Goal: Task Accomplishment & Management: Complete application form

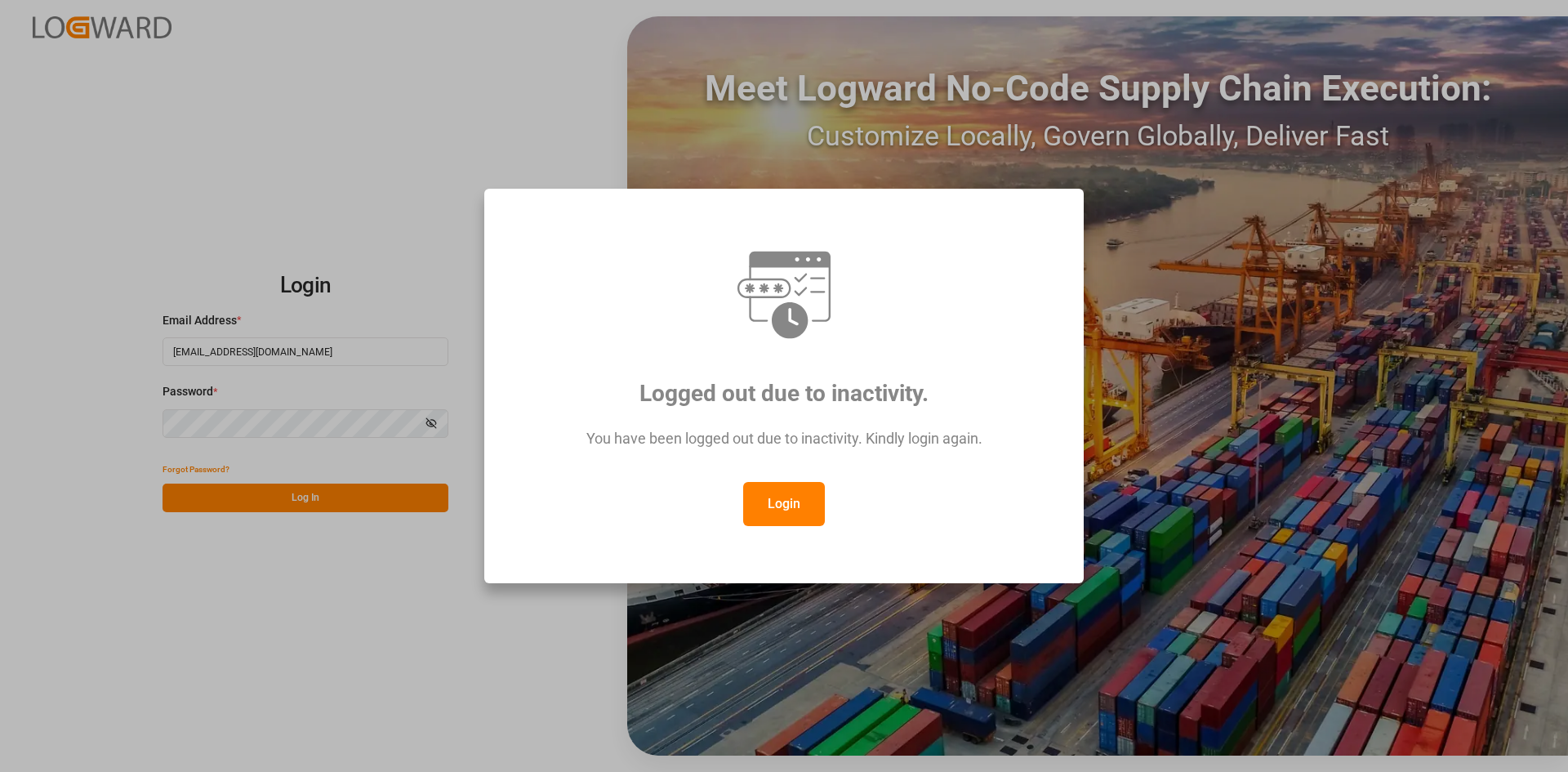
click at [790, 489] on button "Login" at bounding box center [784, 504] width 82 height 44
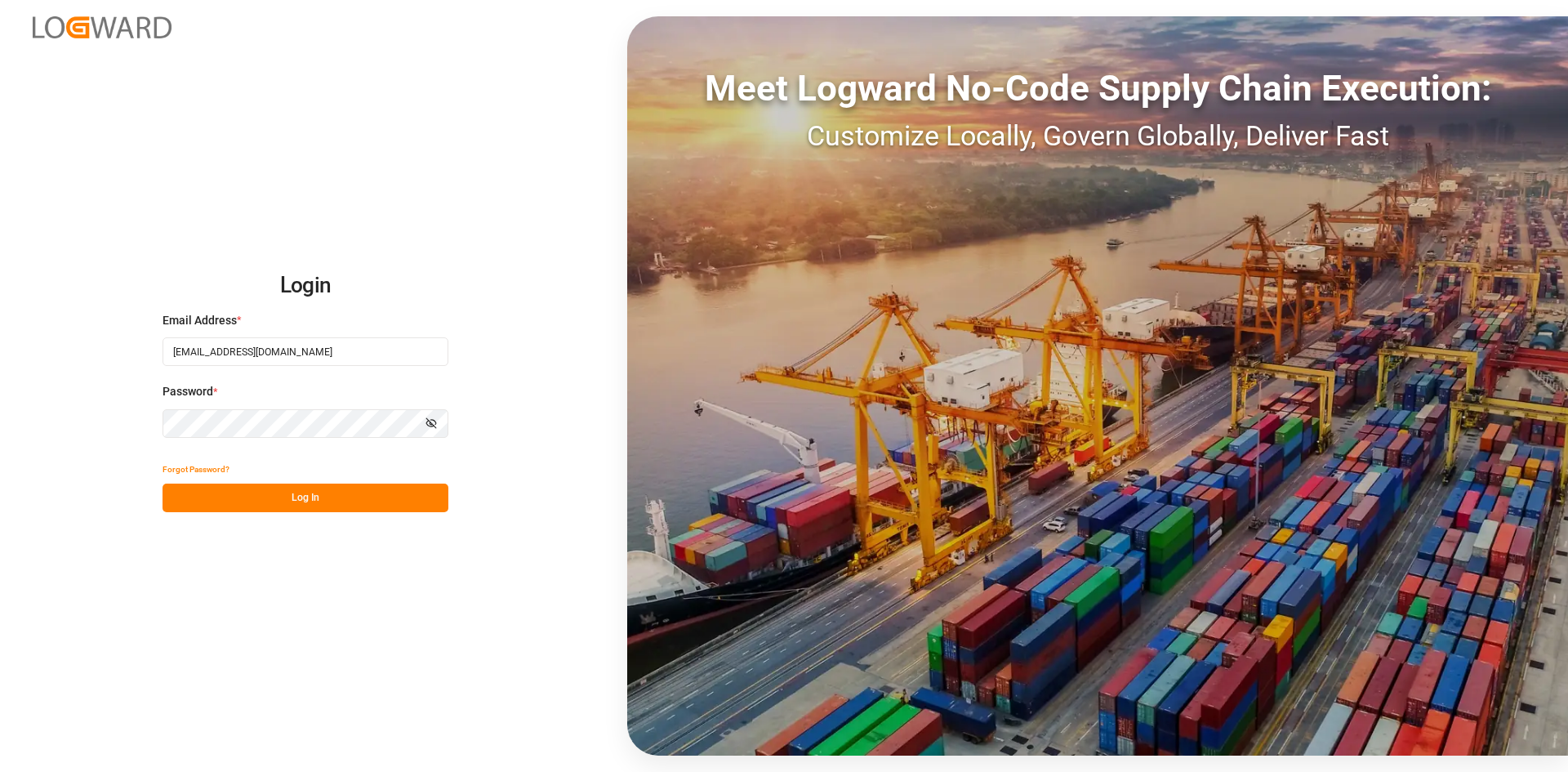
click at [332, 497] on button "Log In" at bounding box center [305, 498] width 286 height 28
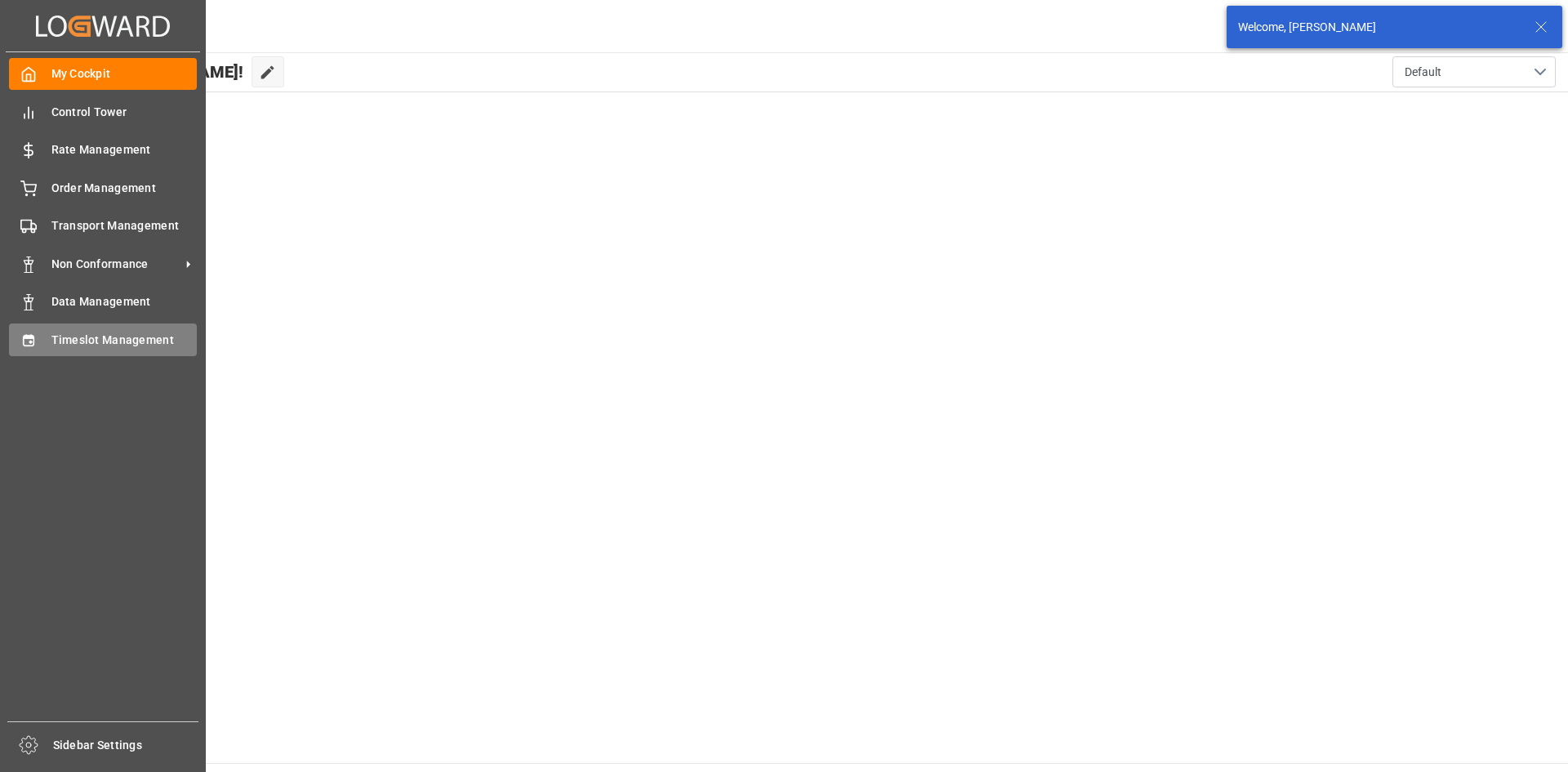
click at [27, 334] on icon at bounding box center [28, 341] width 16 height 17
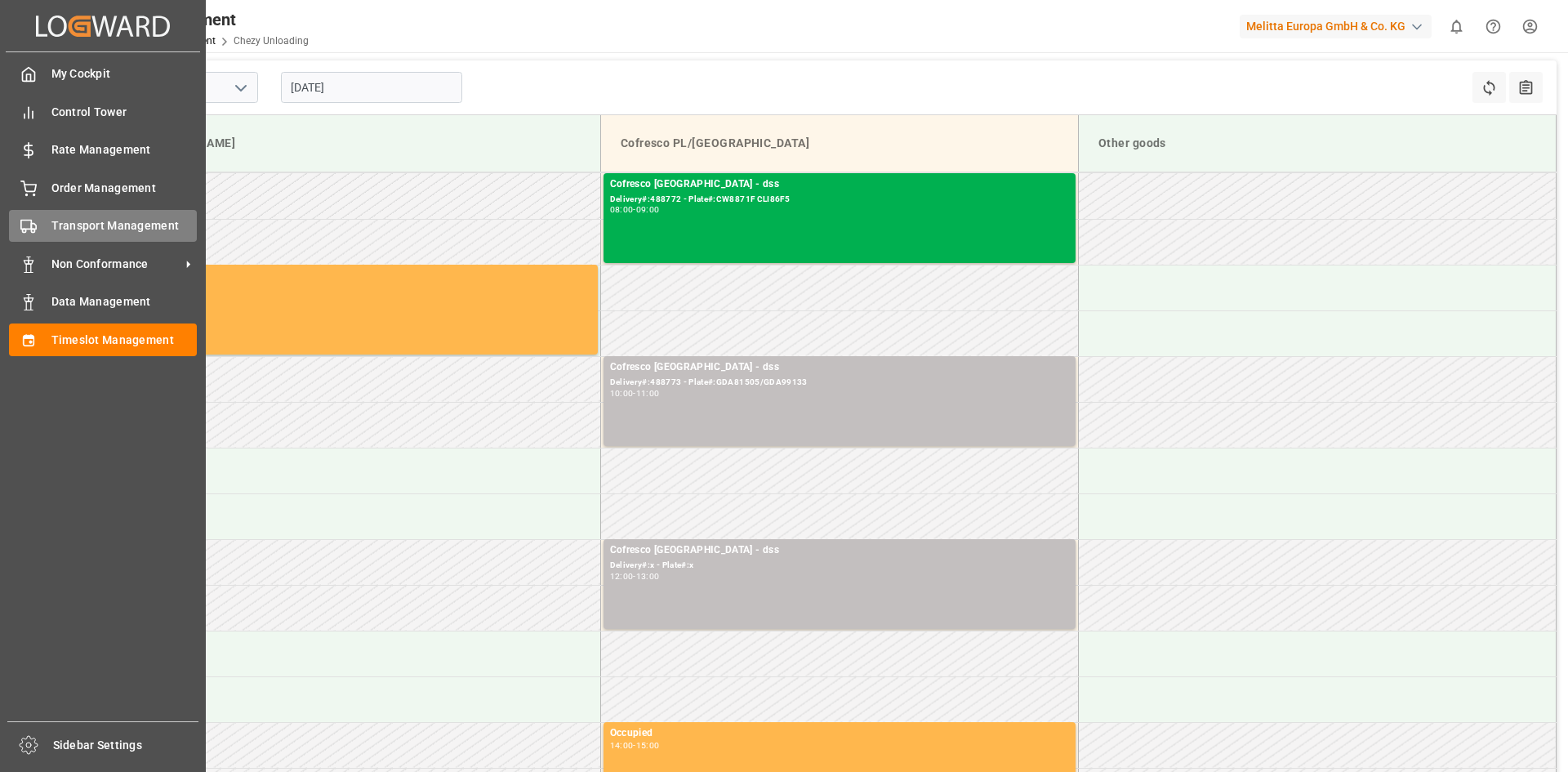
click at [104, 230] on span "Transport Management" at bounding box center [125, 226] width 147 height 17
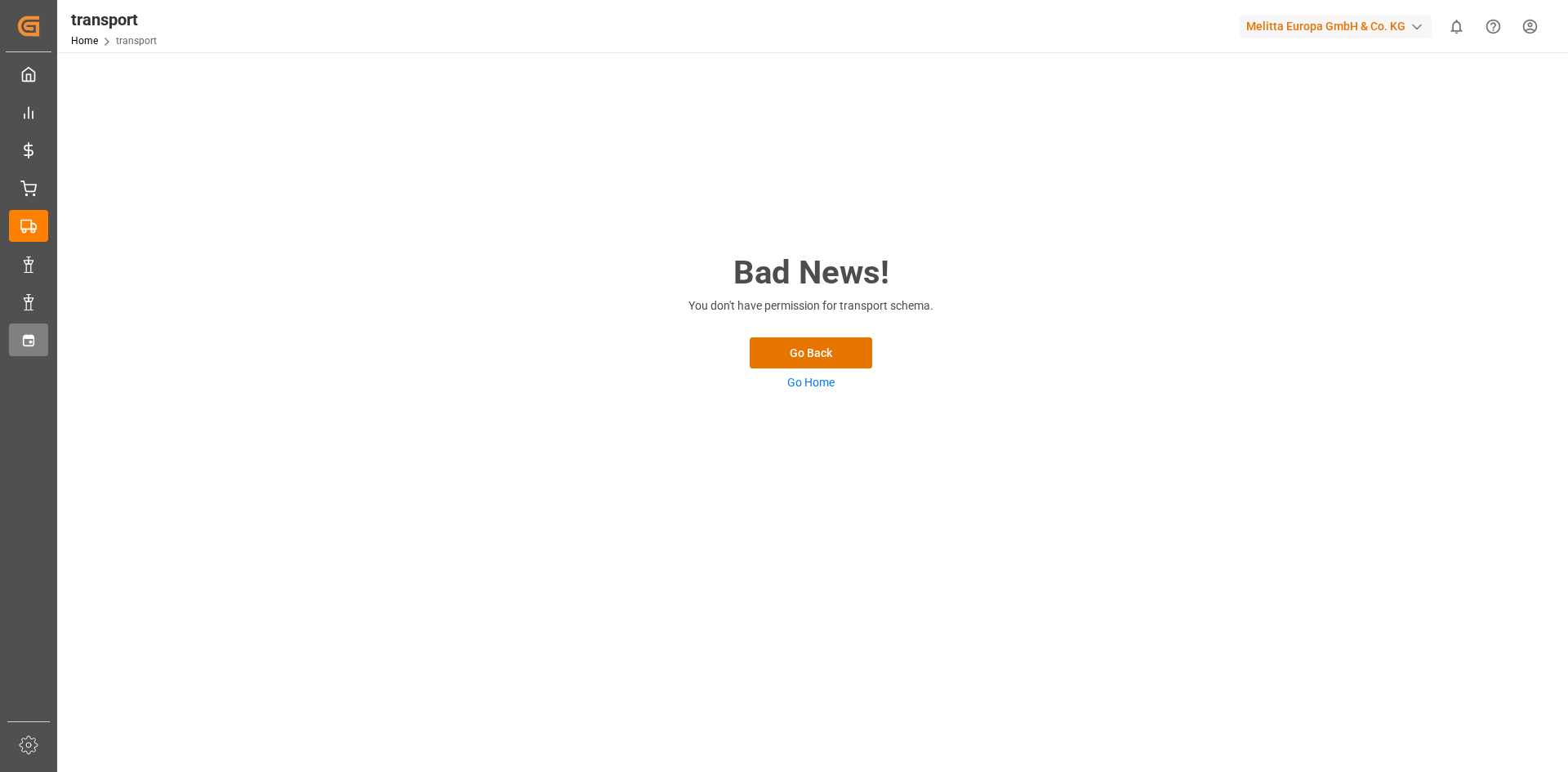
click at [48, 332] on div "Timeslot Management Timeslot Management" at bounding box center [28, 339] width 39 height 32
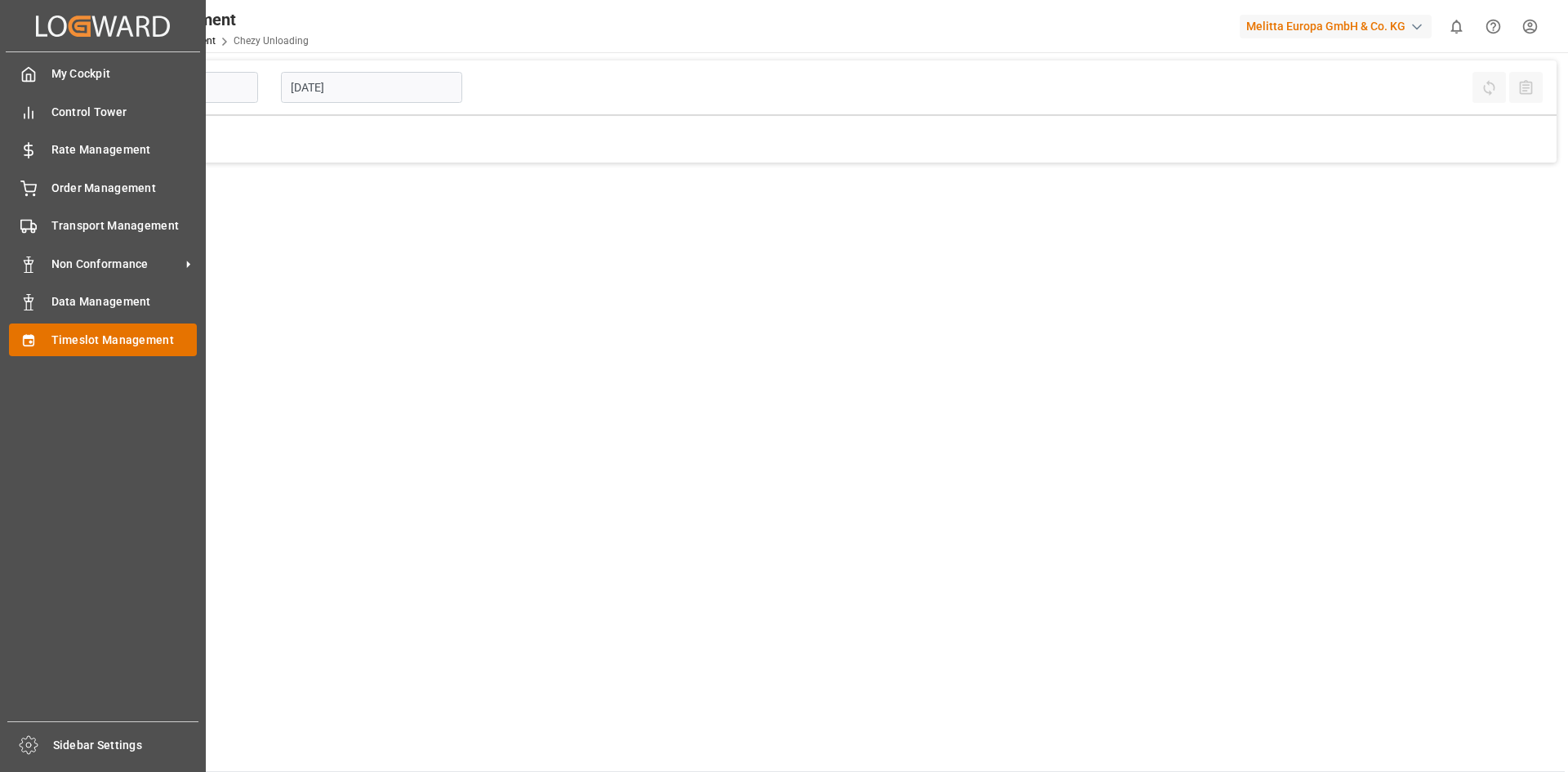
type input "Chezy Unloading"
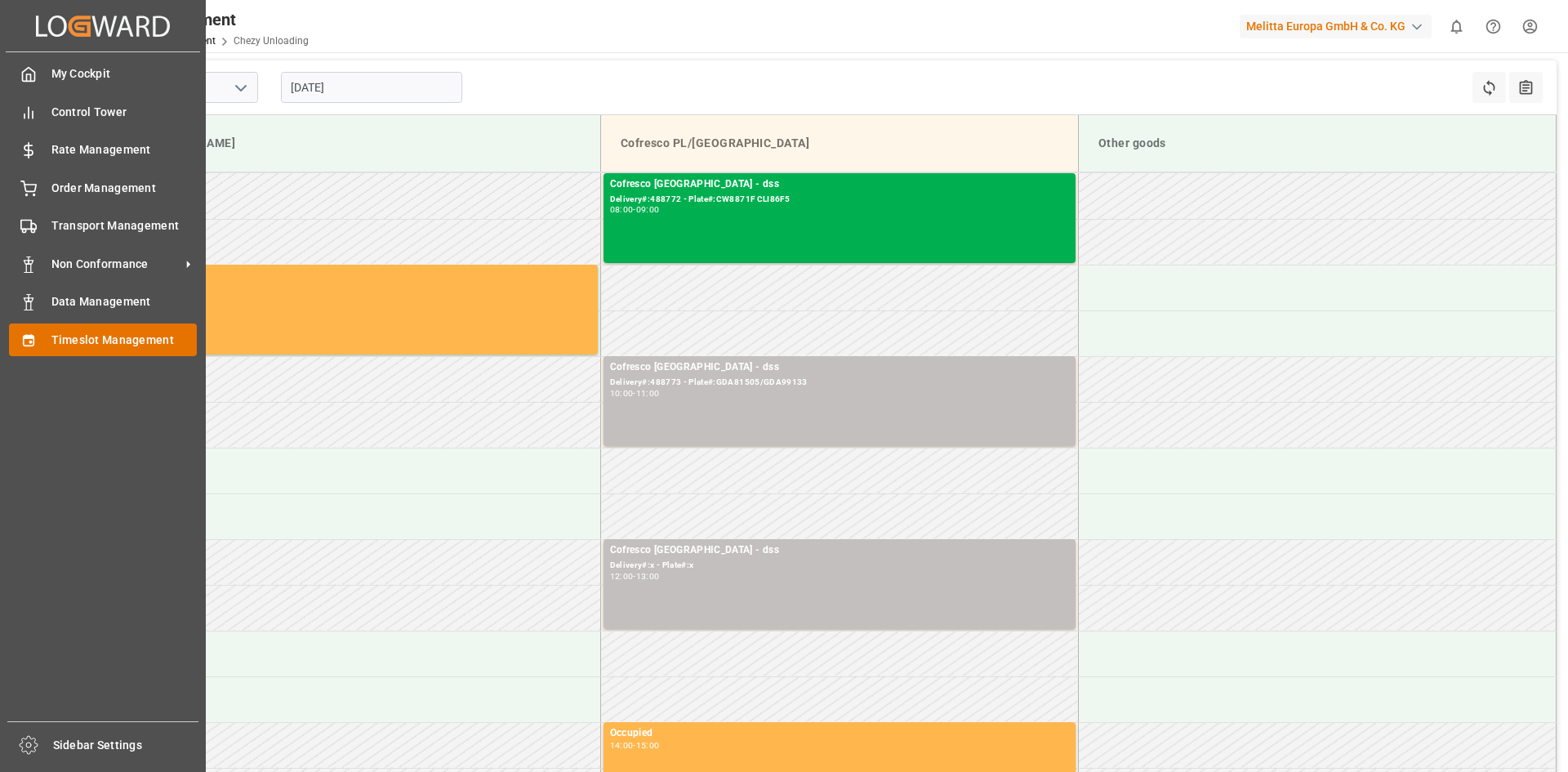
click at [104, 336] on span "Timeslot Management" at bounding box center [125, 340] width 147 height 17
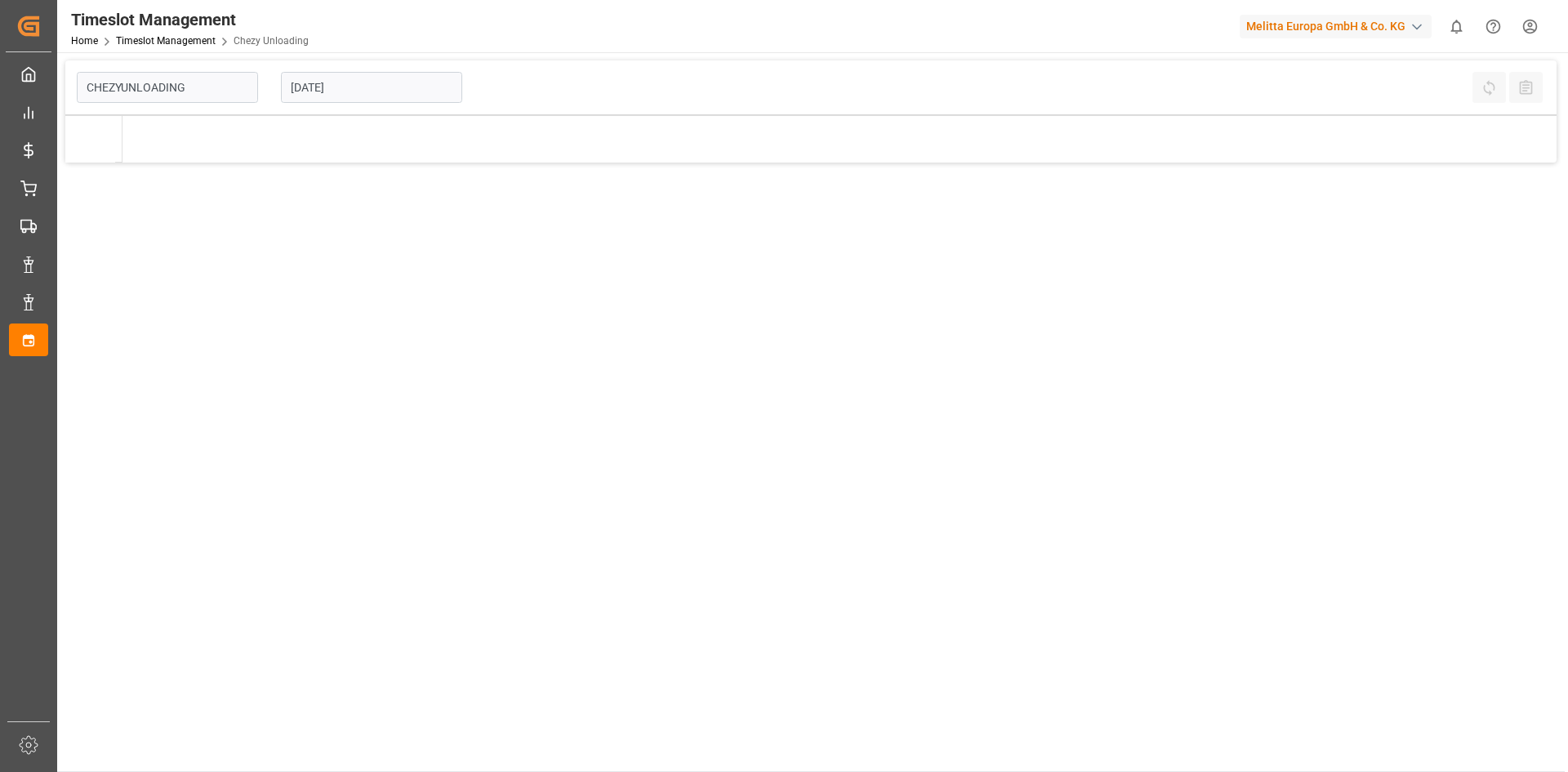
type input "Chezy Unloading"
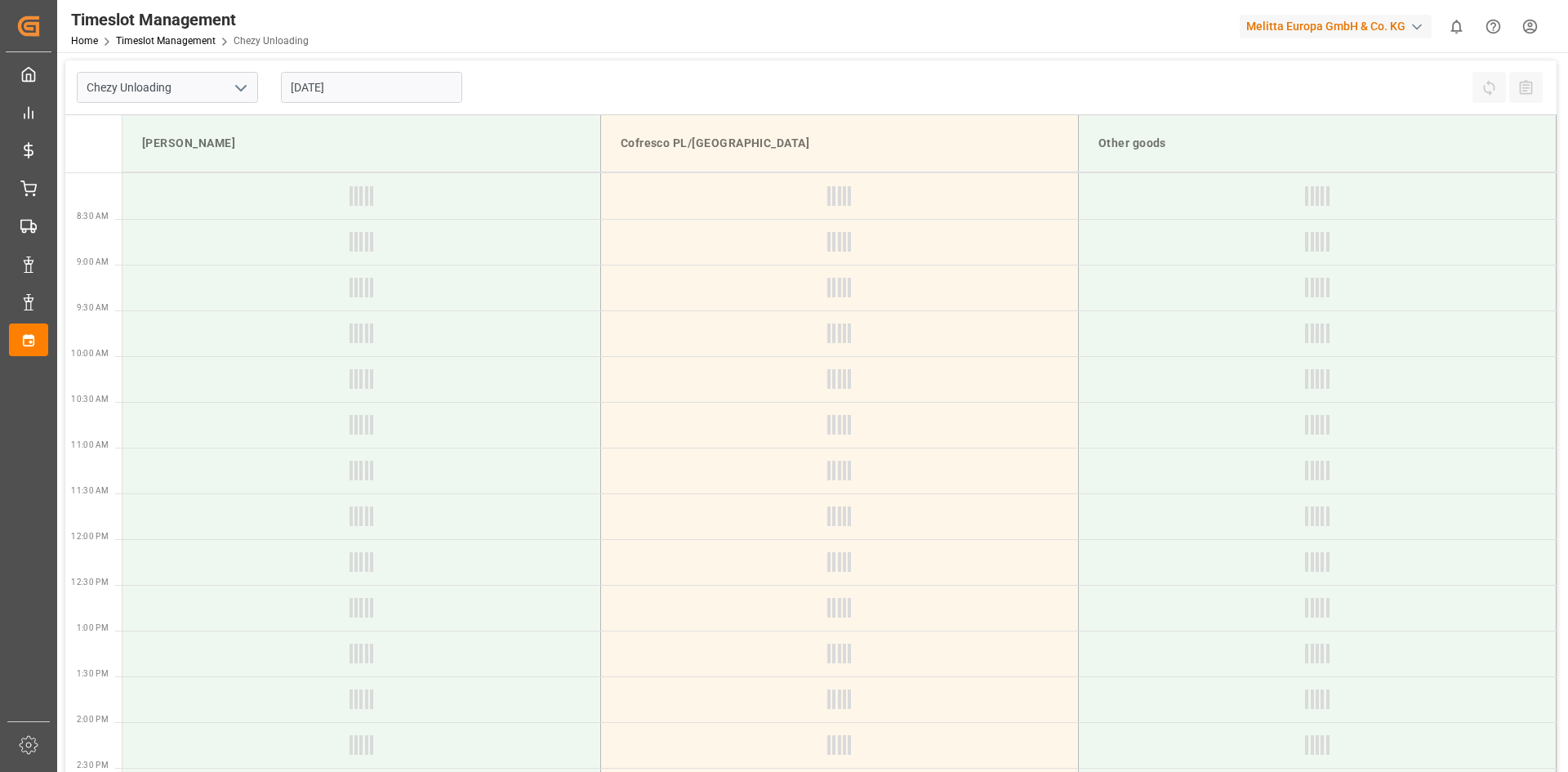
click at [356, 74] on input "[DATE]" at bounding box center [372, 87] width 181 height 31
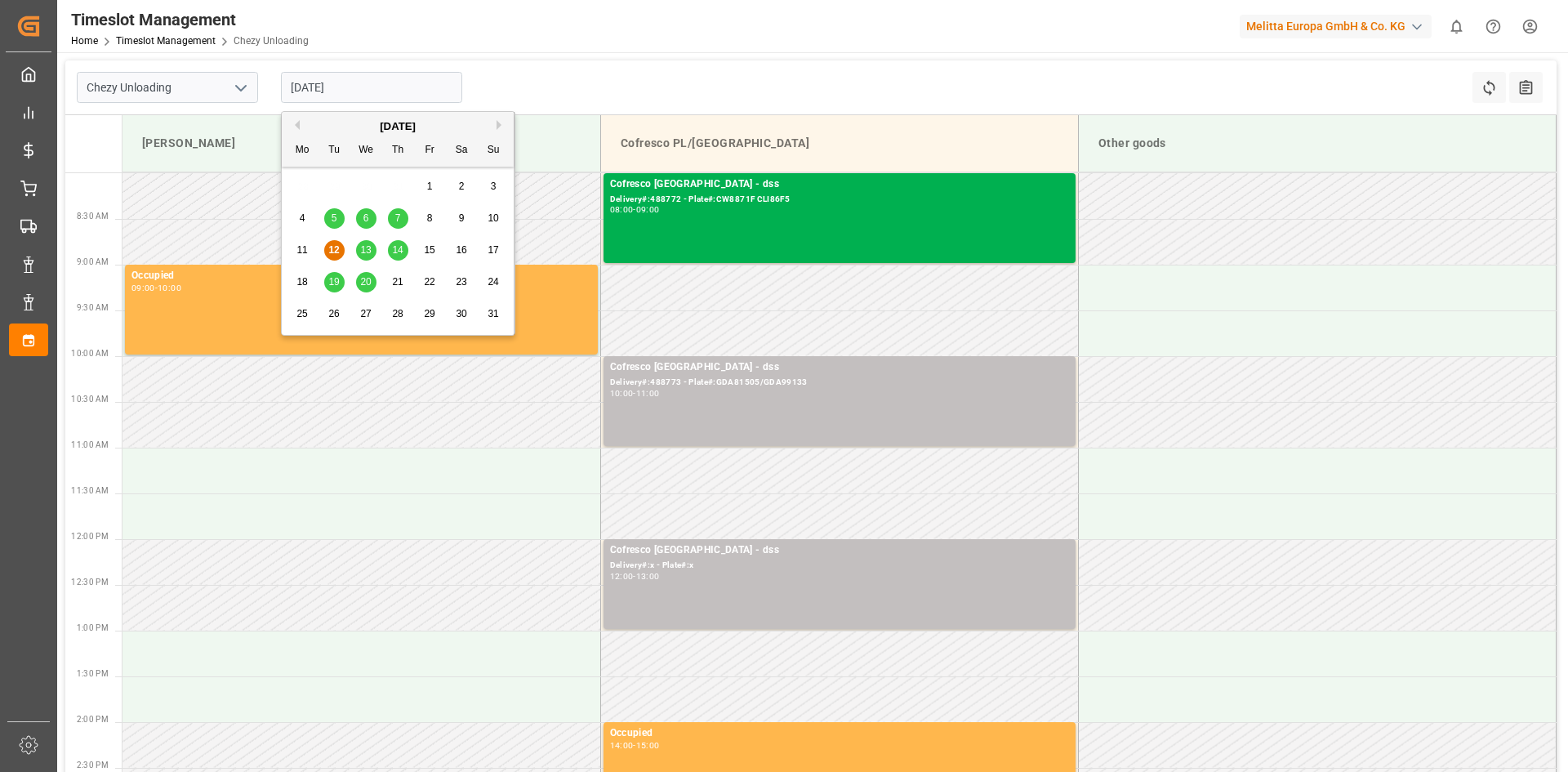
click at [296, 282] on div "18" at bounding box center [302, 282] width 20 height 19
type input "[DATE]"
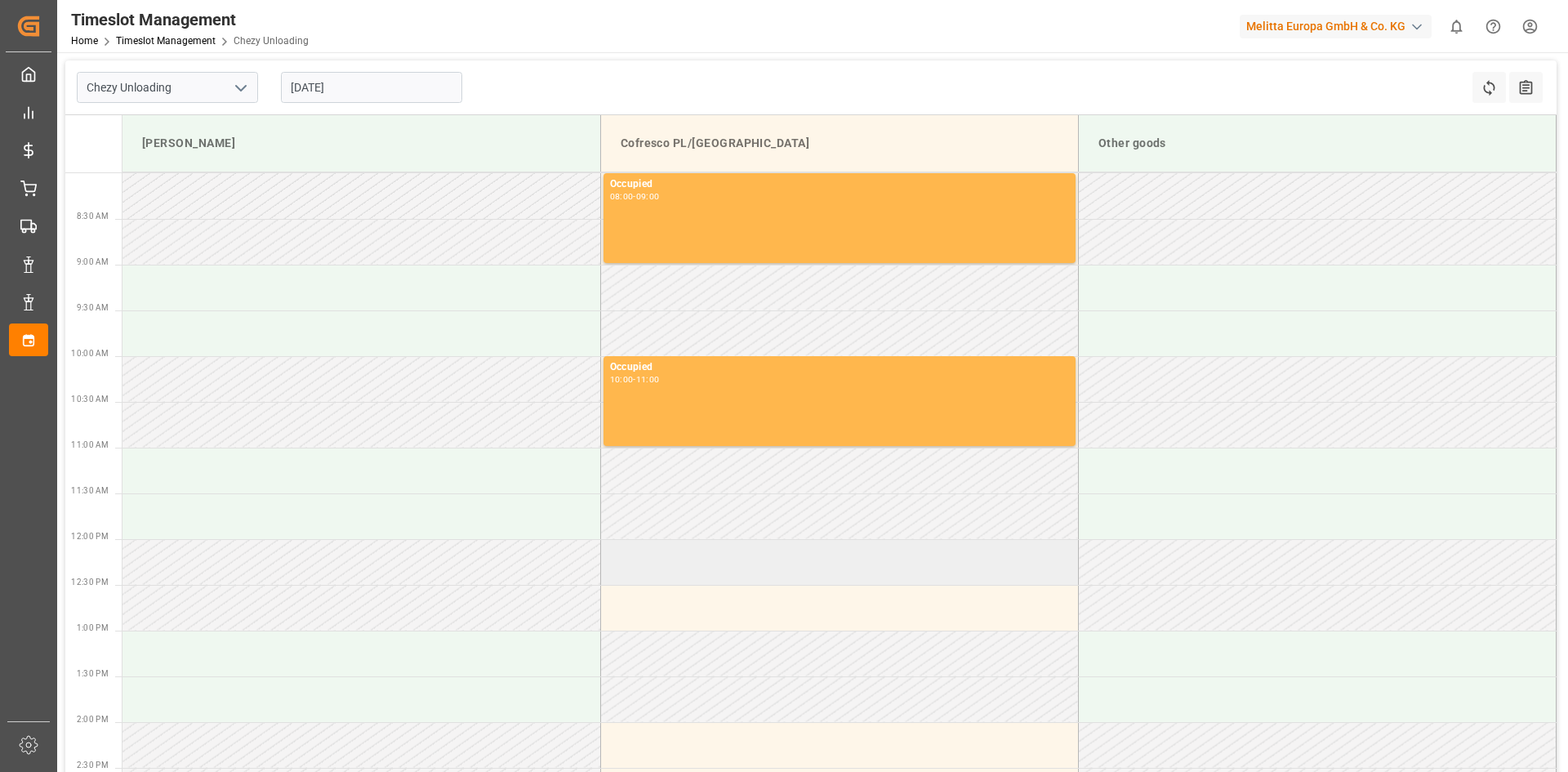
click at [708, 559] on td at bounding box center [839, 562] width 477 height 46
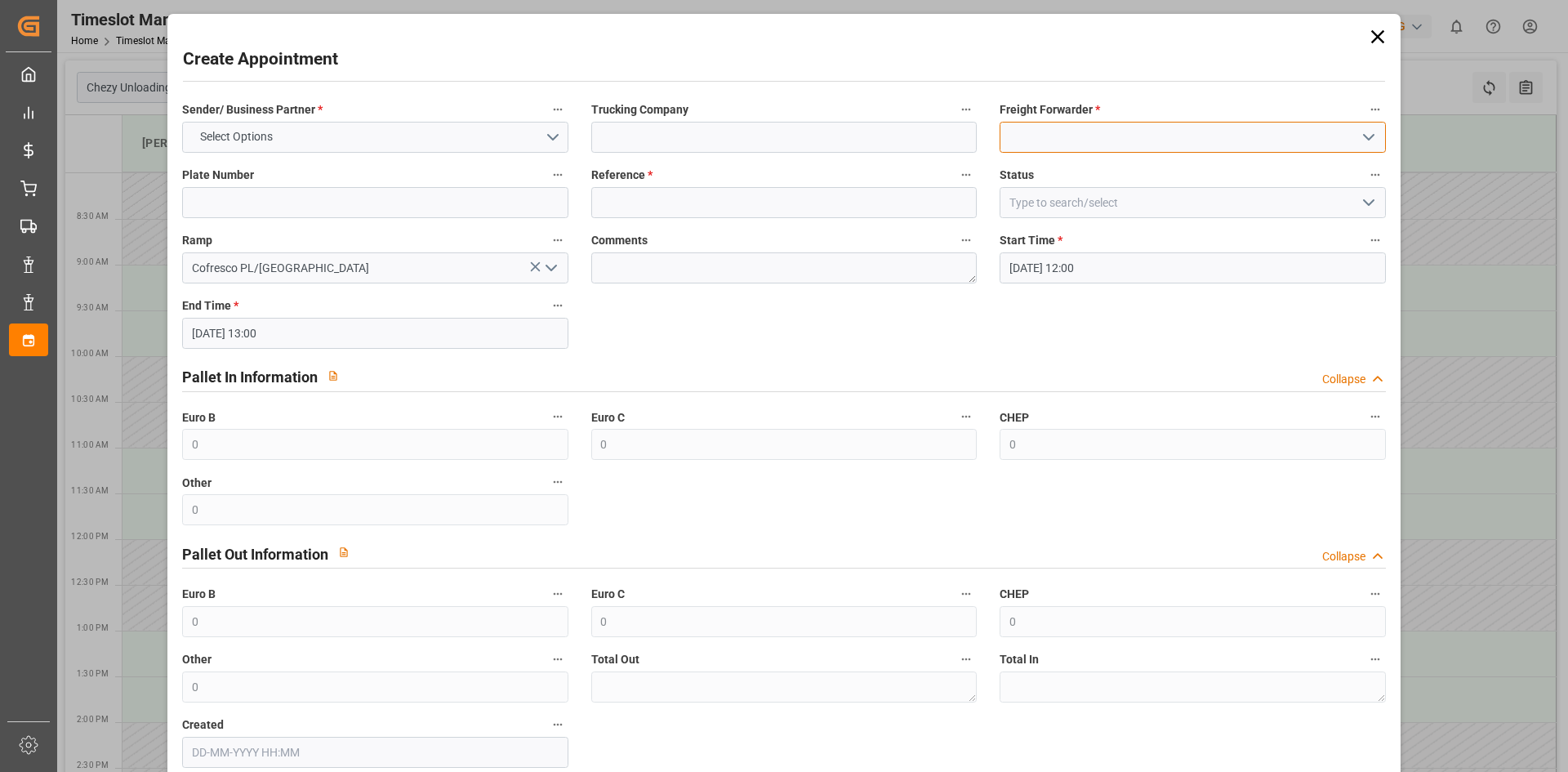
click at [1134, 131] on input at bounding box center [1192, 138] width 386 height 31
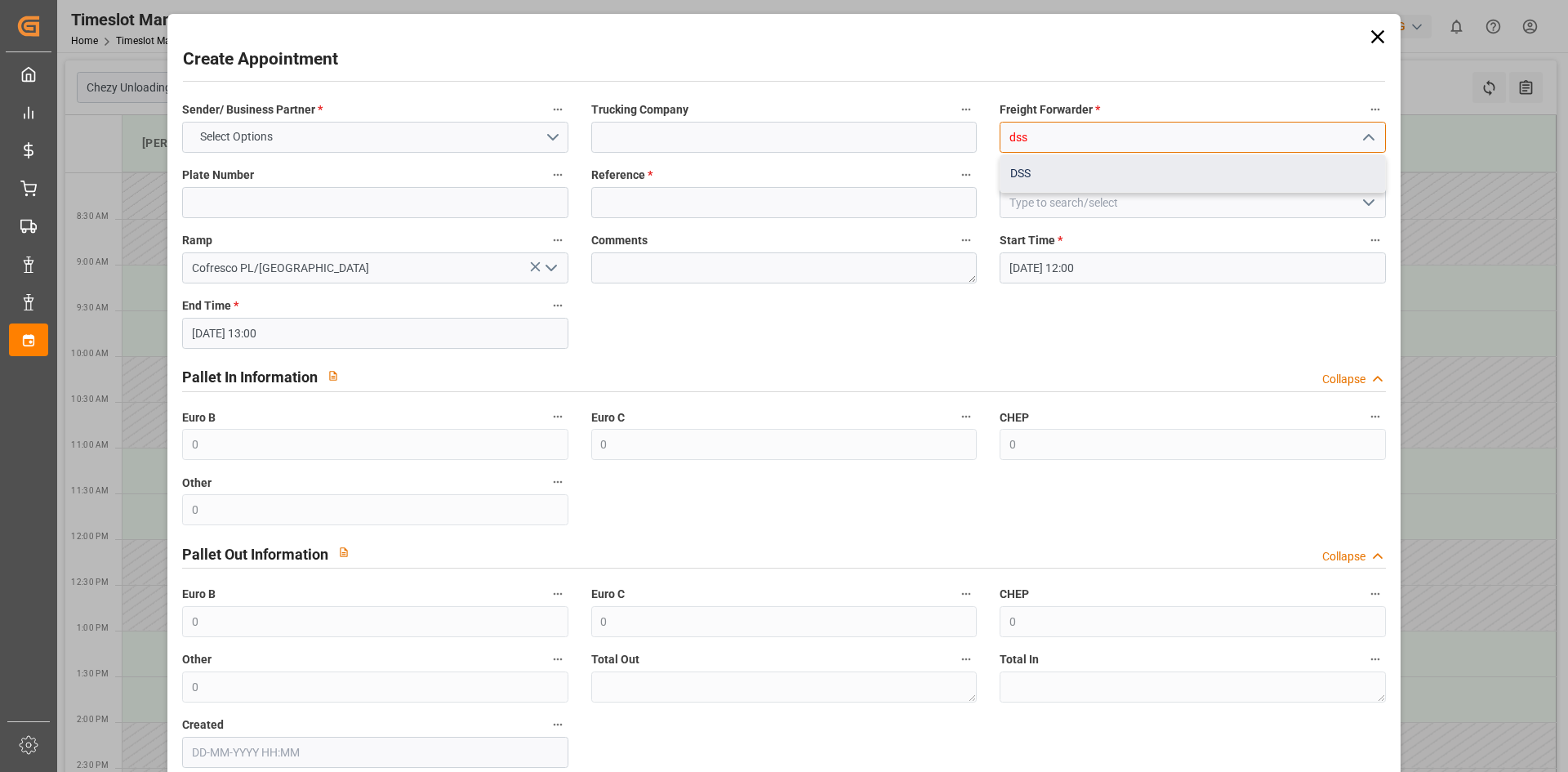
click at [1060, 162] on div "DSS" at bounding box center [1192, 173] width 384 height 37
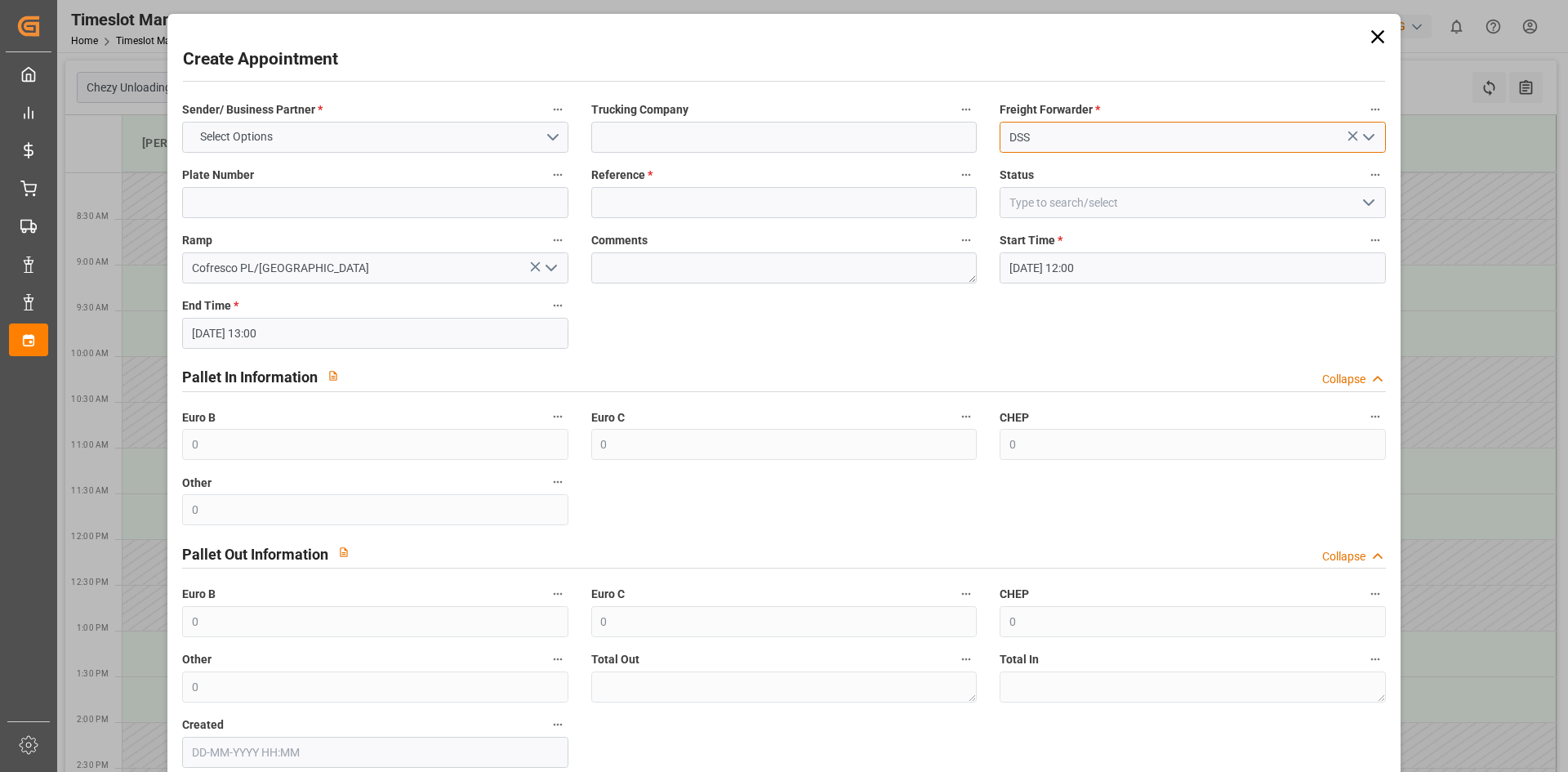
type input "DSS"
click at [827, 141] on input at bounding box center [784, 138] width 386 height 31
type input "dss"
drag, startPoint x: 805, startPoint y: 153, endPoint x: 729, endPoint y: 188, distance: 83.7
click at [730, 191] on input at bounding box center [784, 203] width 386 height 31
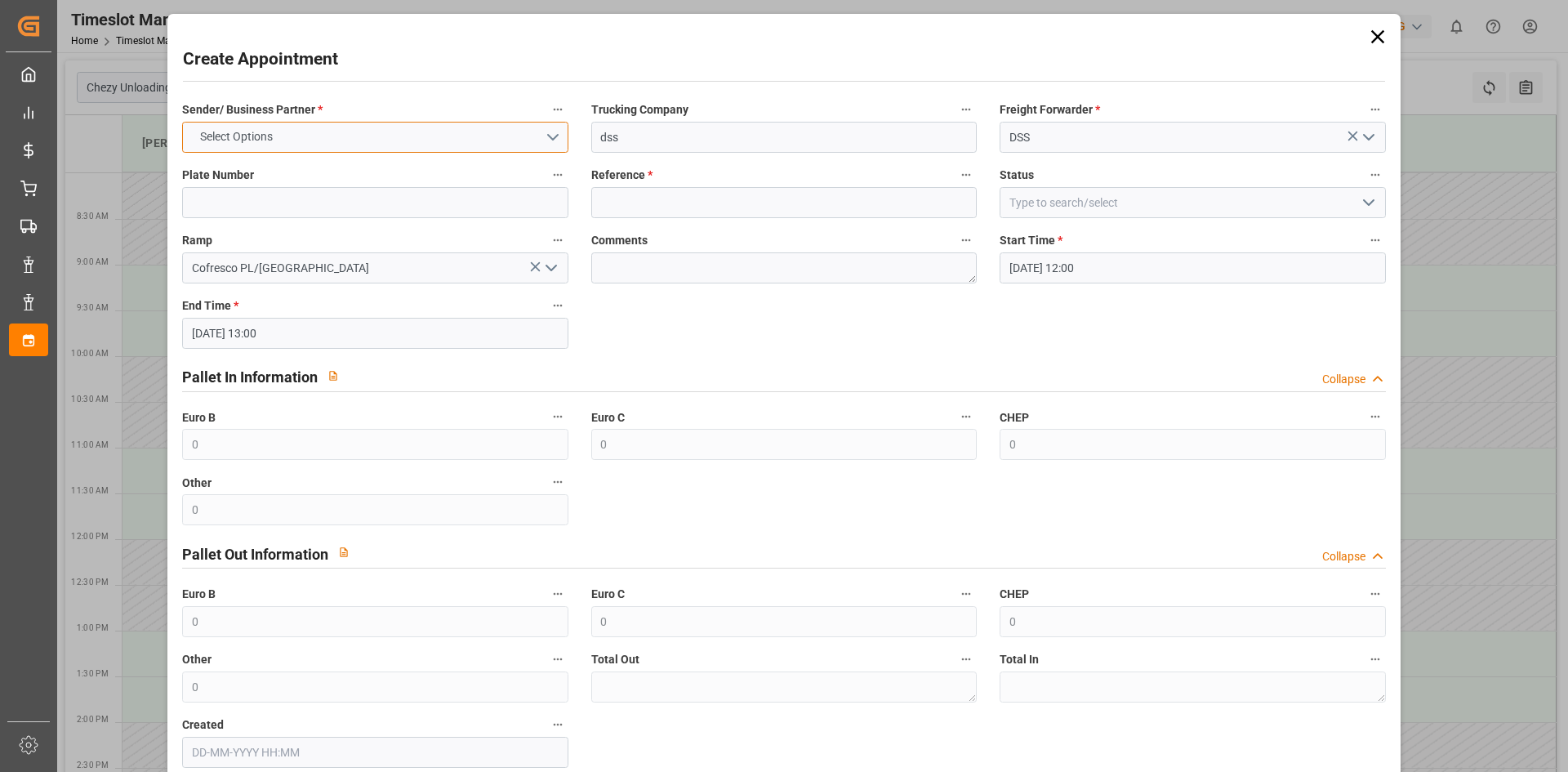
click at [502, 143] on button "Select Options" at bounding box center [375, 138] width 386 height 31
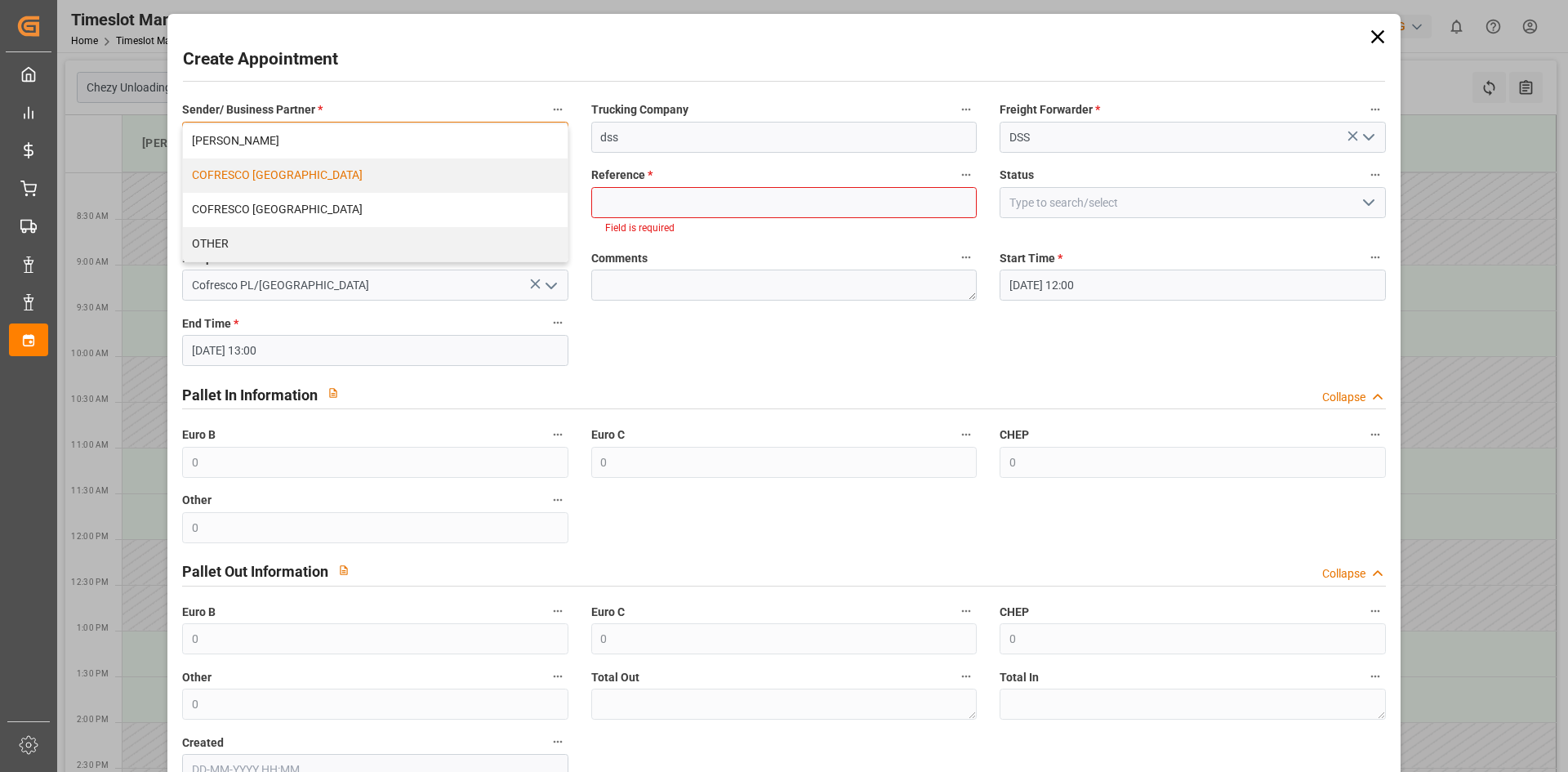
click at [394, 173] on div "COFRESCO [GEOGRAPHIC_DATA]" at bounding box center [375, 175] width 384 height 34
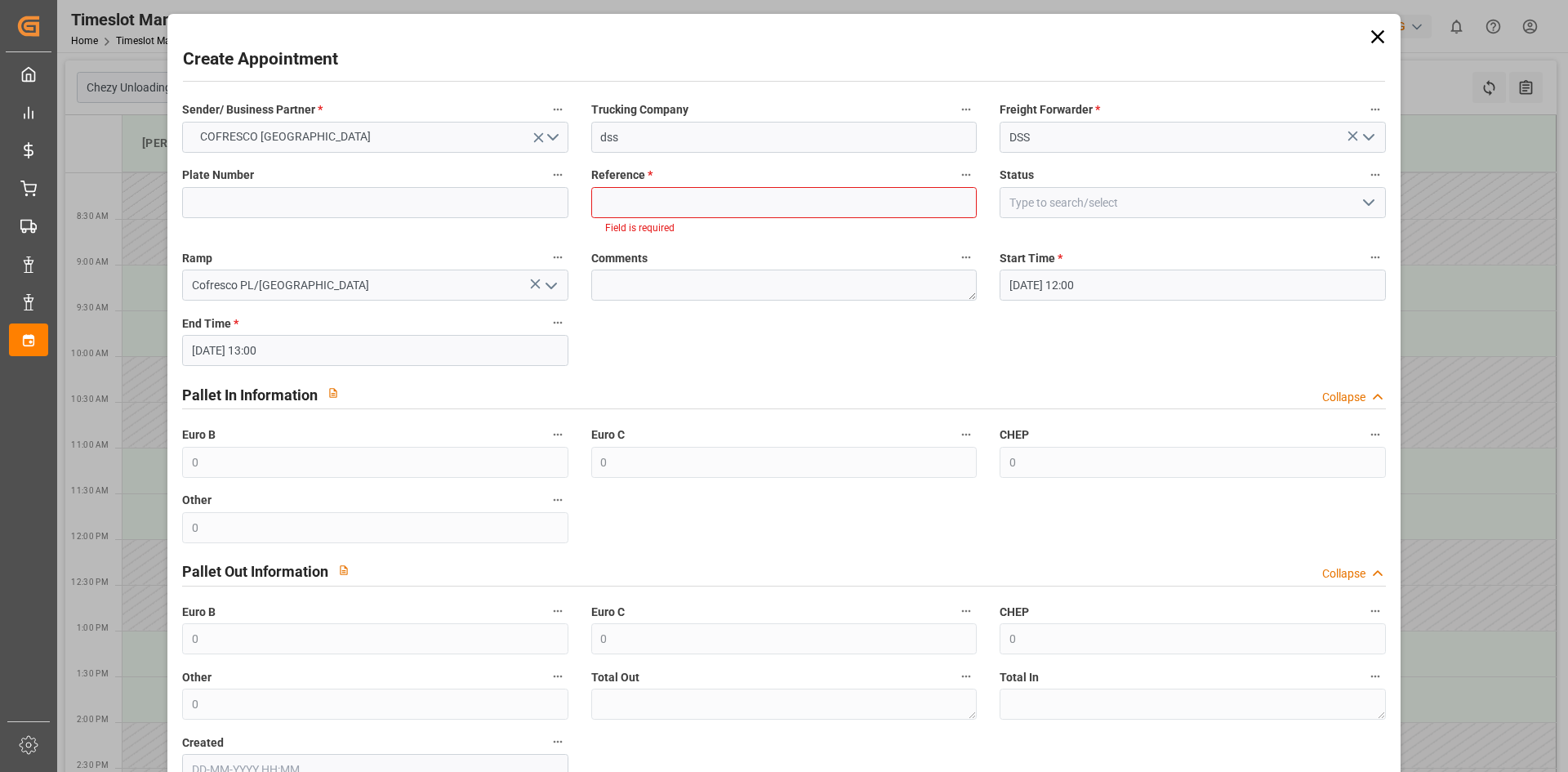
click at [650, 184] on label "Reference *" at bounding box center [784, 175] width 386 height 23
click at [956, 184] on button "Reference *" at bounding box center [966, 174] width 21 height 21
click at [651, 190] on div at bounding box center [784, 386] width 1568 height 772
click at [651, 192] on body "Created by potrace 1.15, written by [PERSON_NAME] [DATE]-[DATE] Created by potr…" at bounding box center [784, 386] width 1568 height 772
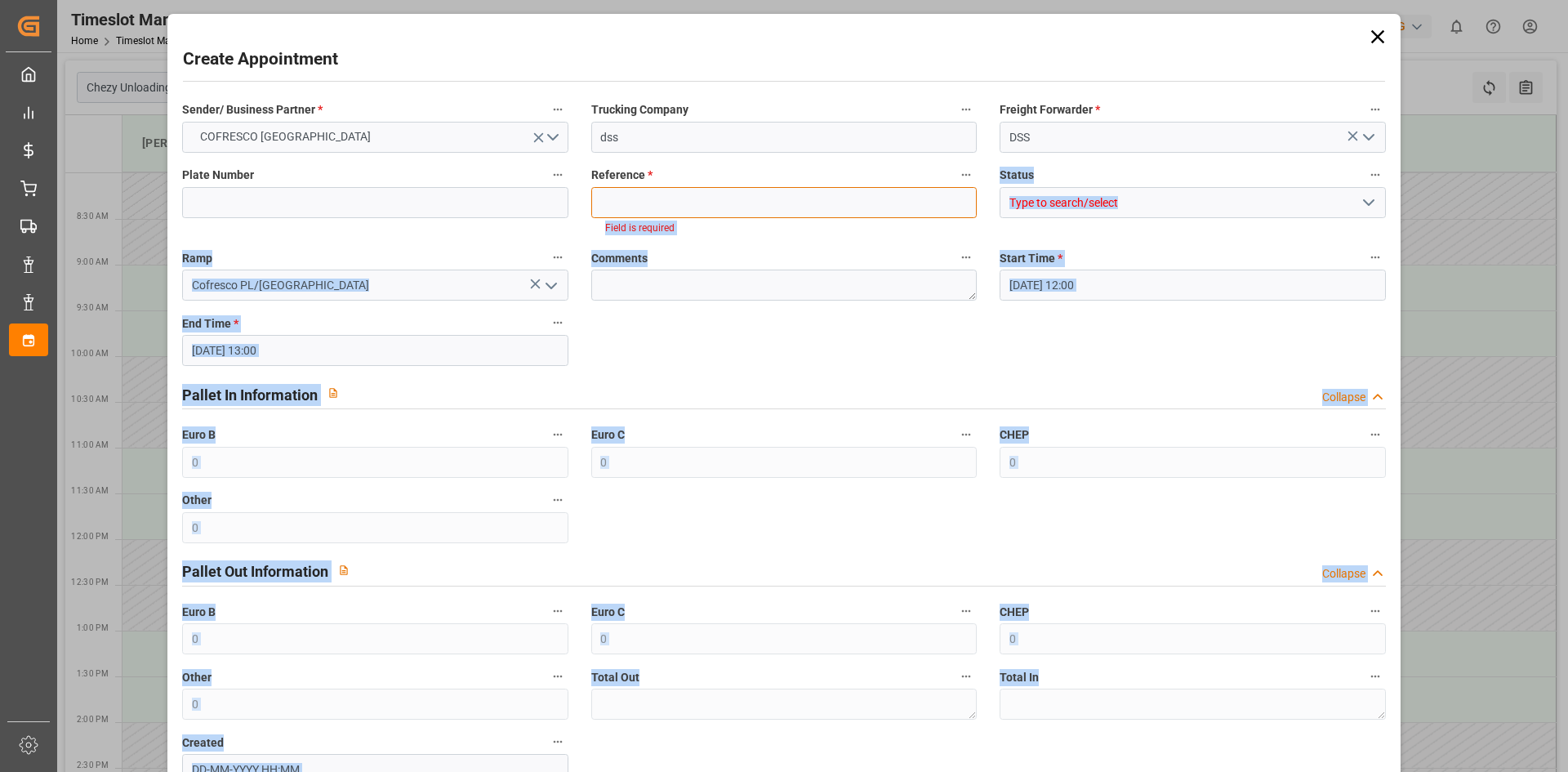
click at [651, 193] on input at bounding box center [784, 203] width 386 height 31
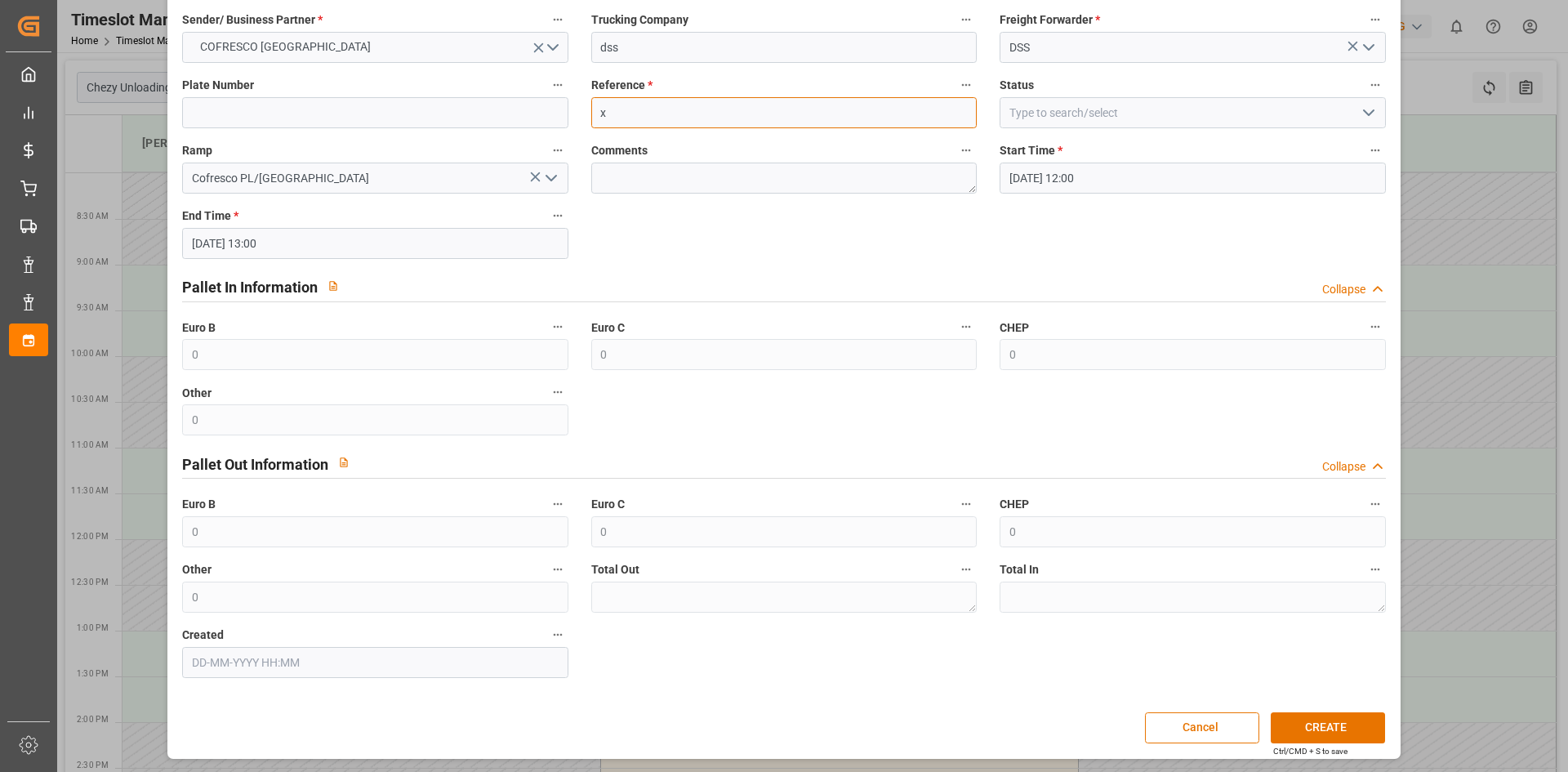
scroll to position [91, 0]
type input "x"
click at [1330, 719] on button "CREATE" at bounding box center [1328, 727] width 115 height 31
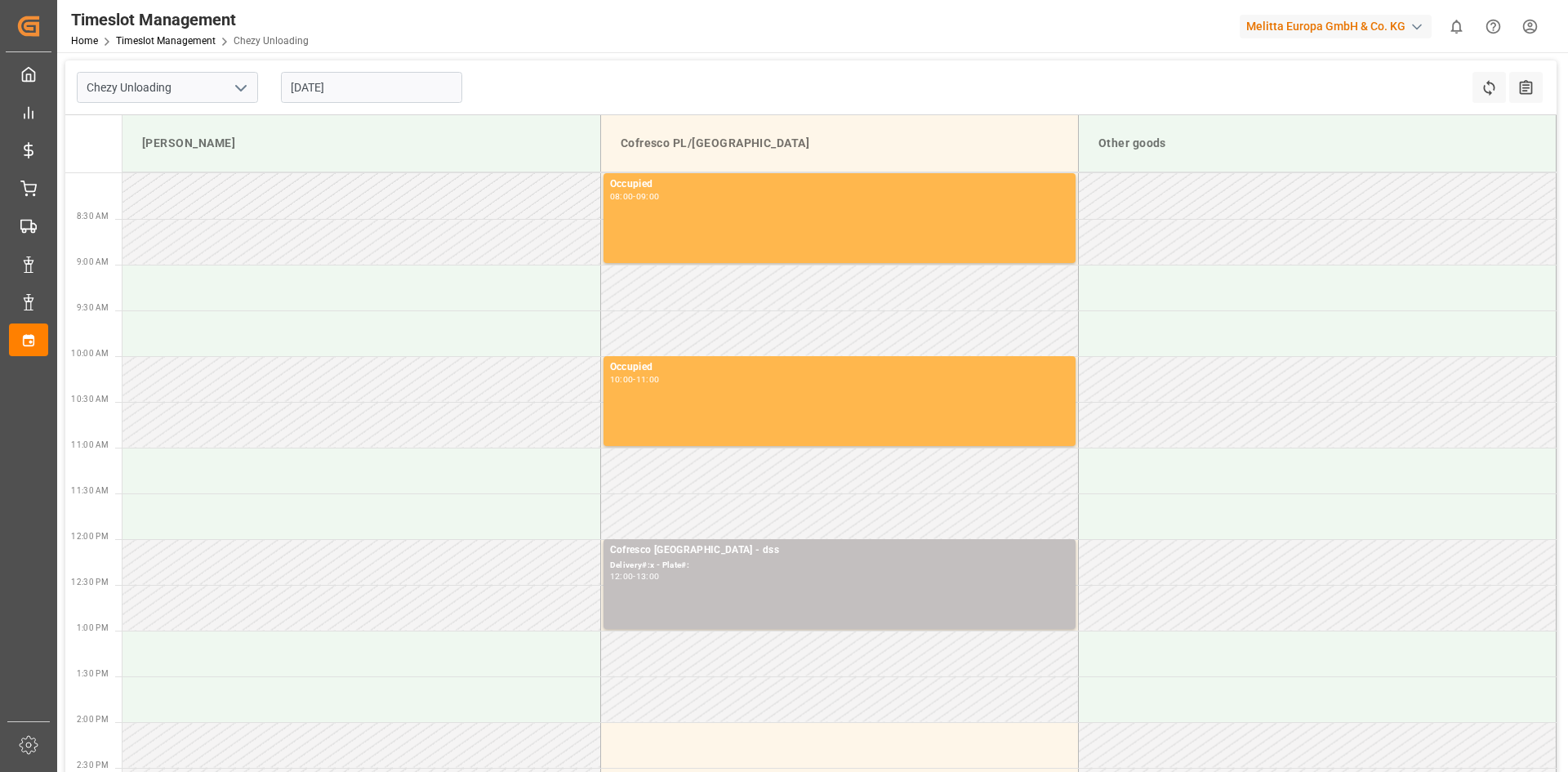
click at [391, 93] on input "[DATE]" at bounding box center [372, 87] width 181 height 31
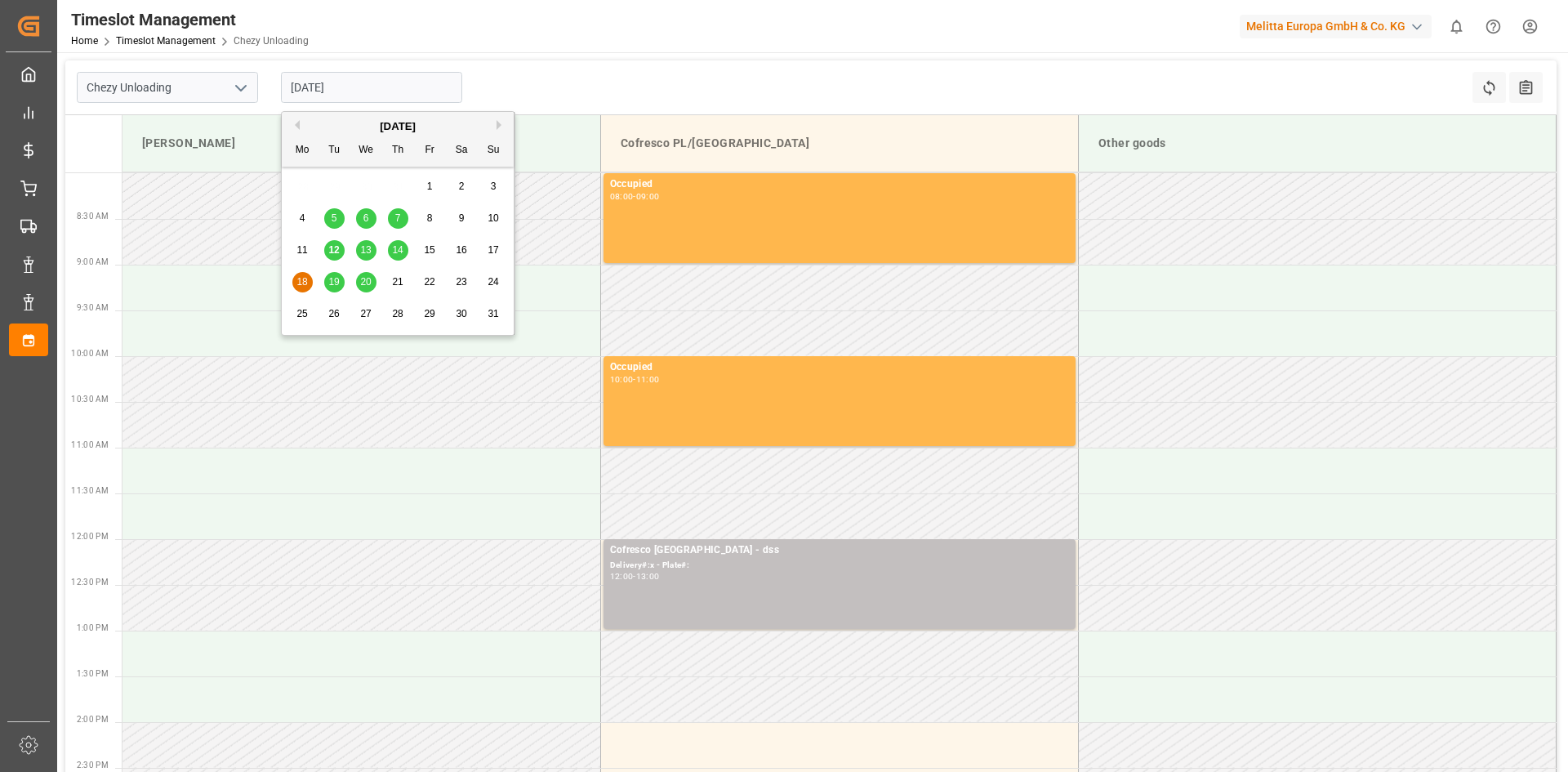
click at [337, 281] on span "19" at bounding box center [334, 281] width 11 height 11
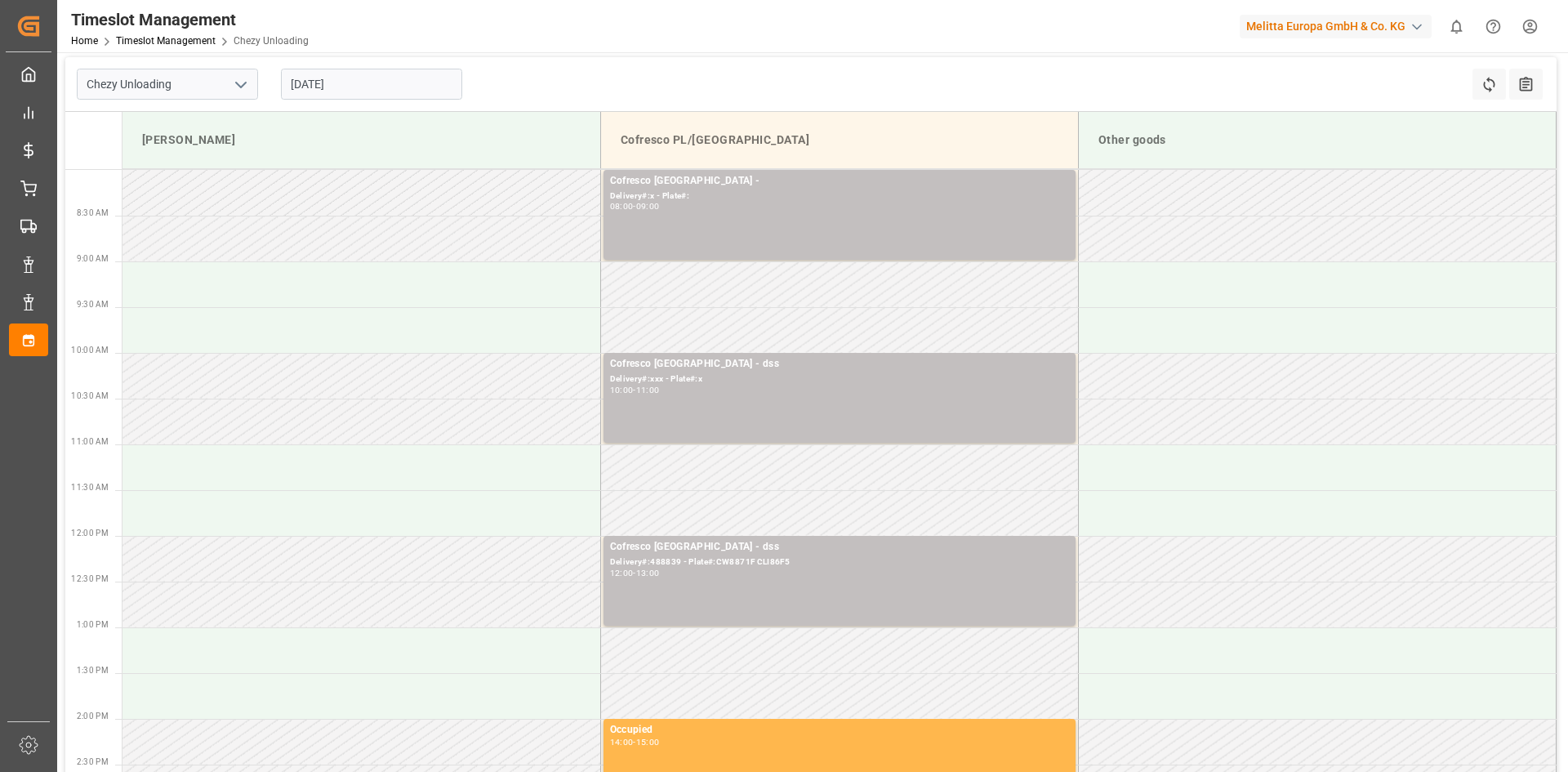
scroll to position [0, 0]
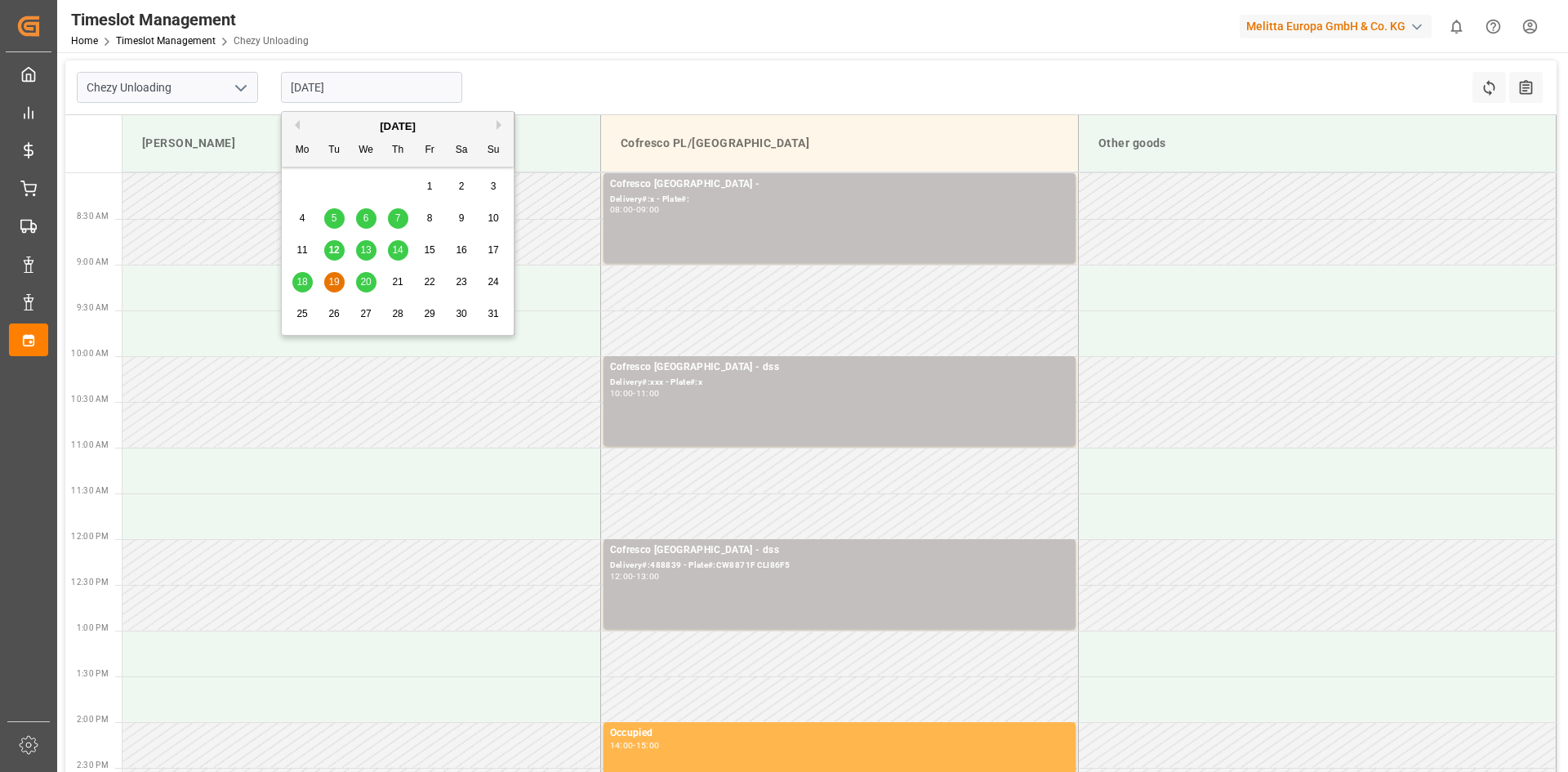
click at [319, 88] on input "[DATE]" at bounding box center [372, 87] width 181 height 31
click at [366, 281] on span "20" at bounding box center [366, 281] width 11 height 11
type input "[DATE]"
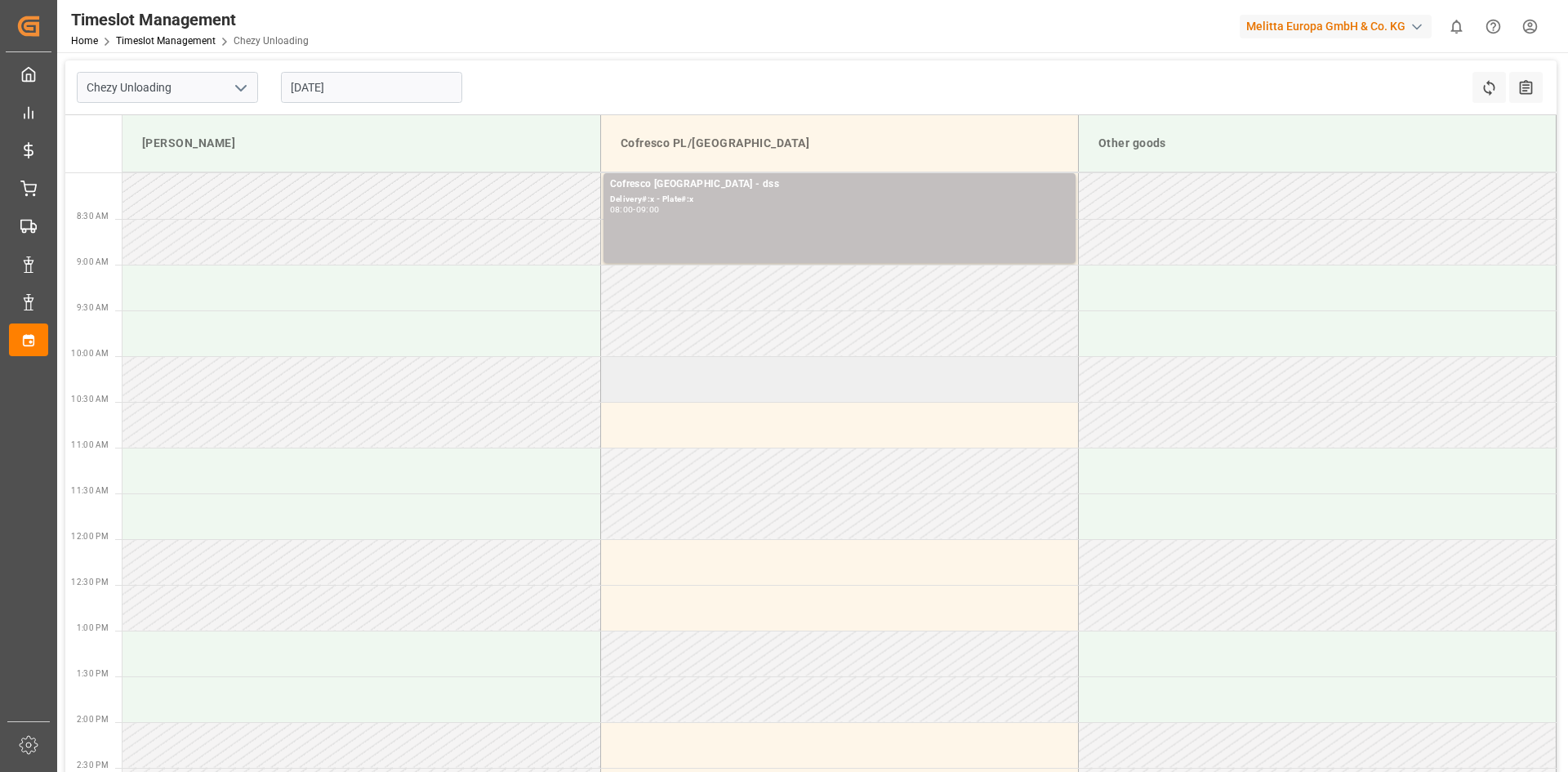
click at [708, 379] on td at bounding box center [839, 380] width 477 height 46
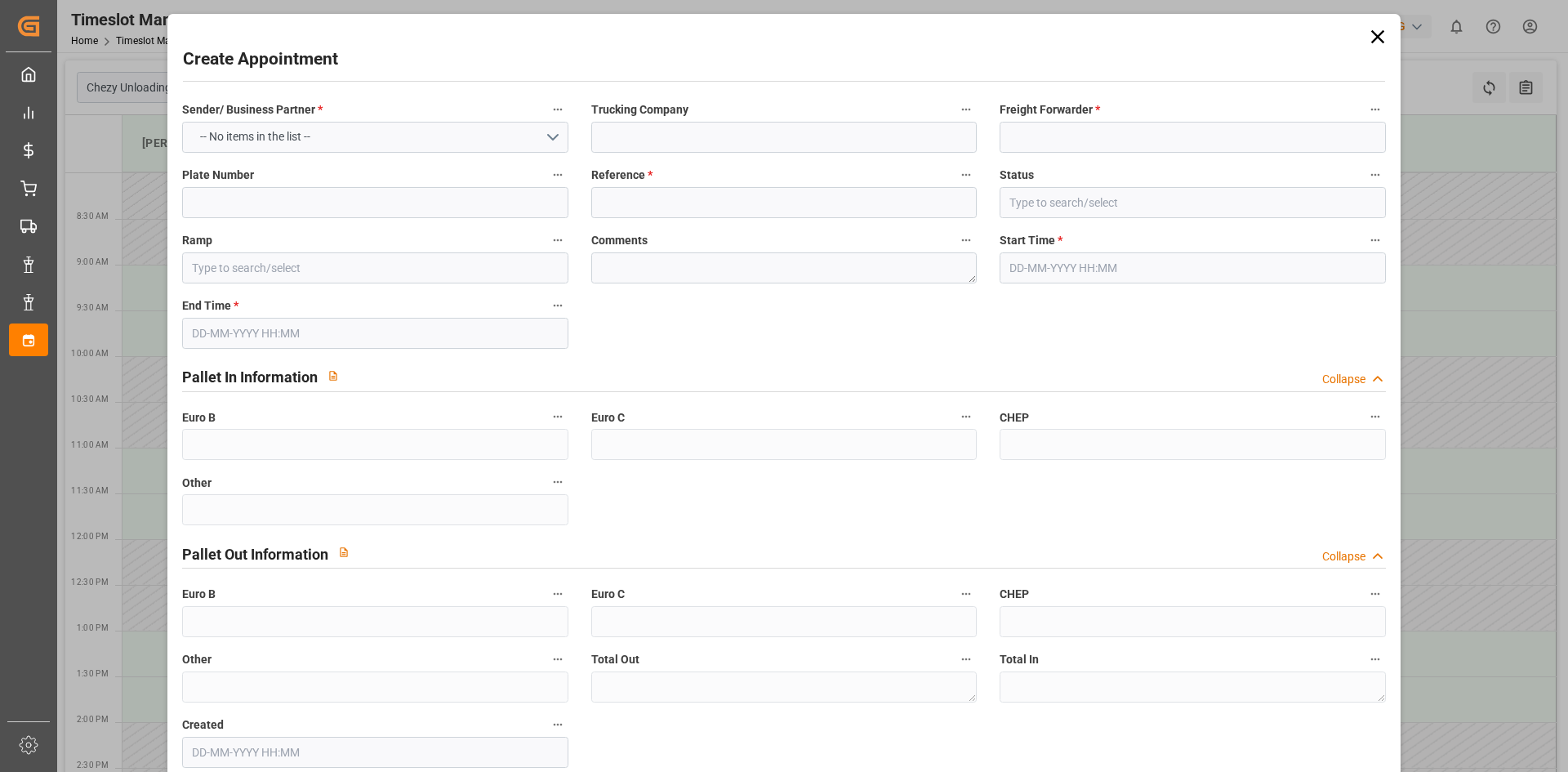
type input "Cofresco PL/[GEOGRAPHIC_DATA]"
type input "0"
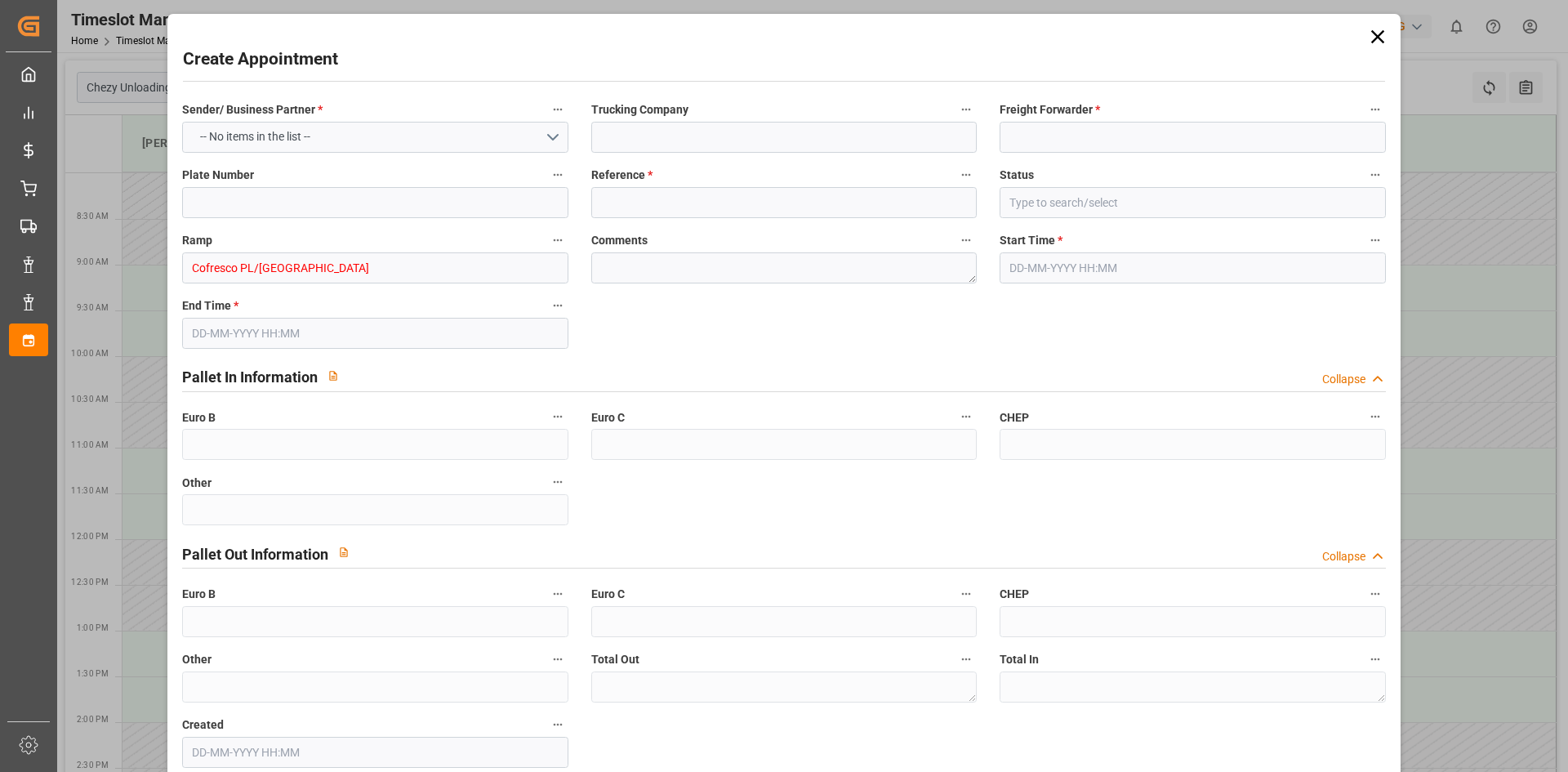
type input "0"
type input "[DATE] 10:00"
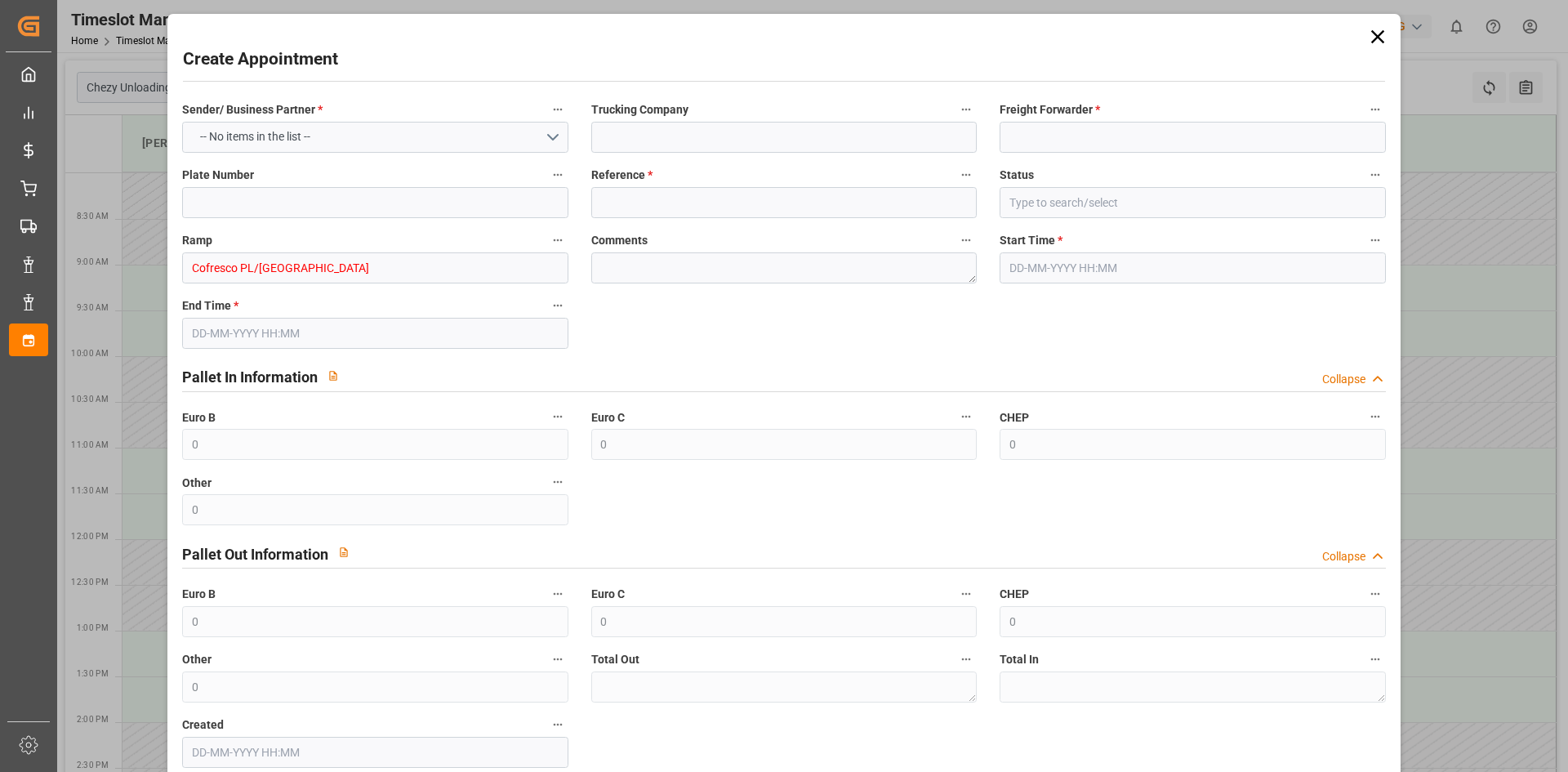
type input "[DATE] 11:00"
click at [1255, 124] on input at bounding box center [1192, 138] width 386 height 31
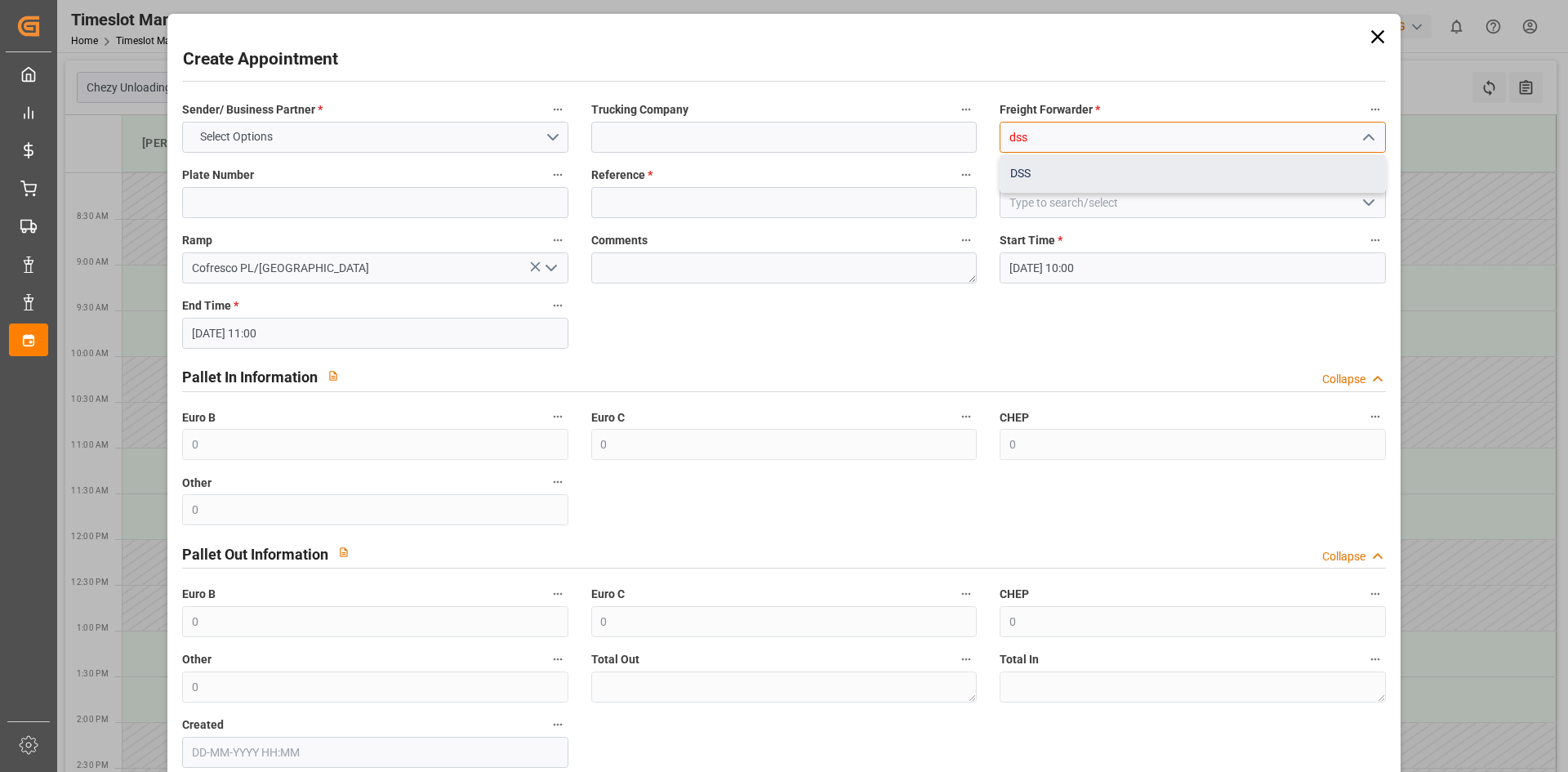
click at [1105, 180] on div "DSS" at bounding box center [1192, 173] width 384 height 37
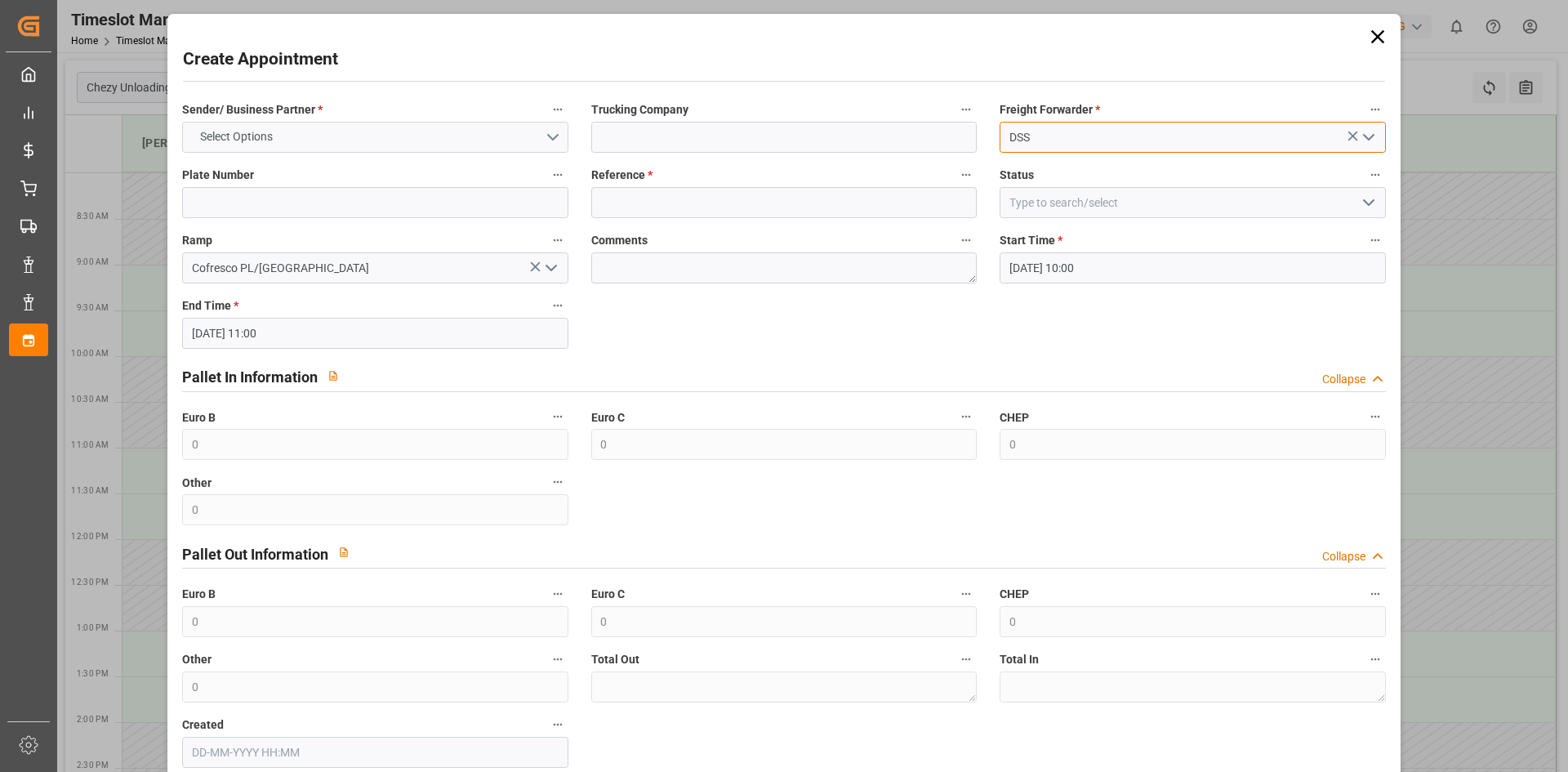
type input "DSS"
click at [417, 145] on button "Select Options" at bounding box center [375, 138] width 386 height 31
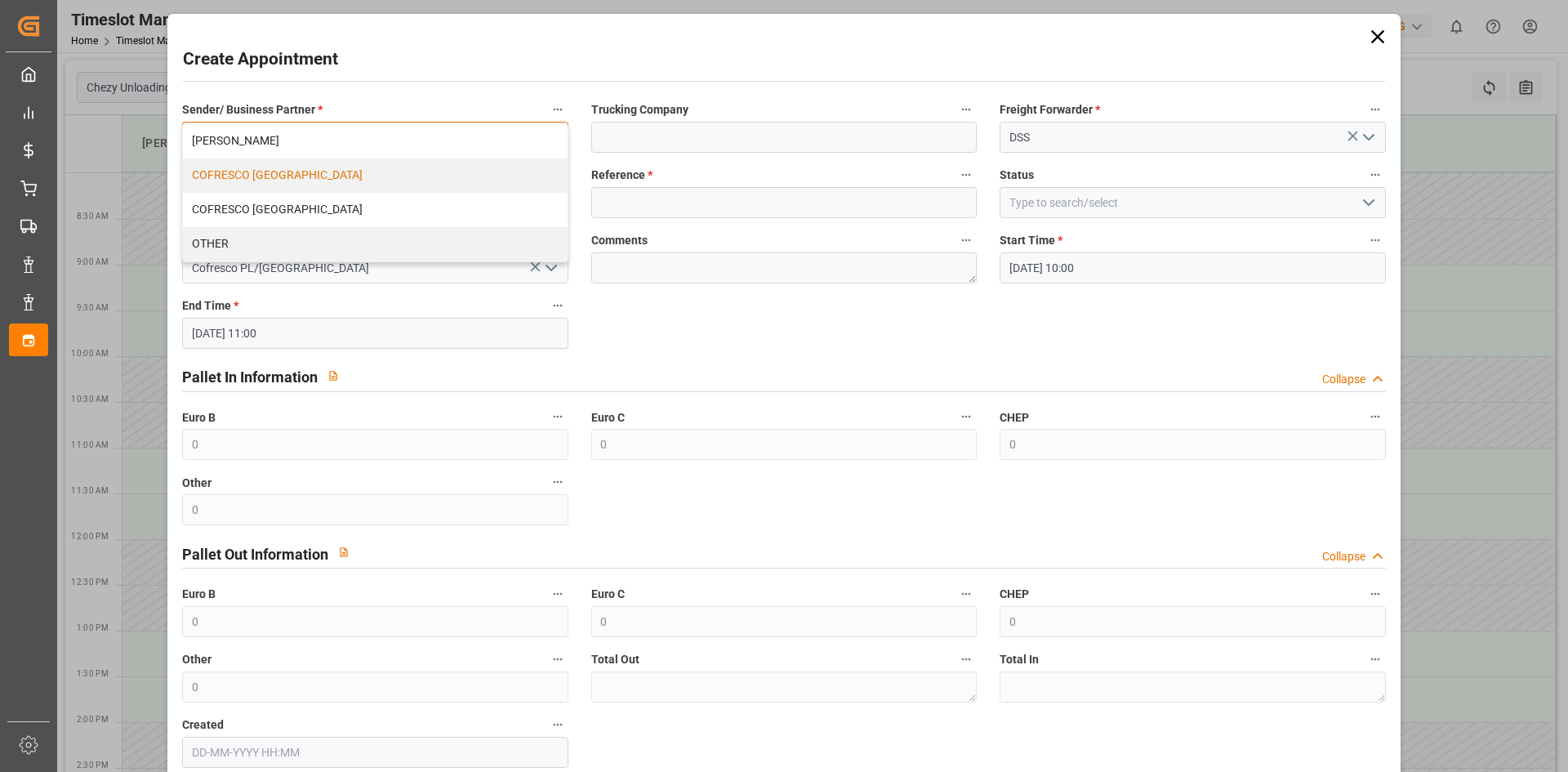
click at [378, 177] on div "COFRESCO [GEOGRAPHIC_DATA]" at bounding box center [375, 175] width 384 height 34
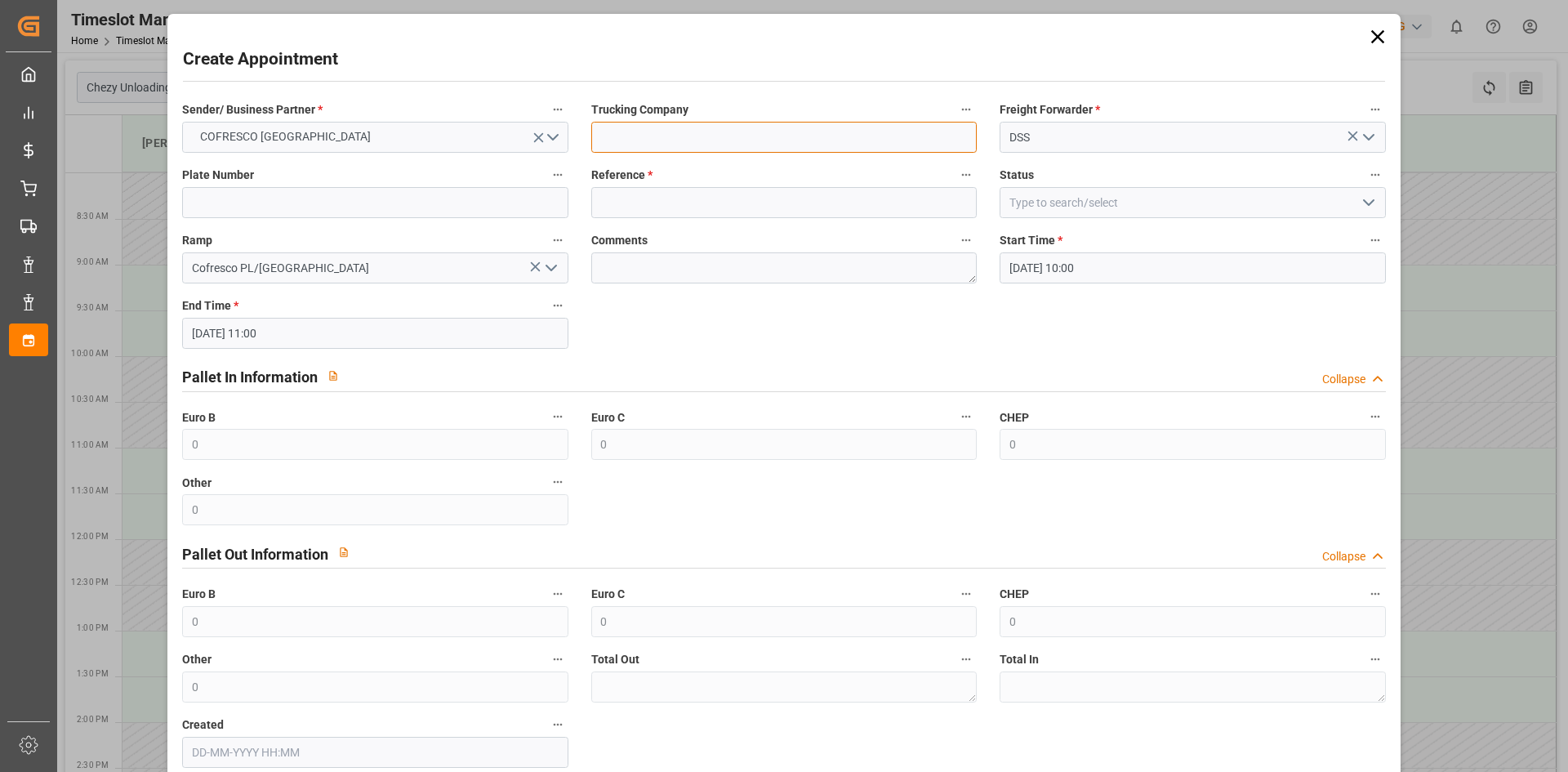
click at [731, 142] on input at bounding box center [784, 138] width 386 height 31
type input "dss"
drag, startPoint x: 679, startPoint y: 194, endPoint x: 671, endPoint y: 198, distance: 8.9
click at [679, 194] on input at bounding box center [784, 203] width 386 height 31
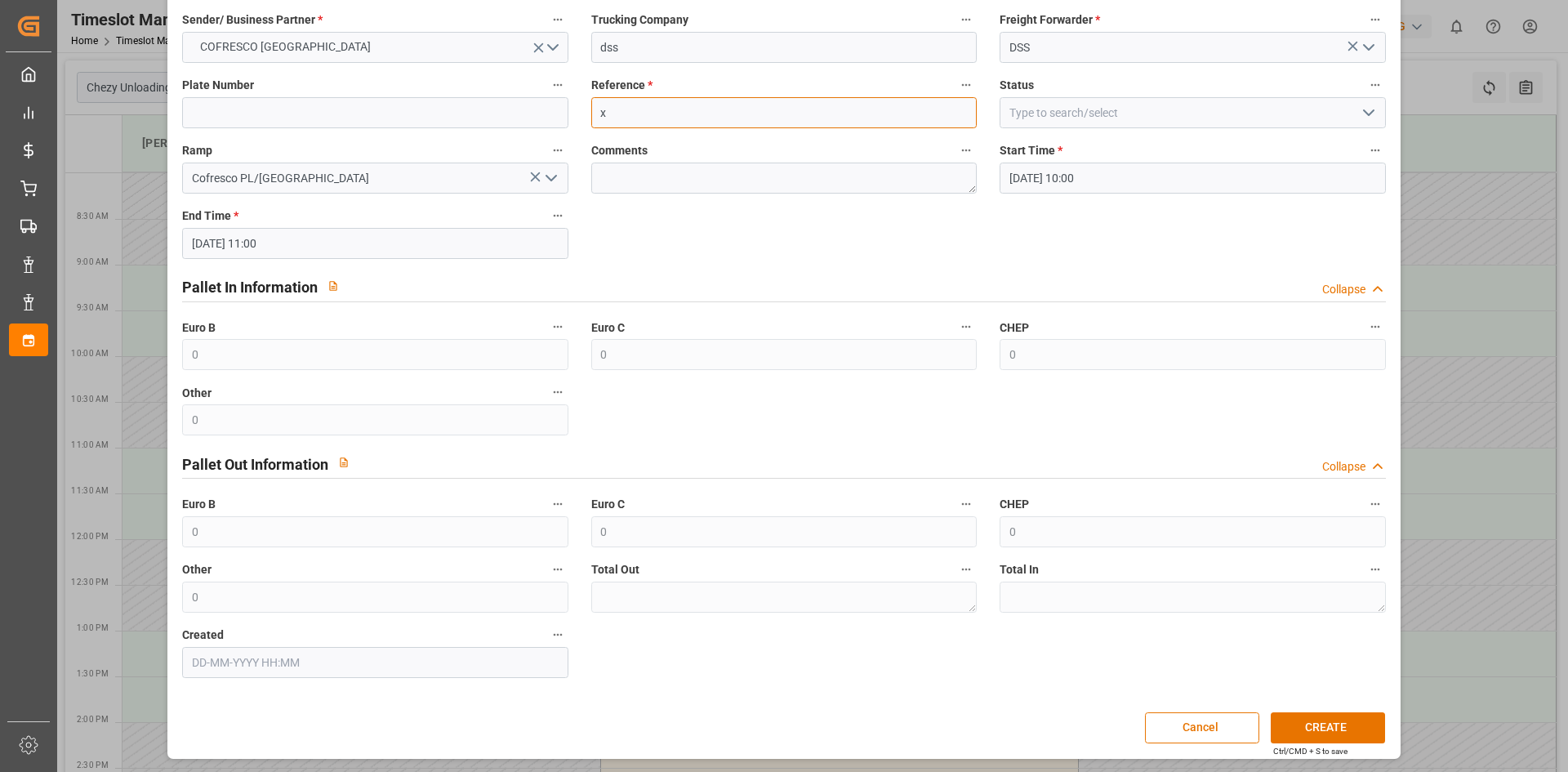
scroll to position [91, 0]
type input "x"
click at [1299, 726] on button "CREATE" at bounding box center [1328, 727] width 115 height 31
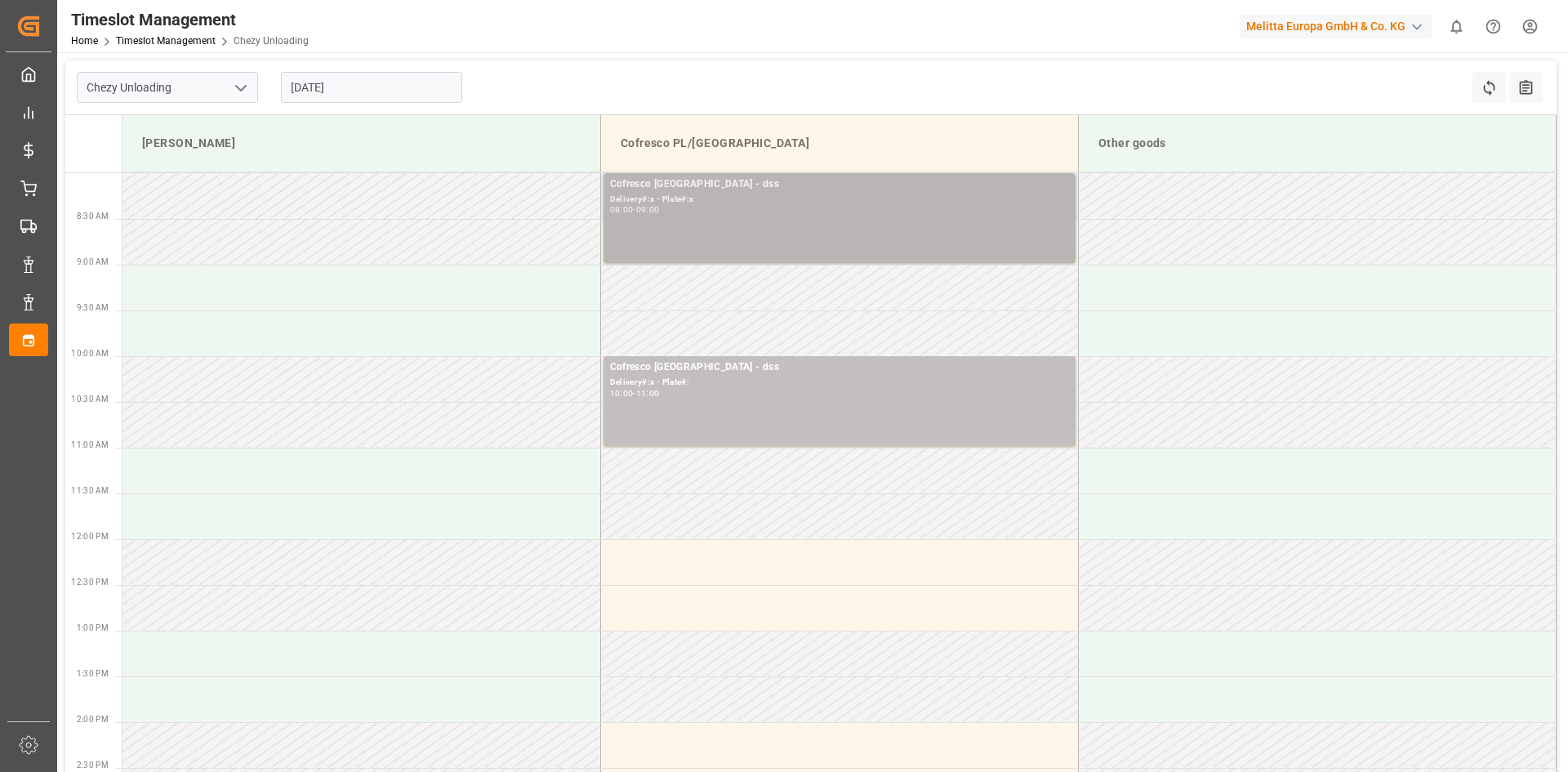
click at [693, 219] on div "Cofresco [GEOGRAPHIC_DATA] - dss Delivery#:x - Plate#:x 08:00 - 09:00" at bounding box center [839, 217] width 459 height 83
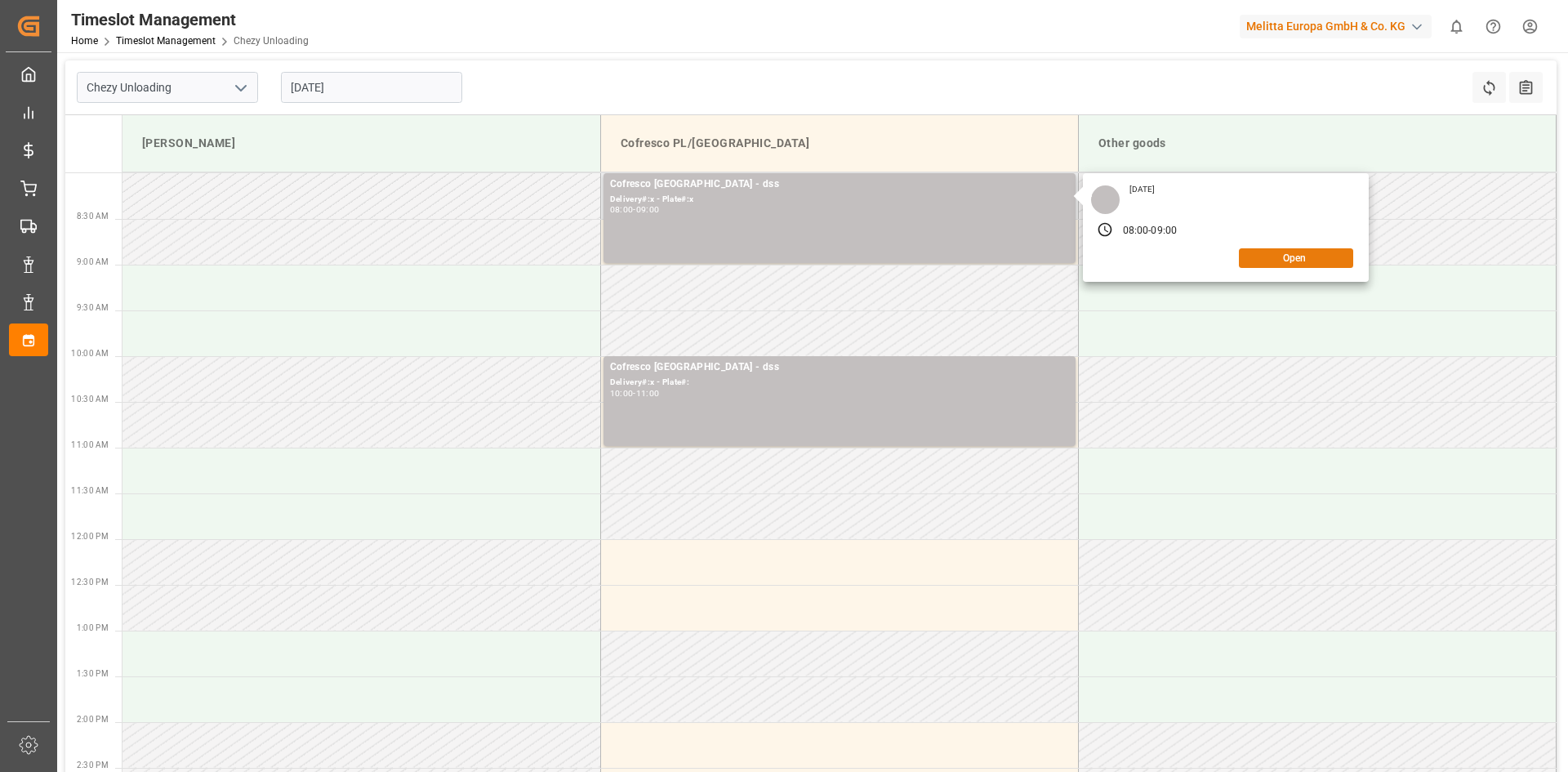
click at [1319, 260] on button "Open" at bounding box center [1296, 258] width 115 height 19
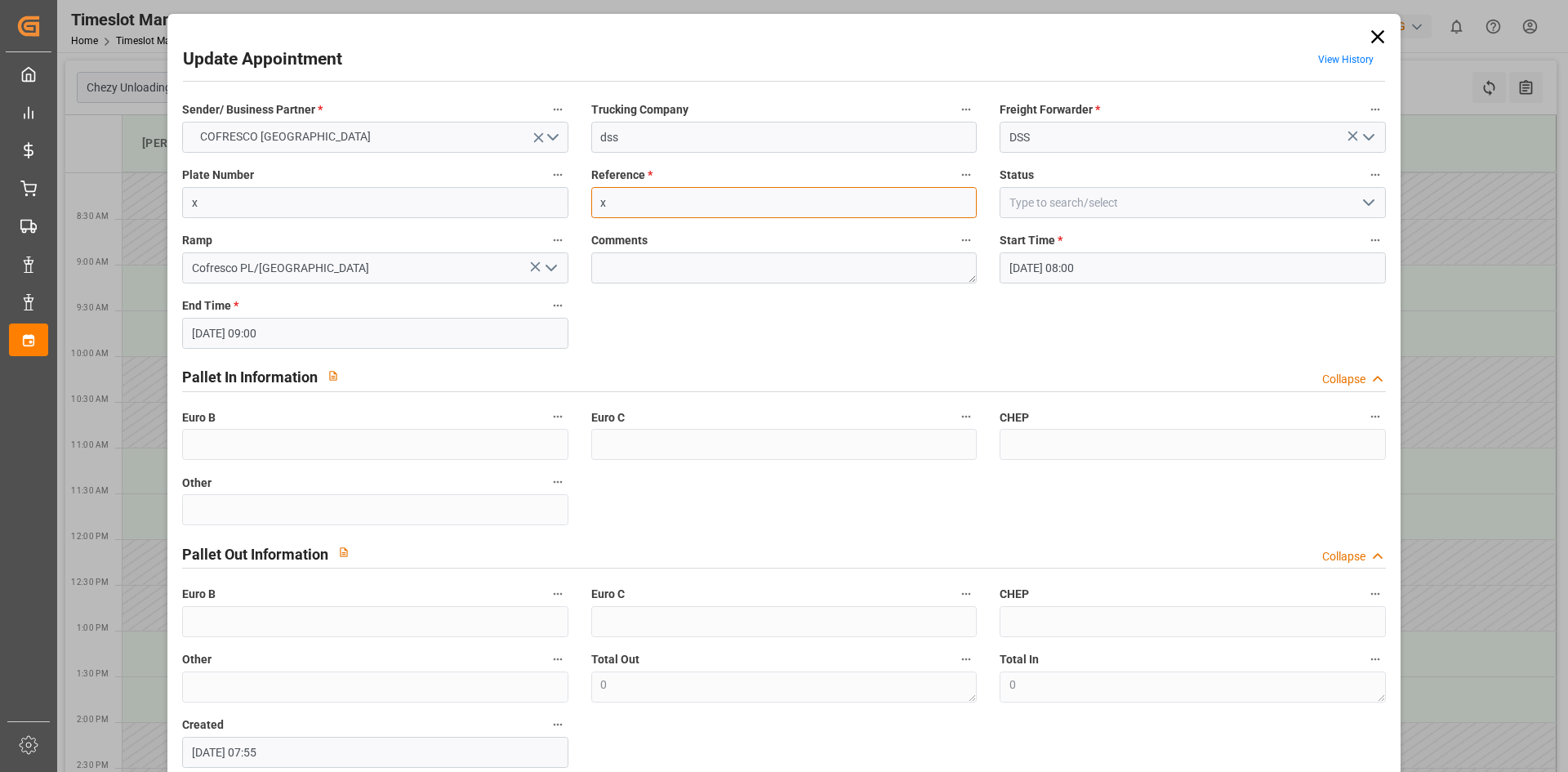
click at [705, 204] on input "x" at bounding box center [784, 203] width 386 height 31
paste input "WGM 8062C / WPZ 05JK"
type input "WGM 8062C / WPZ 05JK"
click at [293, 208] on input "x" at bounding box center [375, 203] width 386 height 31
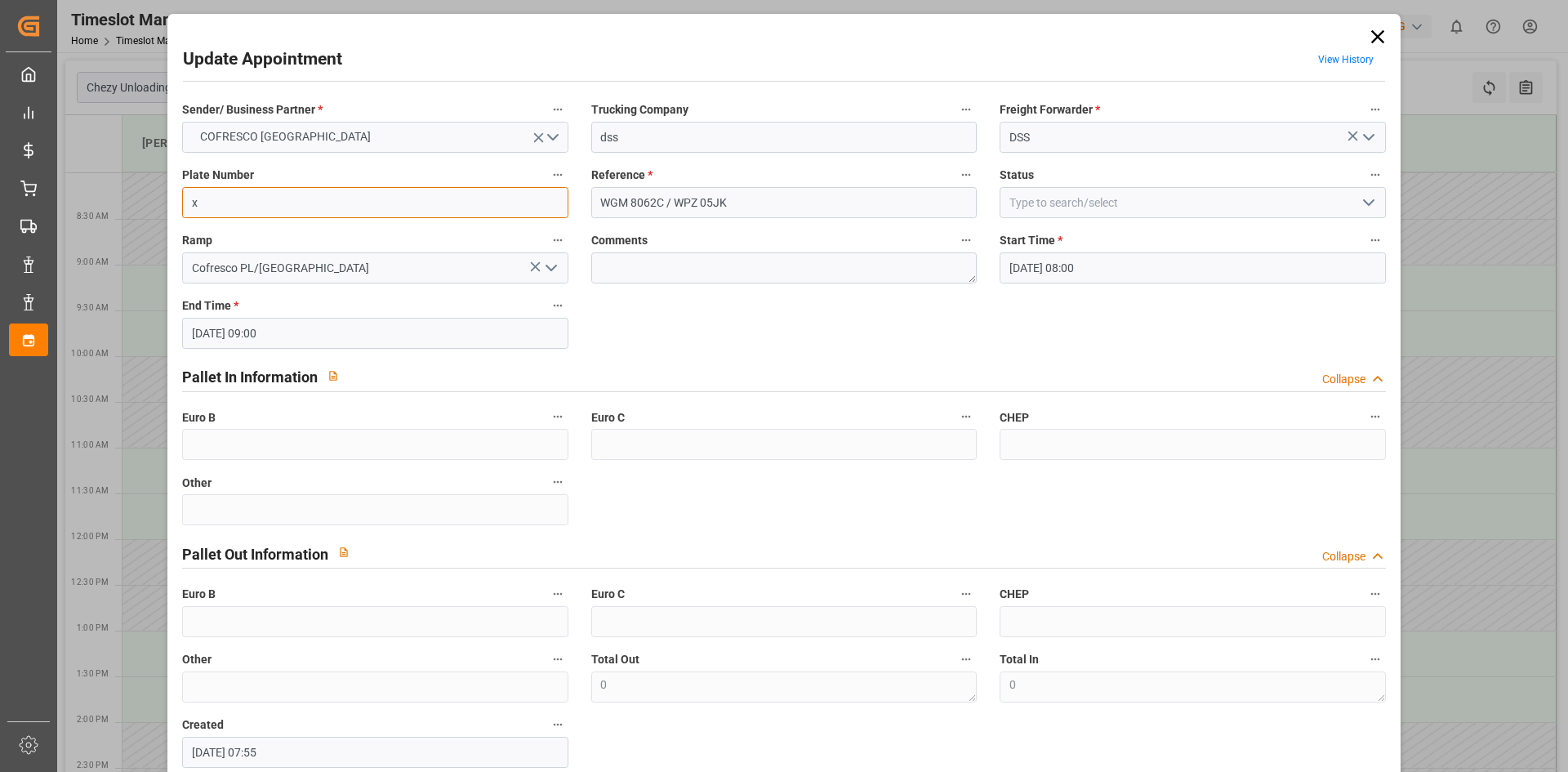
click at [293, 208] on input "x" at bounding box center [375, 203] width 386 height 31
paste input "488786"
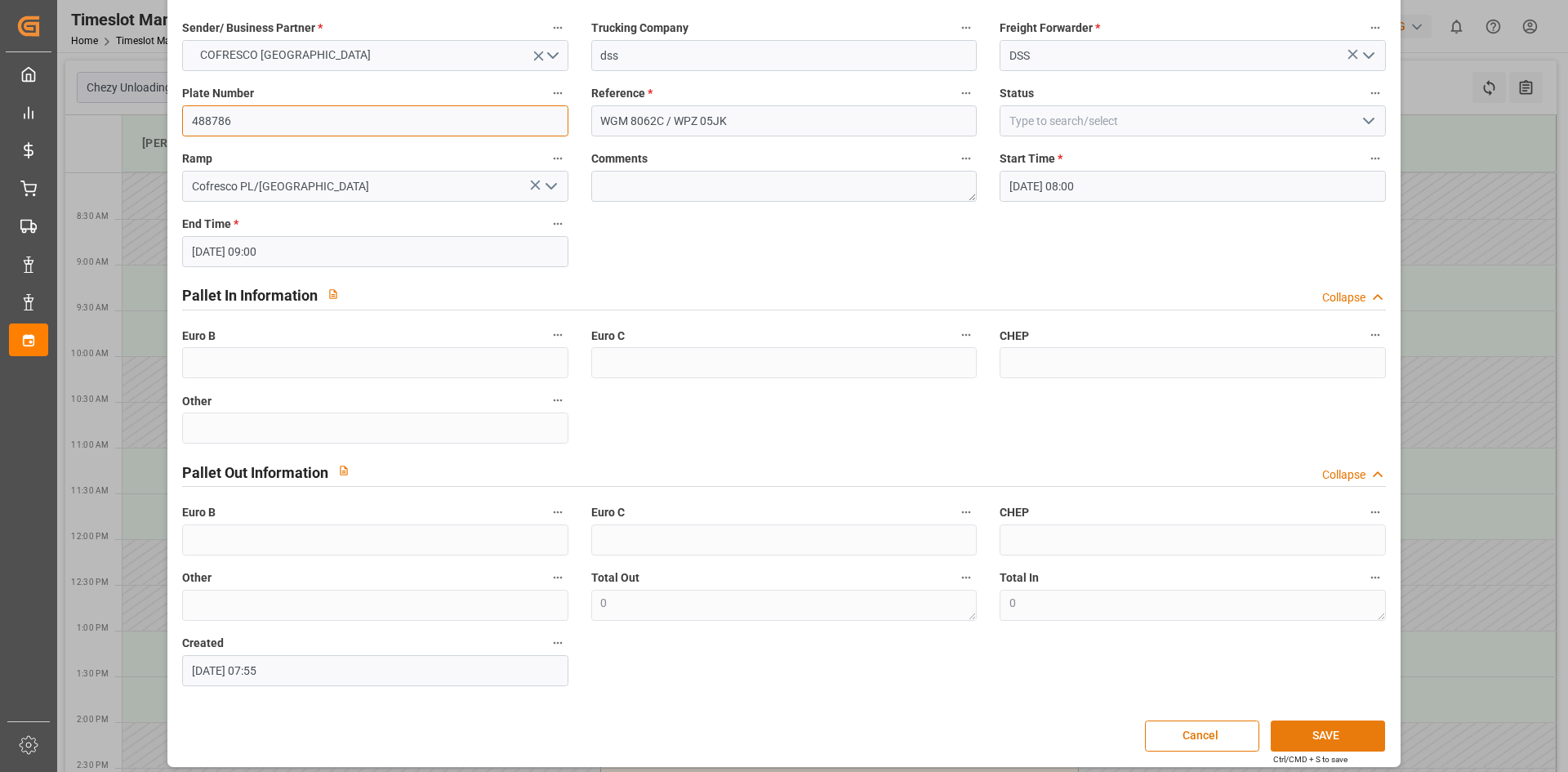
type input "488786"
click at [1322, 728] on button "SAVE" at bounding box center [1328, 736] width 115 height 31
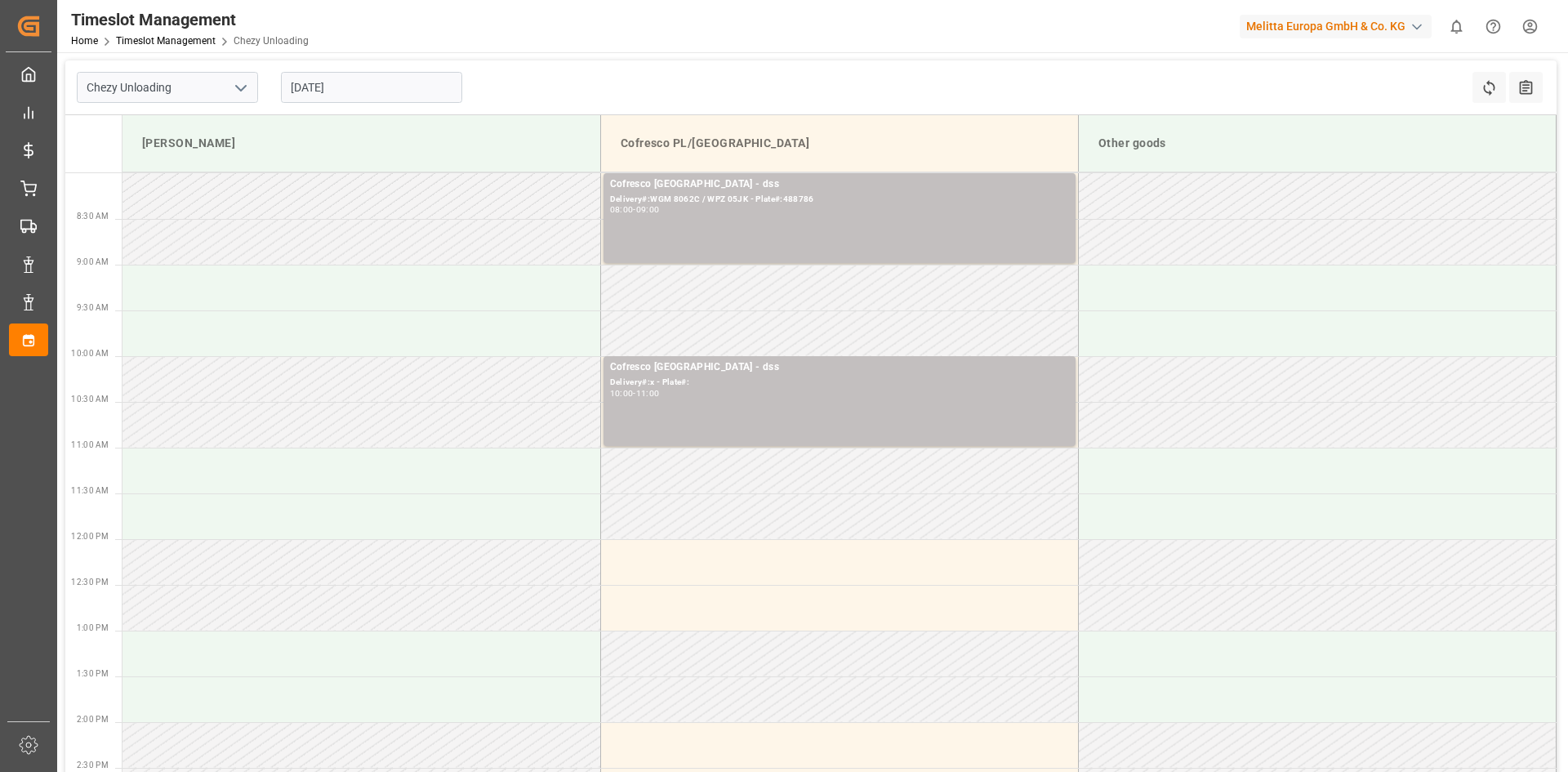
click at [296, 79] on input "[DATE]" at bounding box center [372, 87] width 181 height 31
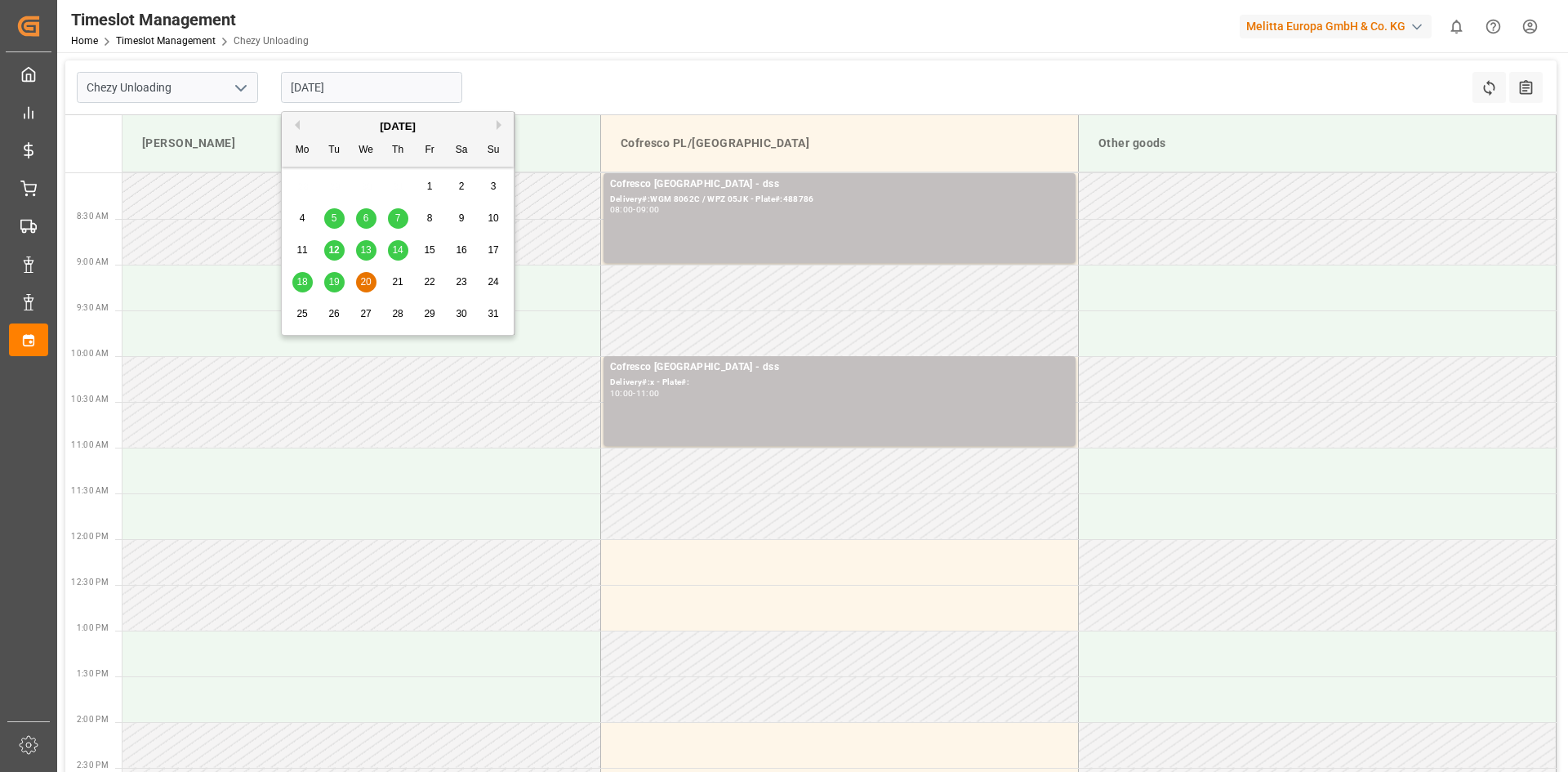
click at [407, 247] on div "14" at bounding box center [398, 250] width 20 height 19
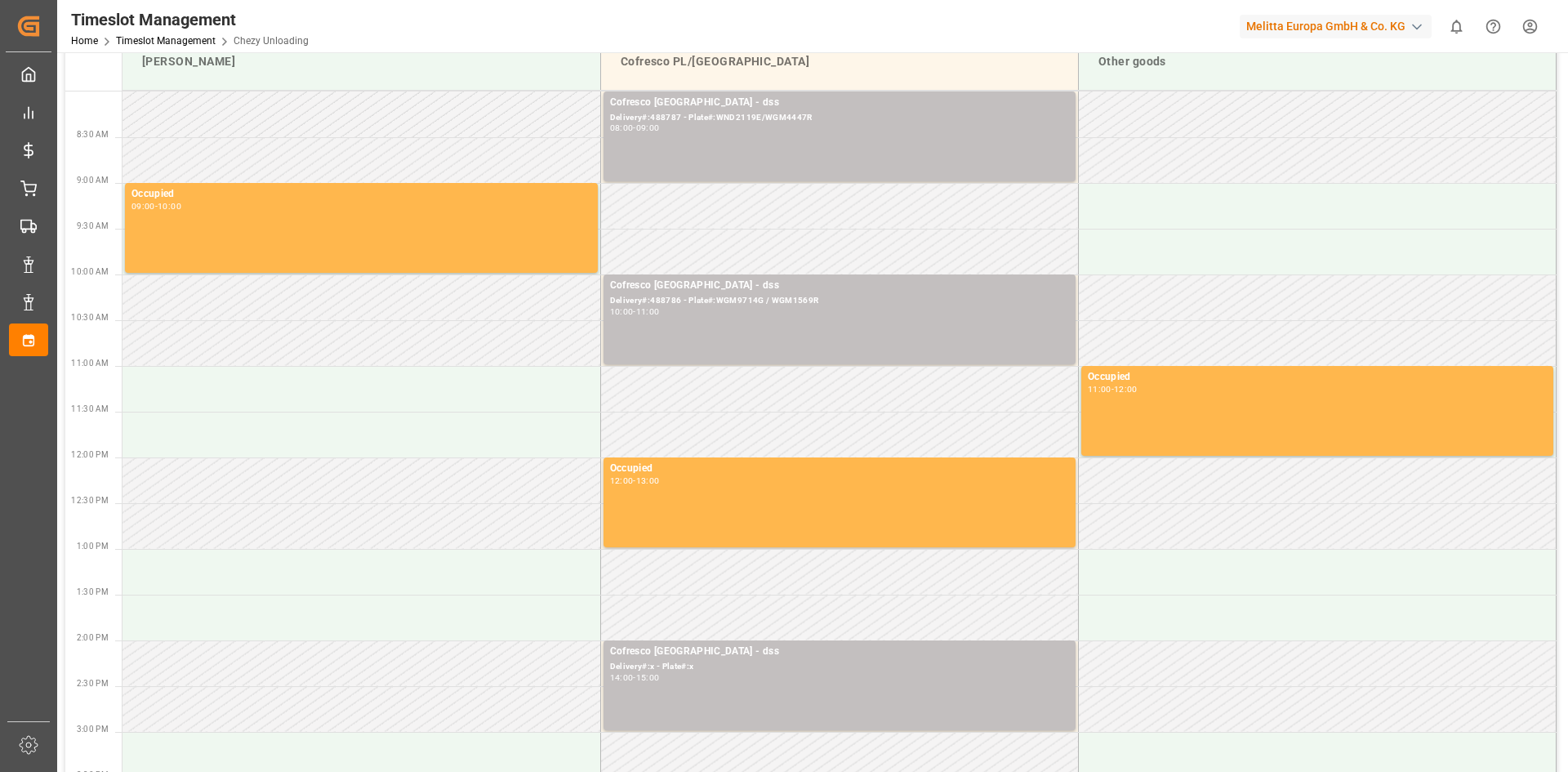
scroll to position [0, 0]
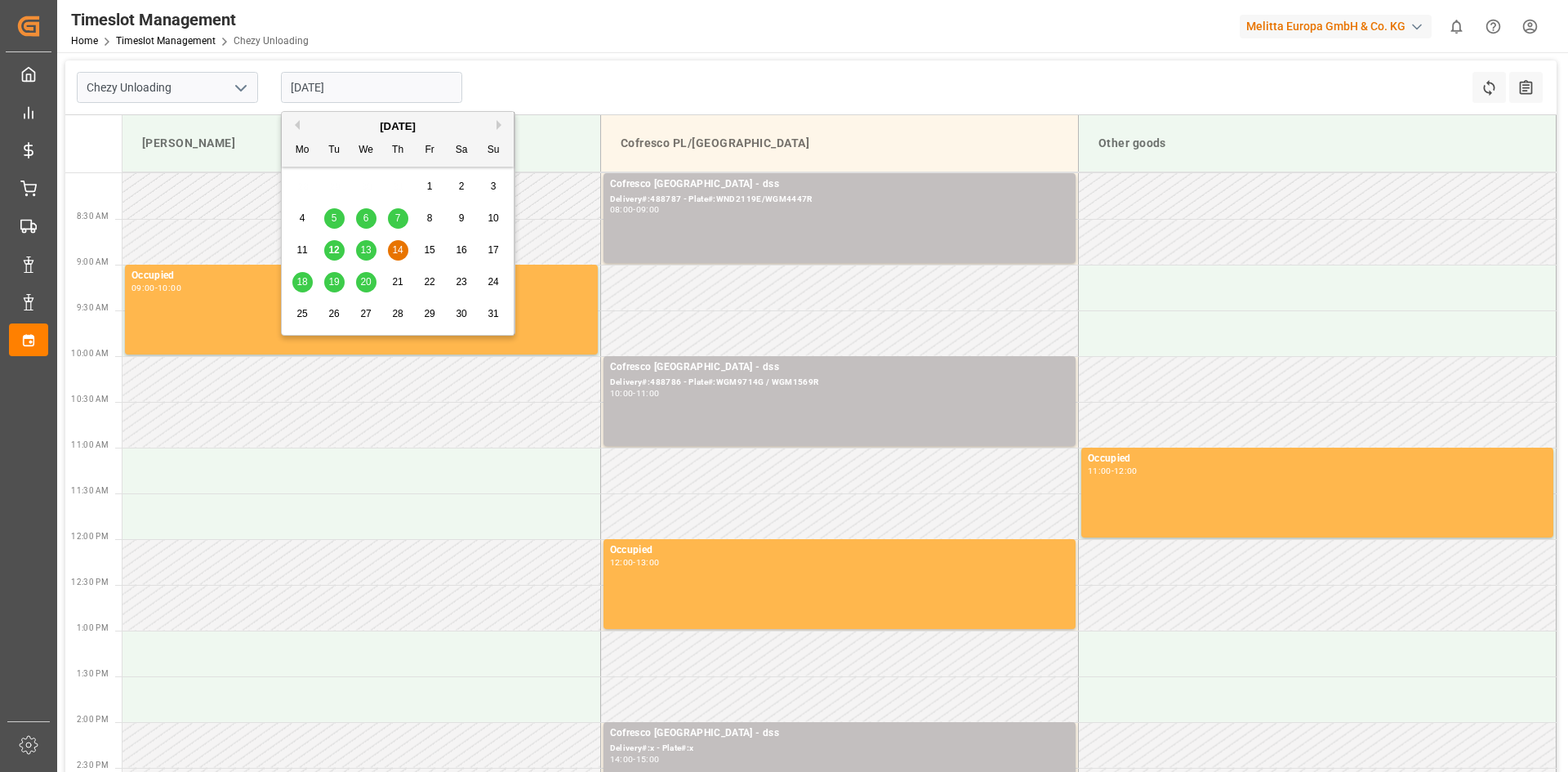
click at [384, 88] on input "[DATE]" at bounding box center [372, 87] width 181 height 31
click at [304, 284] on span "18" at bounding box center [302, 281] width 11 height 11
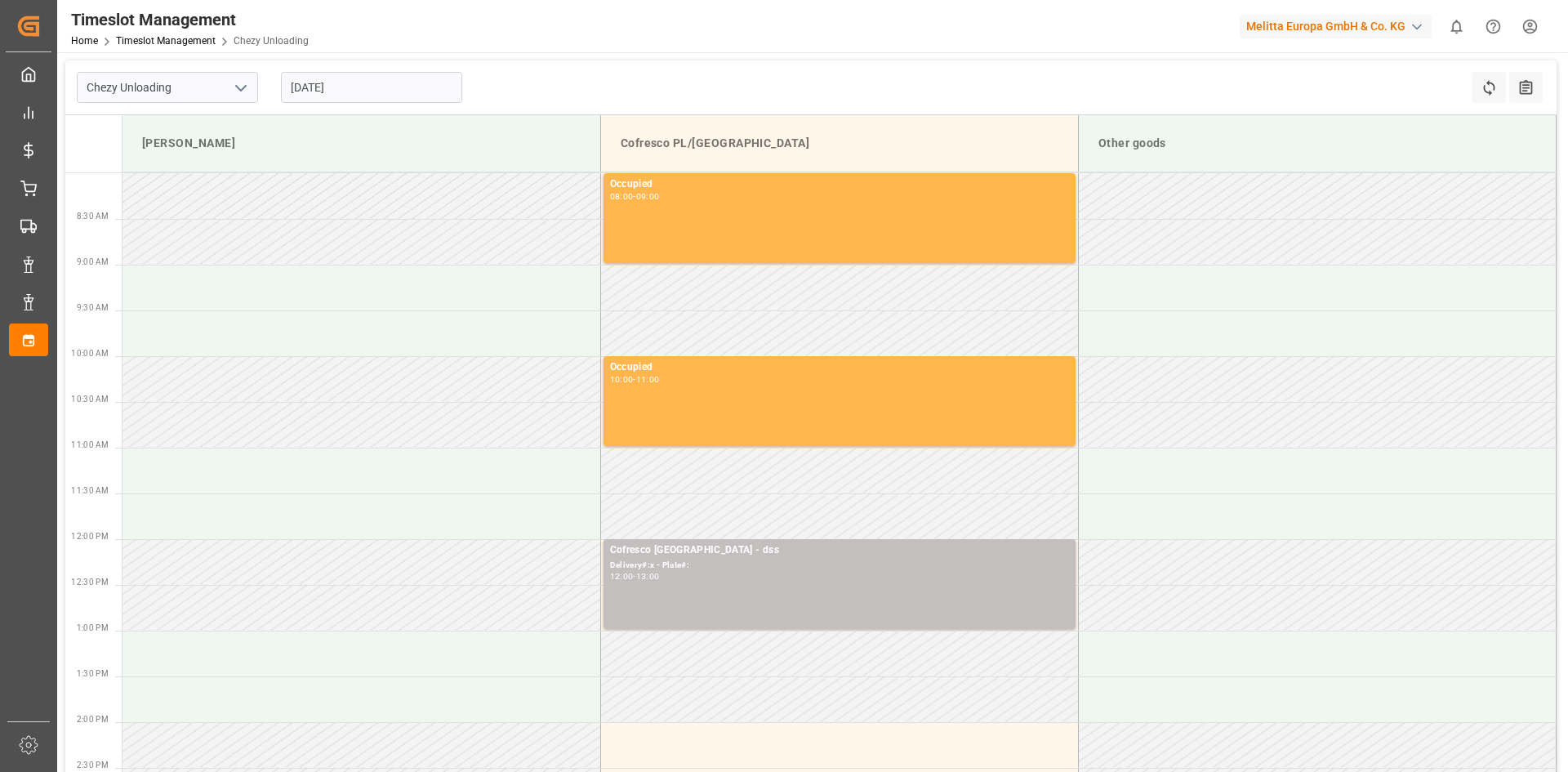
click at [334, 89] on input "[DATE]" at bounding box center [372, 87] width 181 height 31
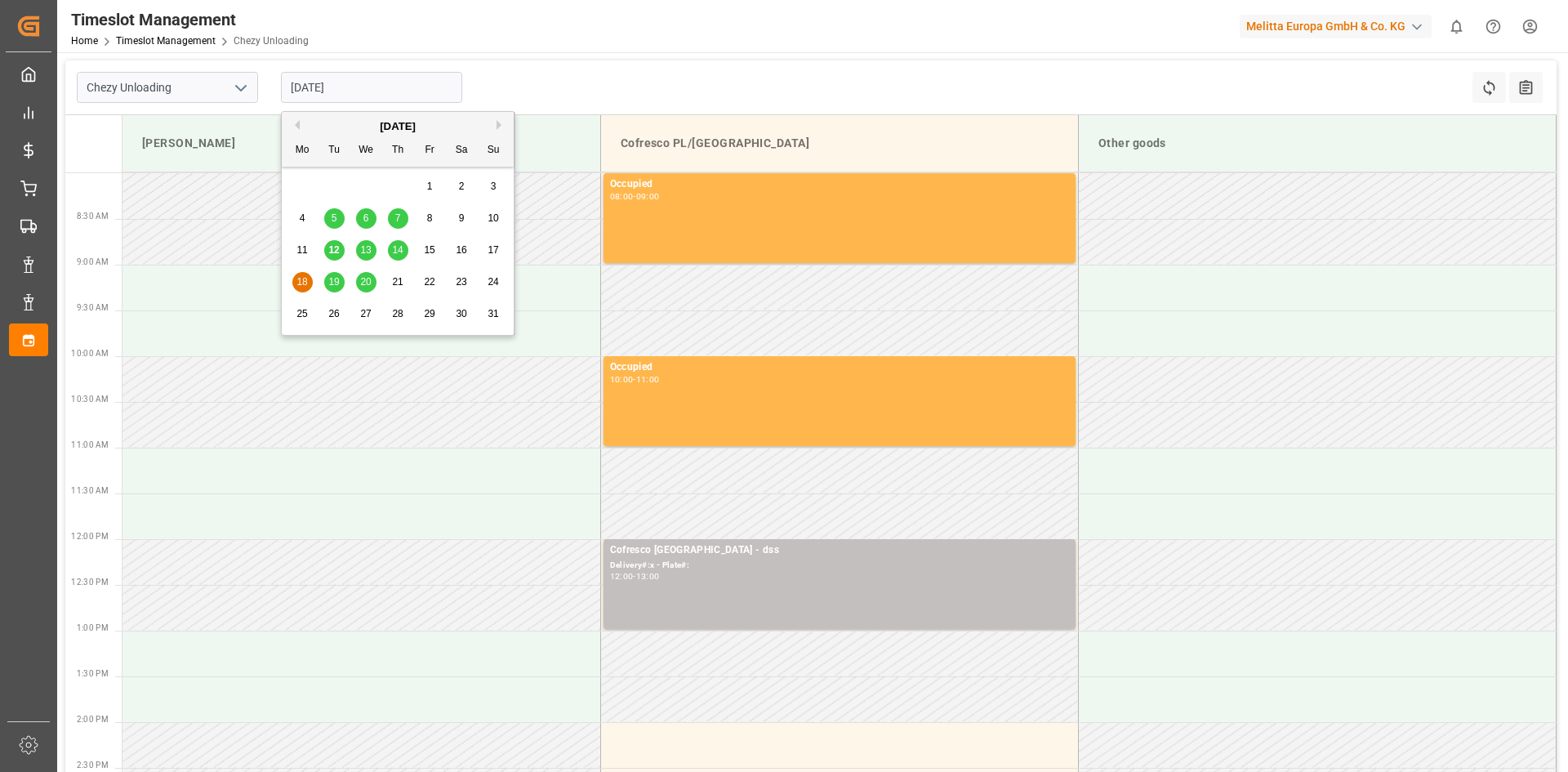
click at [334, 293] on div "18 19 20 21 22 23 24" at bounding box center [398, 282] width 223 height 32
click at [334, 287] on span "19" at bounding box center [334, 281] width 11 height 11
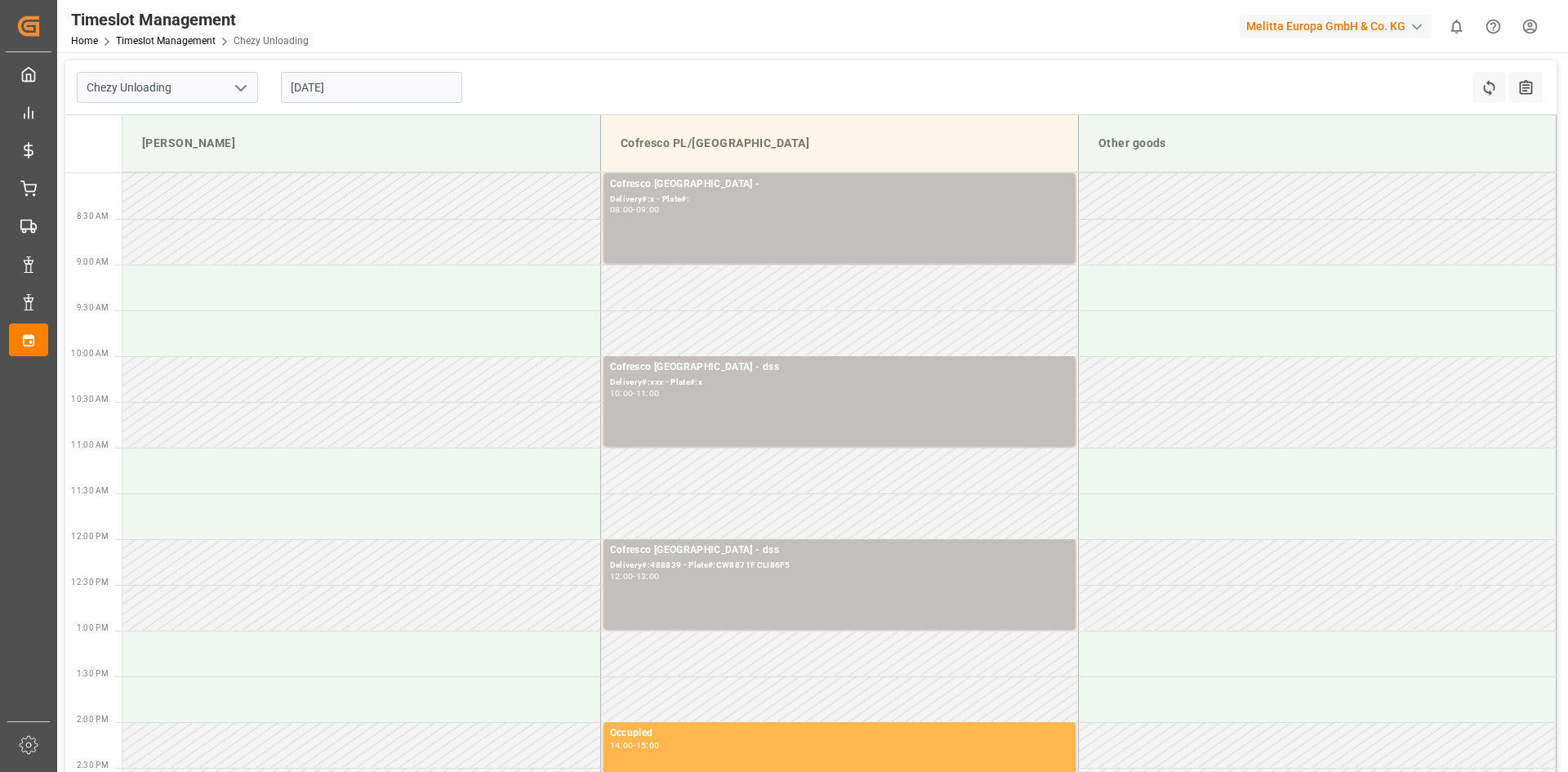
click at [349, 83] on input "[DATE]" at bounding box center [372, 87] width 181 height 31
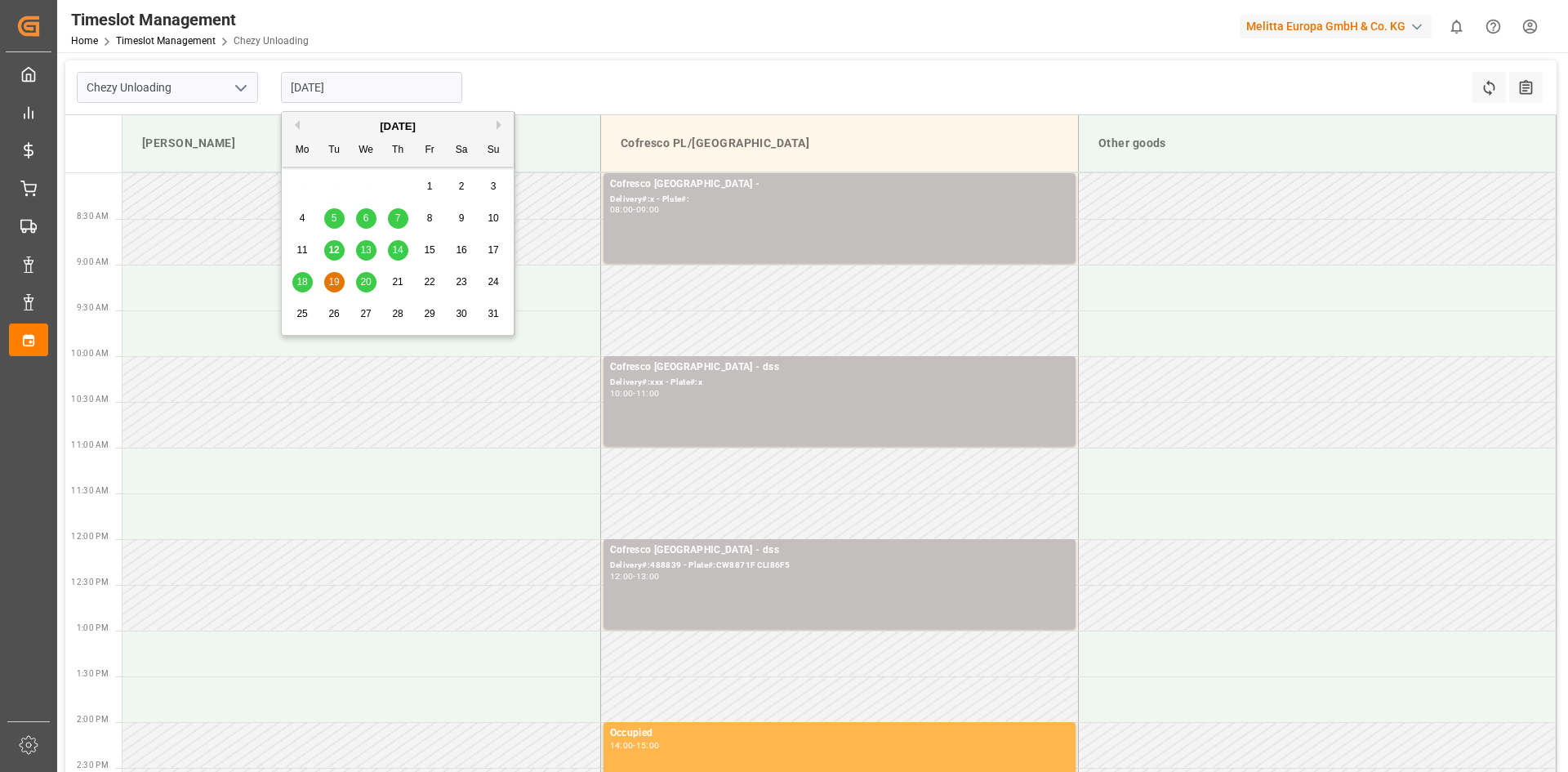
click at [363, 281] on span "20" at bounding box center [366, 281] width 11 height 11
type input "[DATE]"
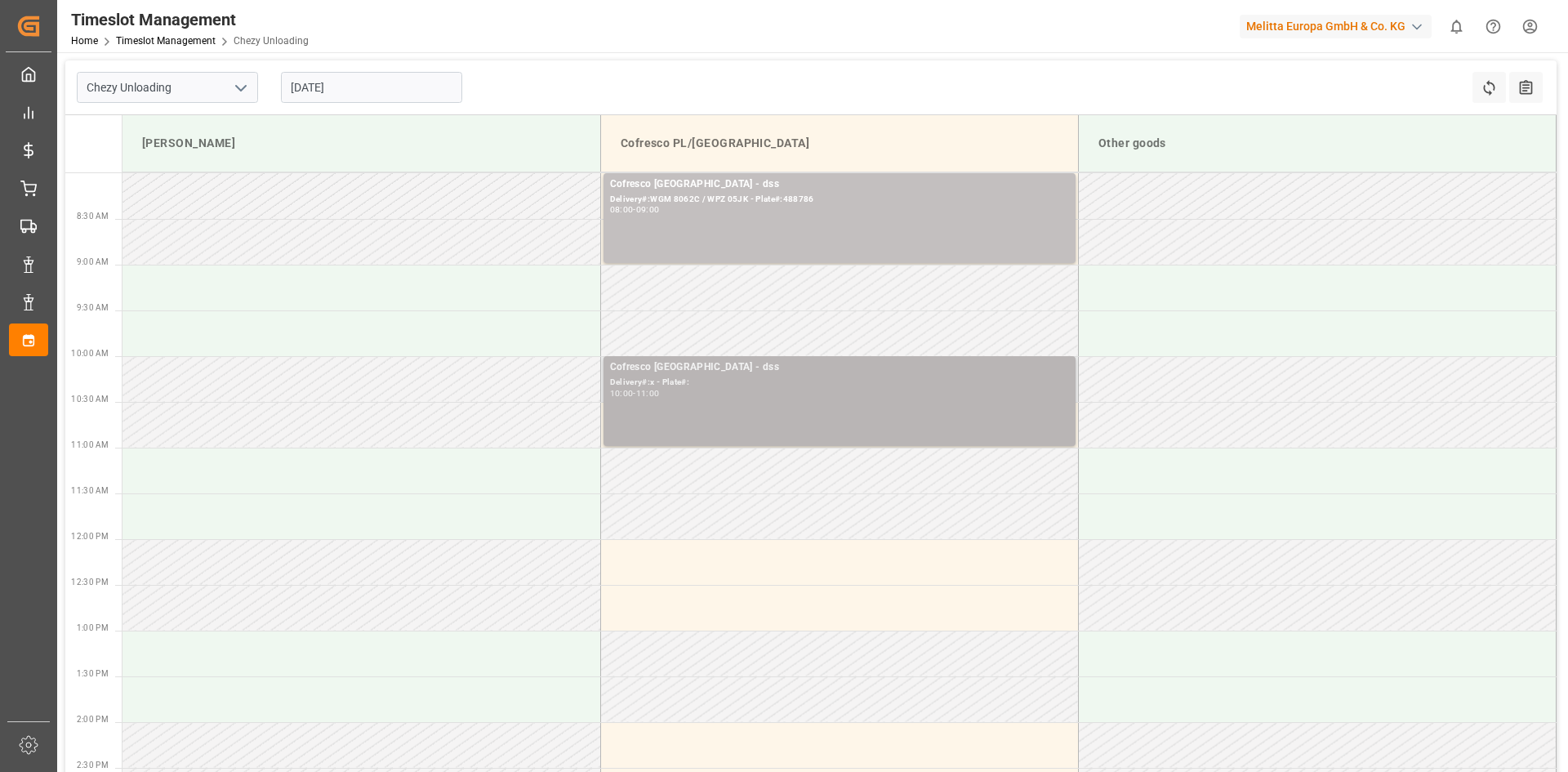
click at [914, 409] on div "Cofresco [GEOGRAPHIC_DATA] - dss Delivery#:x - Plate#: 10:00 - 11:00" at bounding box center [839, 401] width 459 height 83
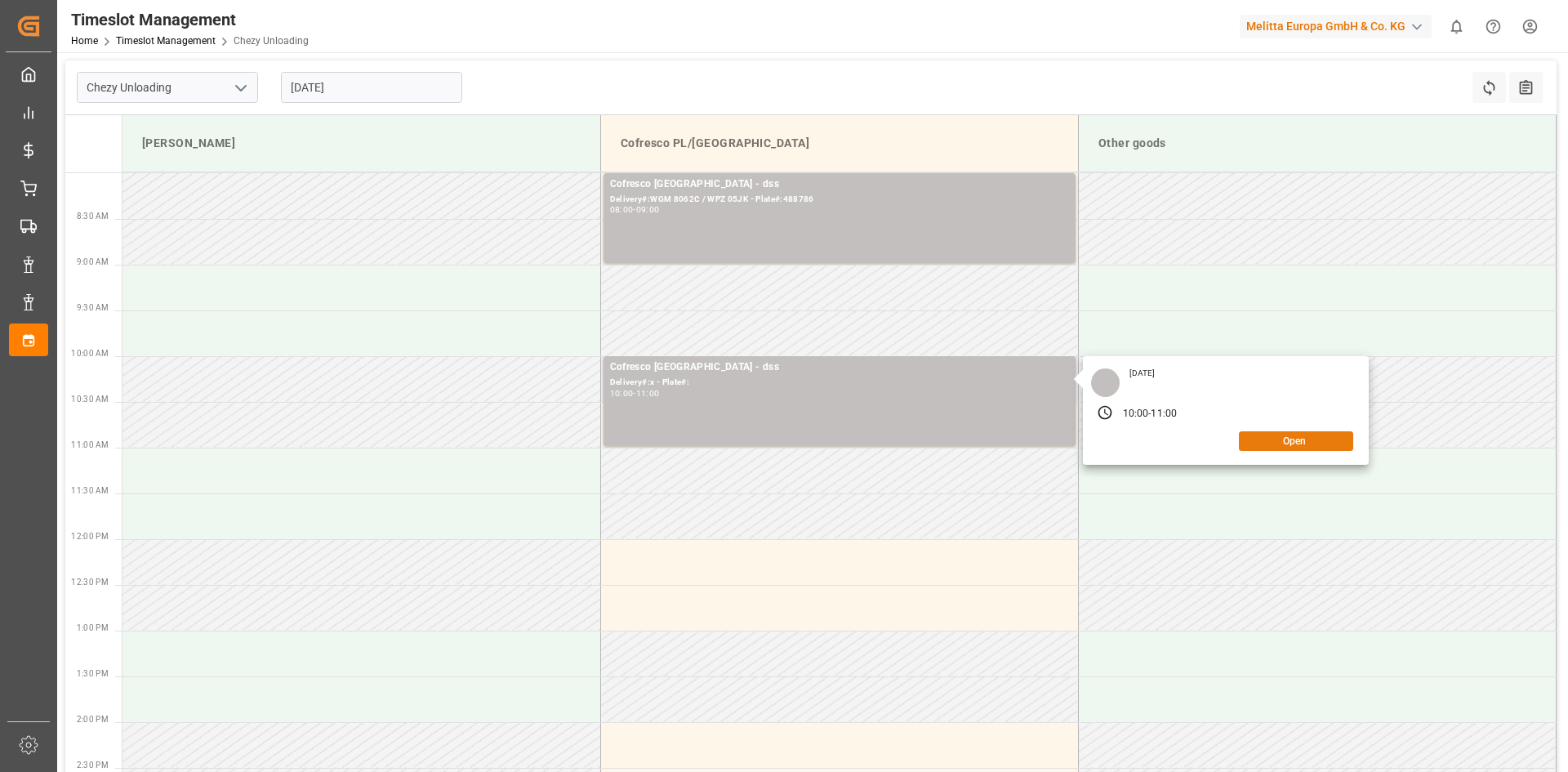
click at [1331, 440] on button "Open" at bounding box center [1296, 441] width 115 height 19
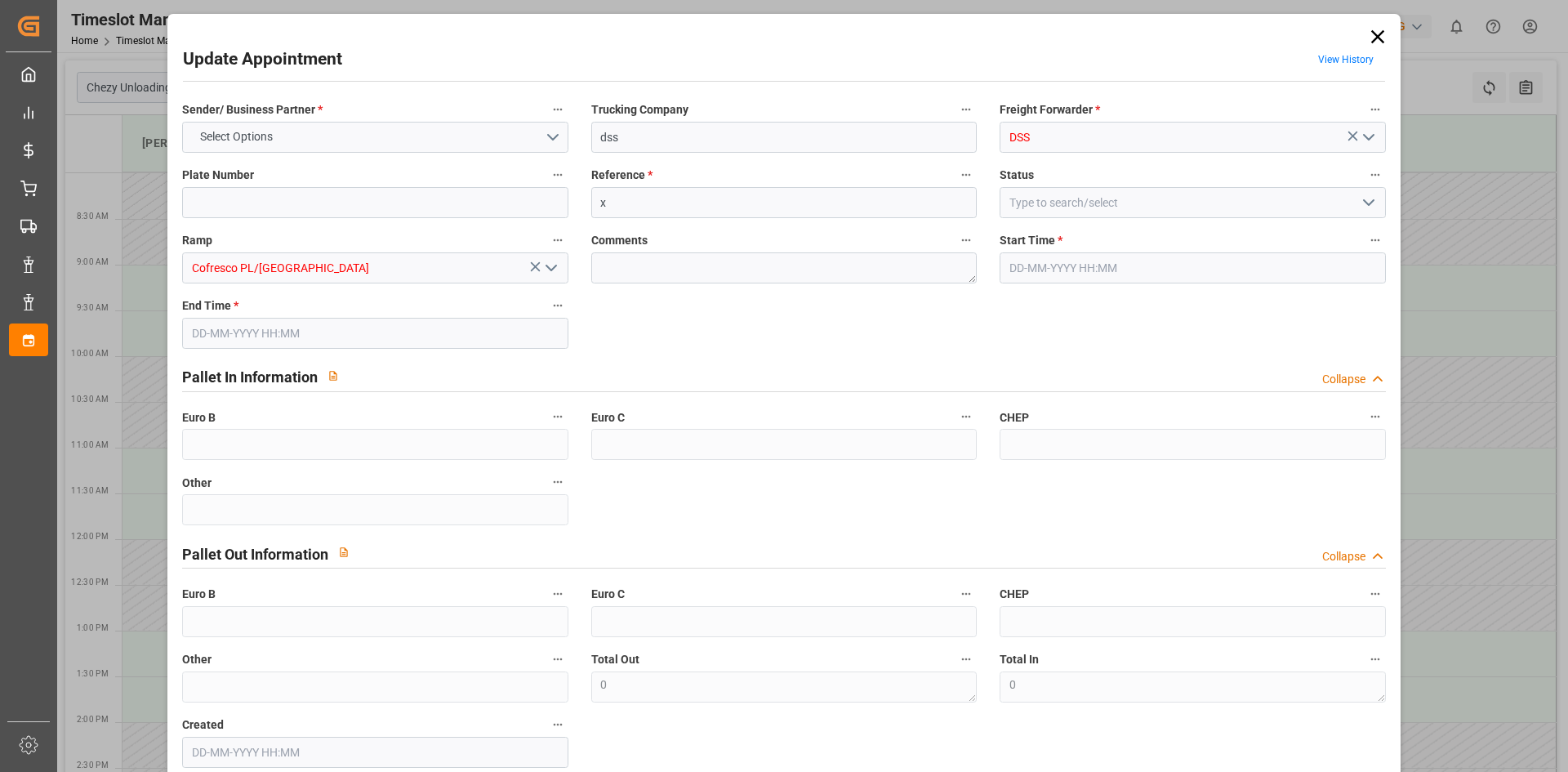
type input "[DATE] 10:00"
type input "[DATE] 11:00"
type input "[DATE] 09:34"
click at [724, 199] on input "x" at bounding box center [784, 203] width 386 height 31
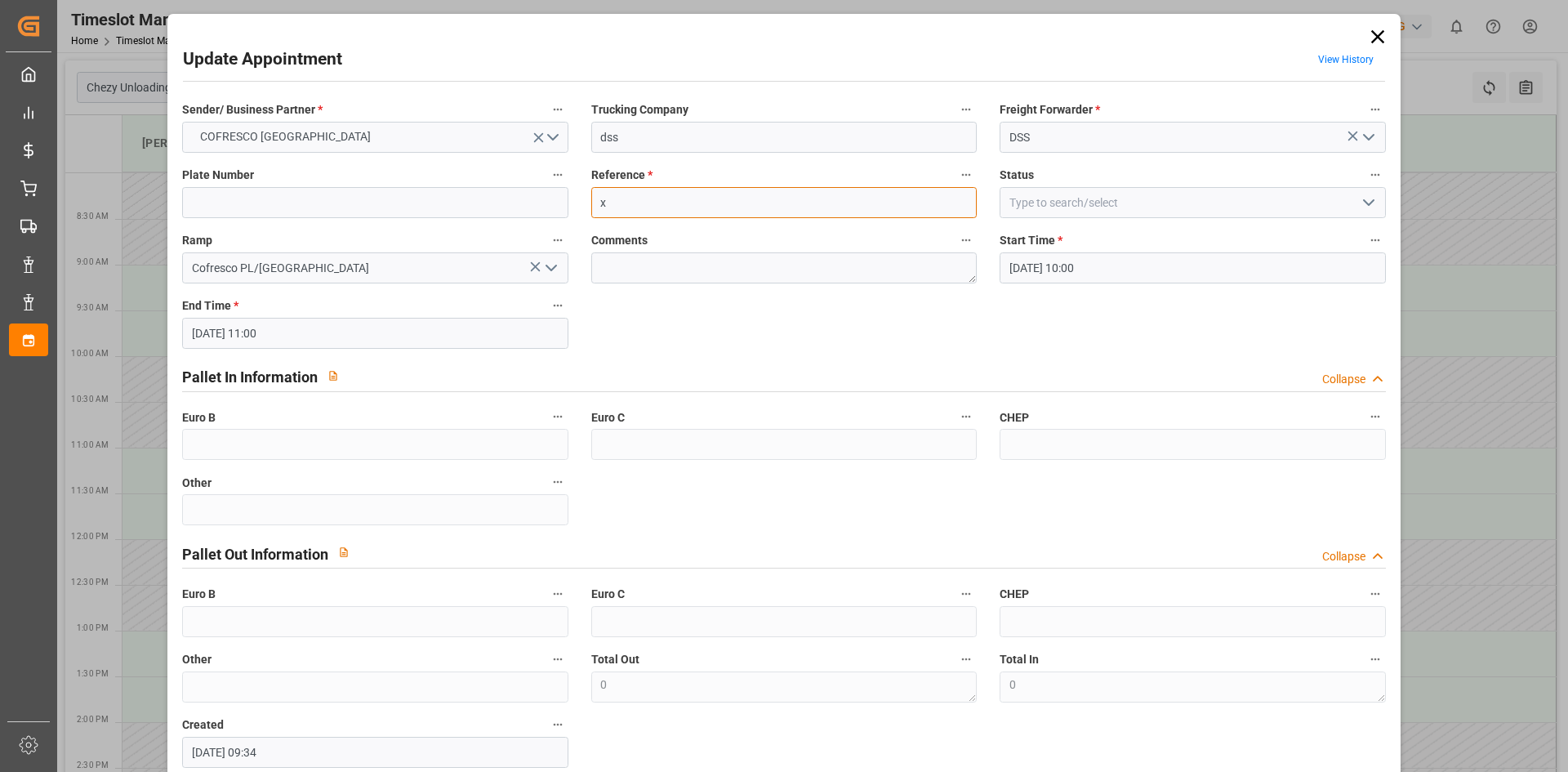
paste input "WPR4850T/WGM4514P"
type input "WPR4850T/WGM4514P"
click at [422, 205] on input at bounding box center [375, 203] width 386 height 31
paste input "WPR4850T/WGM4514P"
type input "WPR4850T/WGM4514P"
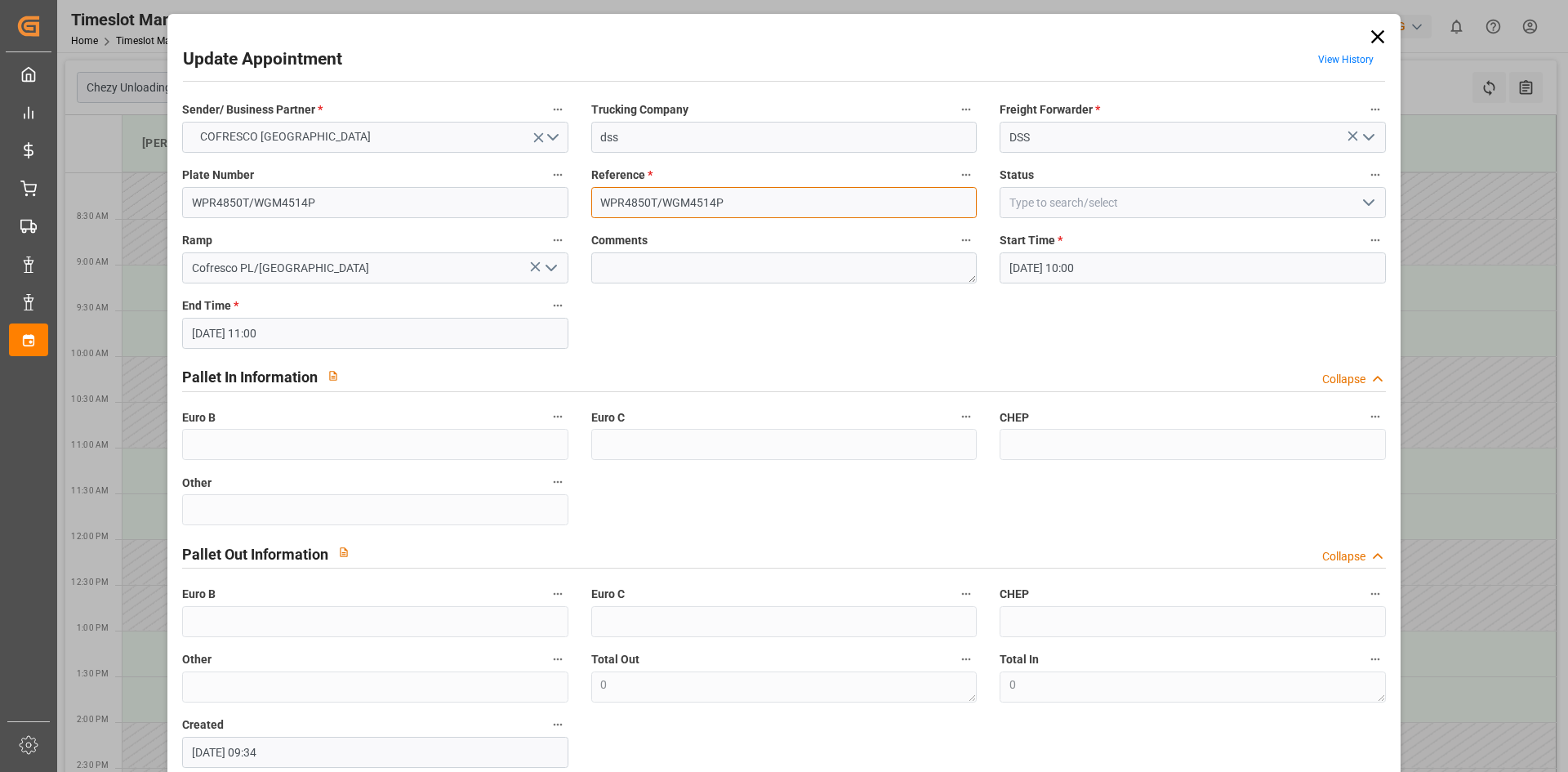
click at [744, 204] on input "WPR4850T/WGM4514P" at bounding box center [784, 203] width 386 height 31
paste input "" 488873""
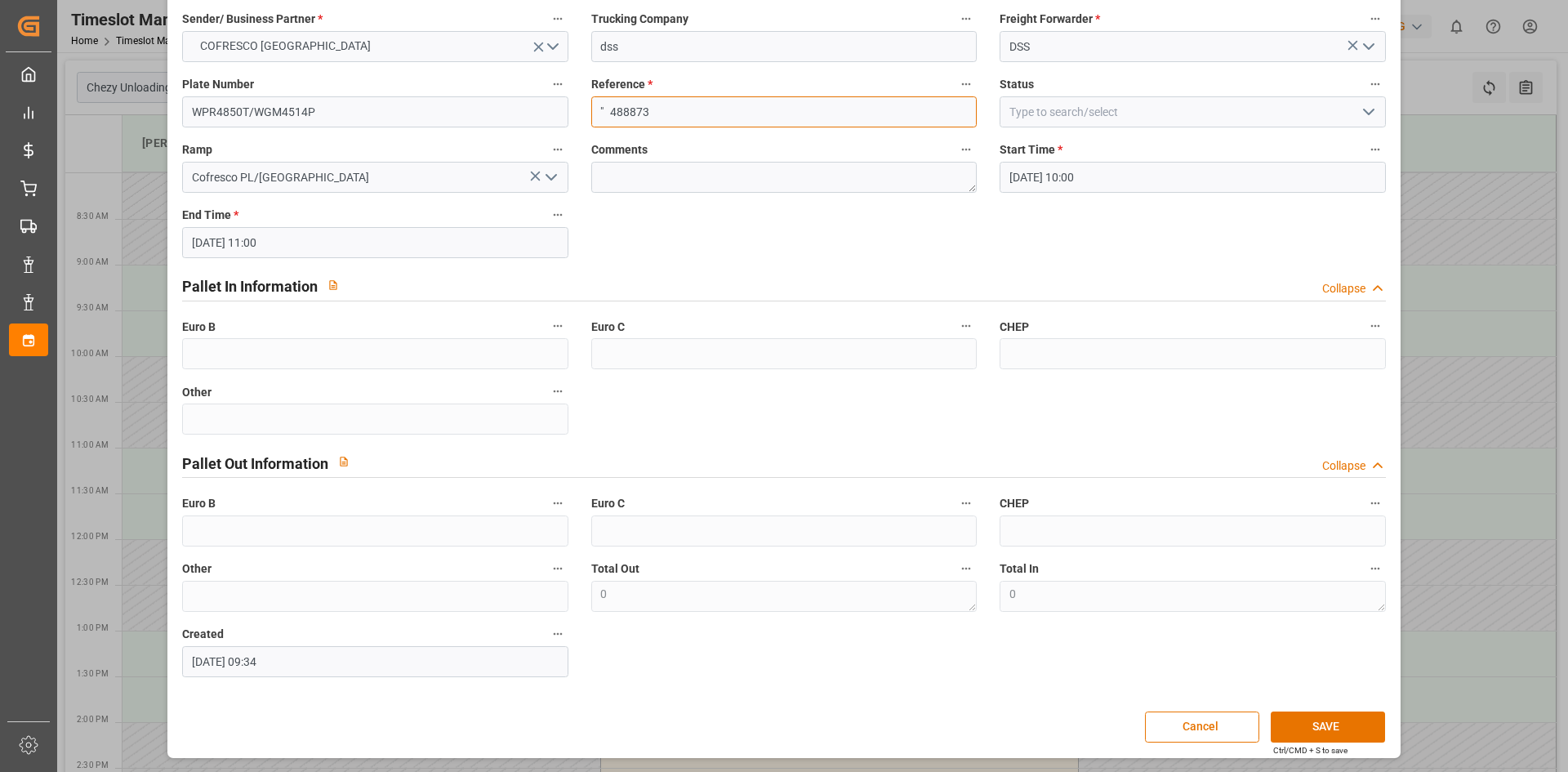
drag, startPoint x: 609, startPoint y: 108, endPoint x: 509, endPoint y: 125, distance: 101.4
click at [509, 125] on div "Sender/ Business Partner * COFRESCO POLAND Trucking Company dss Freight Forward…" at bounding box center [784, 343] width 1226 height 680
type input "488873"
click at [1343, 713] on button "SAVE" at bounding box center [1328, 727] width 115 height 31
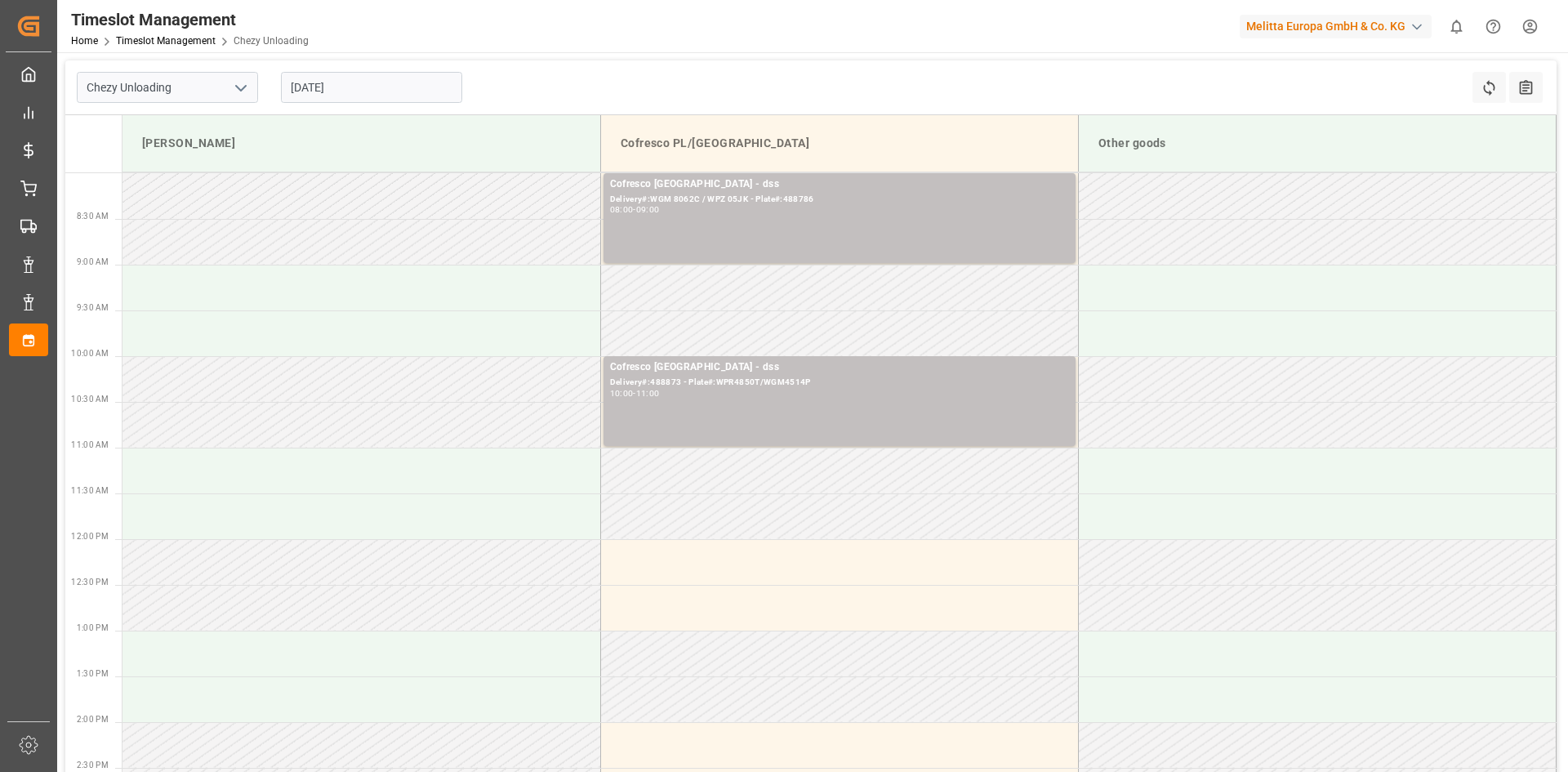
click at [322, 84] on input "[DATE]" at bounding box center [372, 87] width 181 height 31
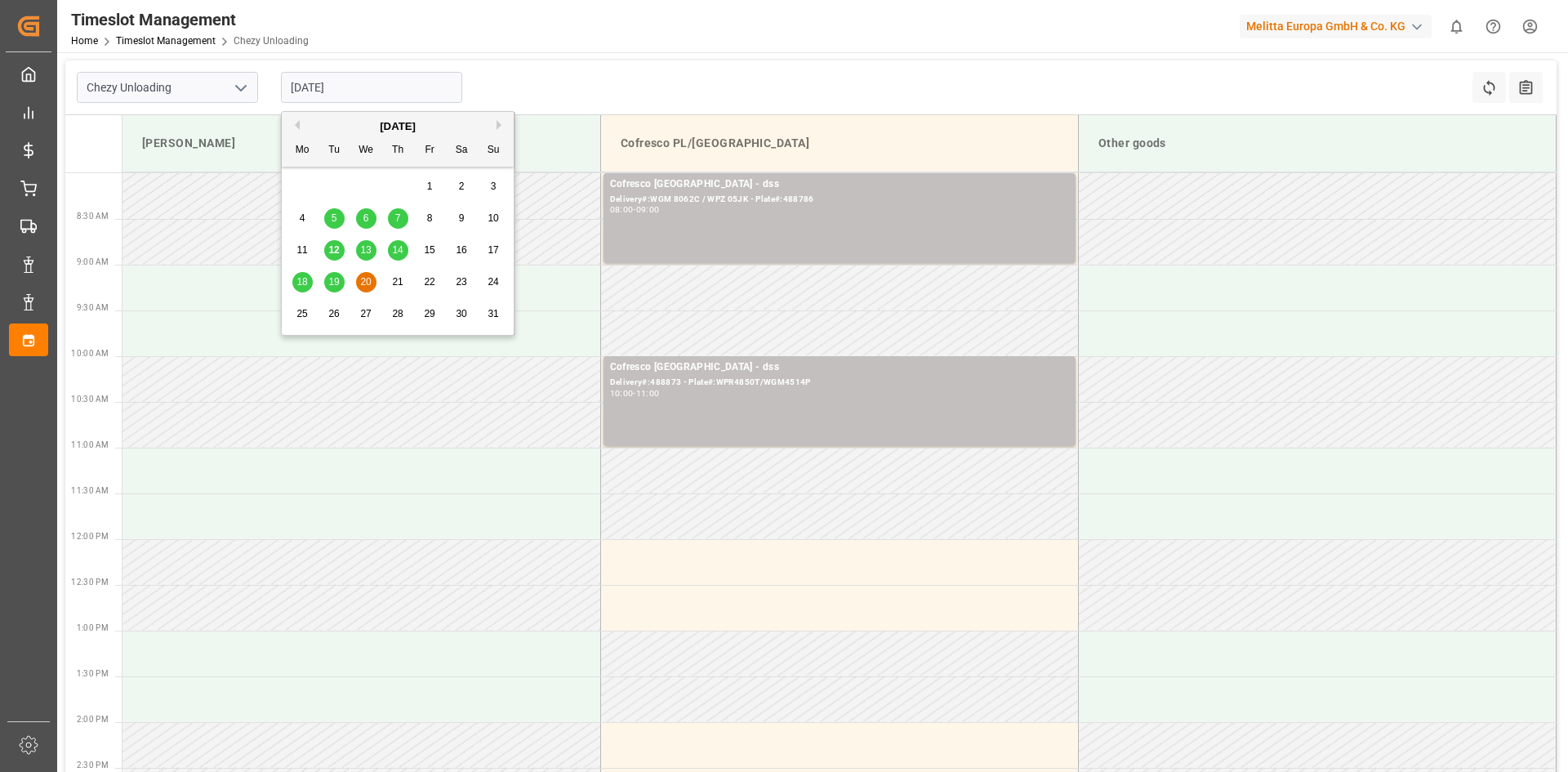
click at [400, 249] on span "14" at bounding box center [398, 249] width 11 height 11
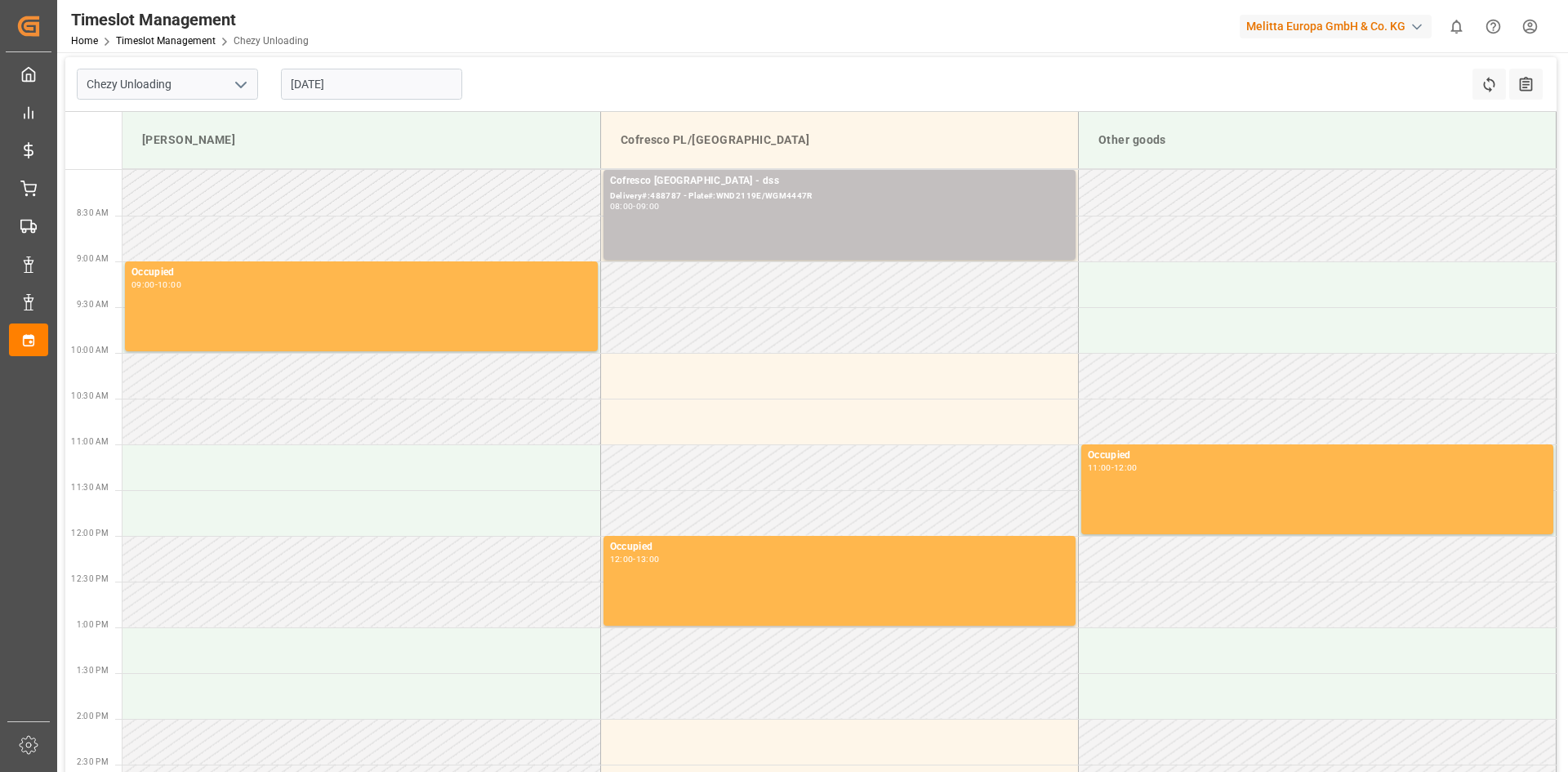
scroll to position [0, 0]
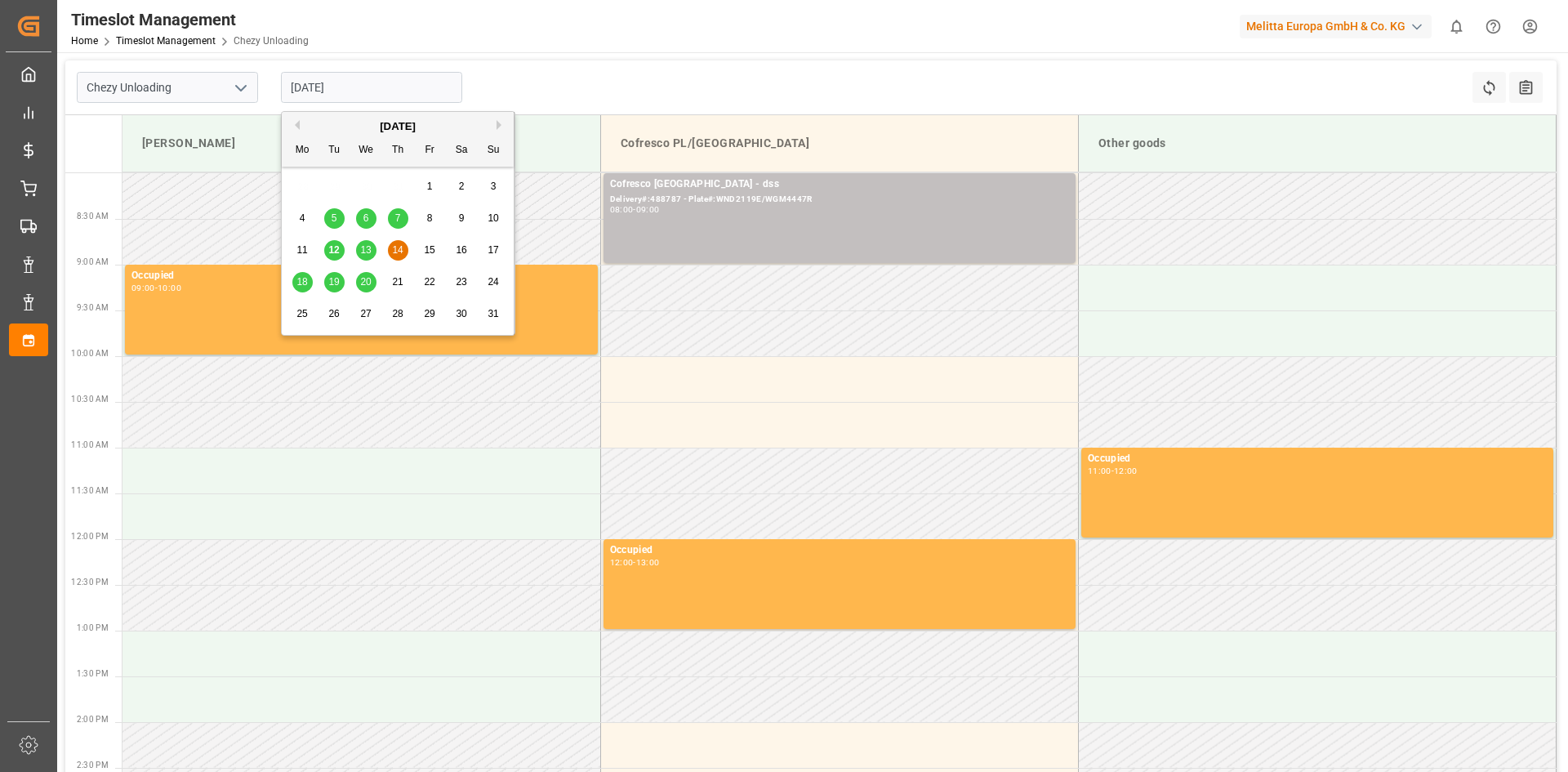
click at [334, 96] on input "[DATE]" at bounding box center [372, 87] width 181 height 31
click at [363, 278] on span "20" at bounding box center [366, 281] width 11 height 11
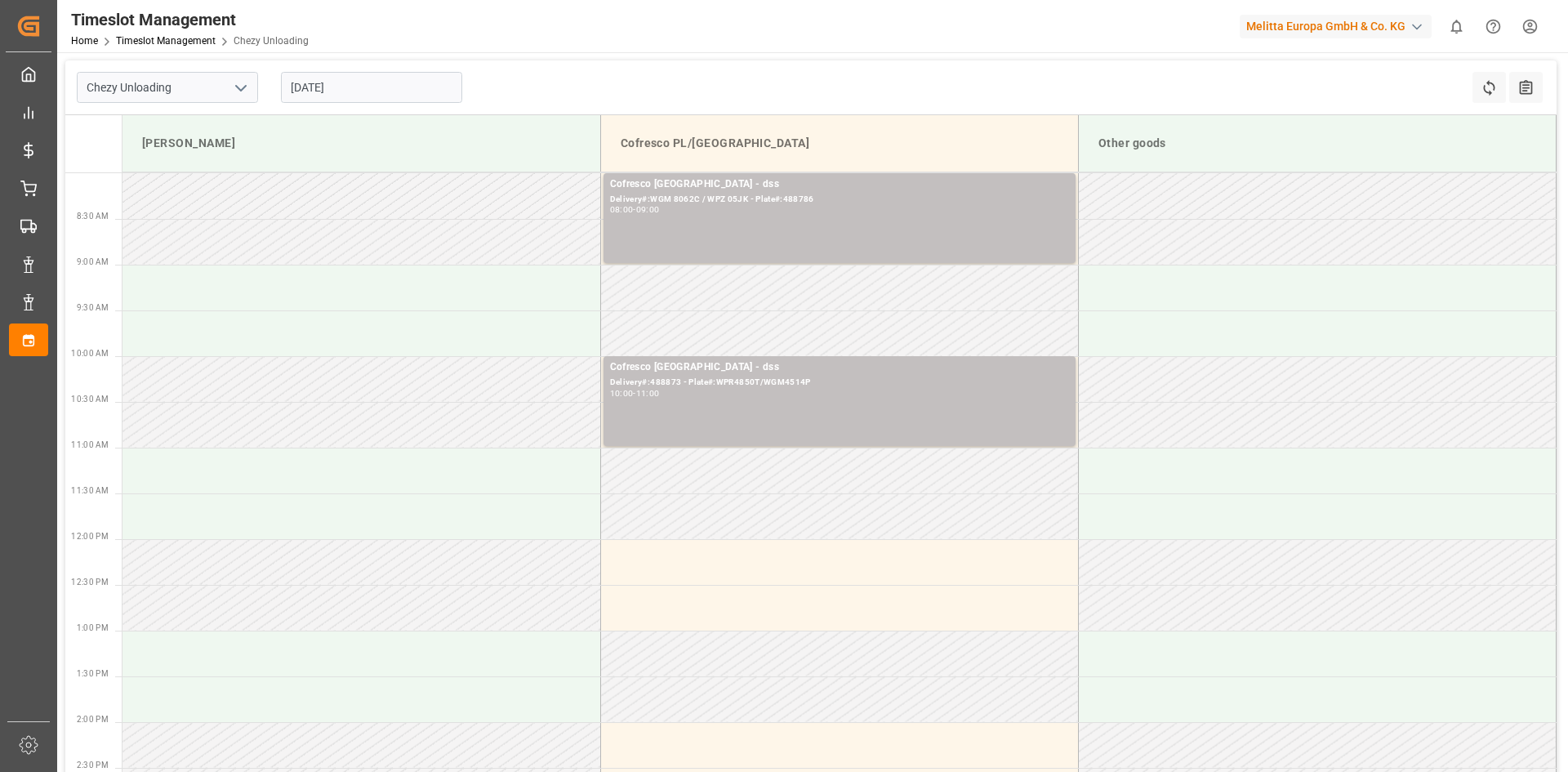
click at [332, 86] on input "[DATE]" at bounding box center [372, 87] width 181 height 31
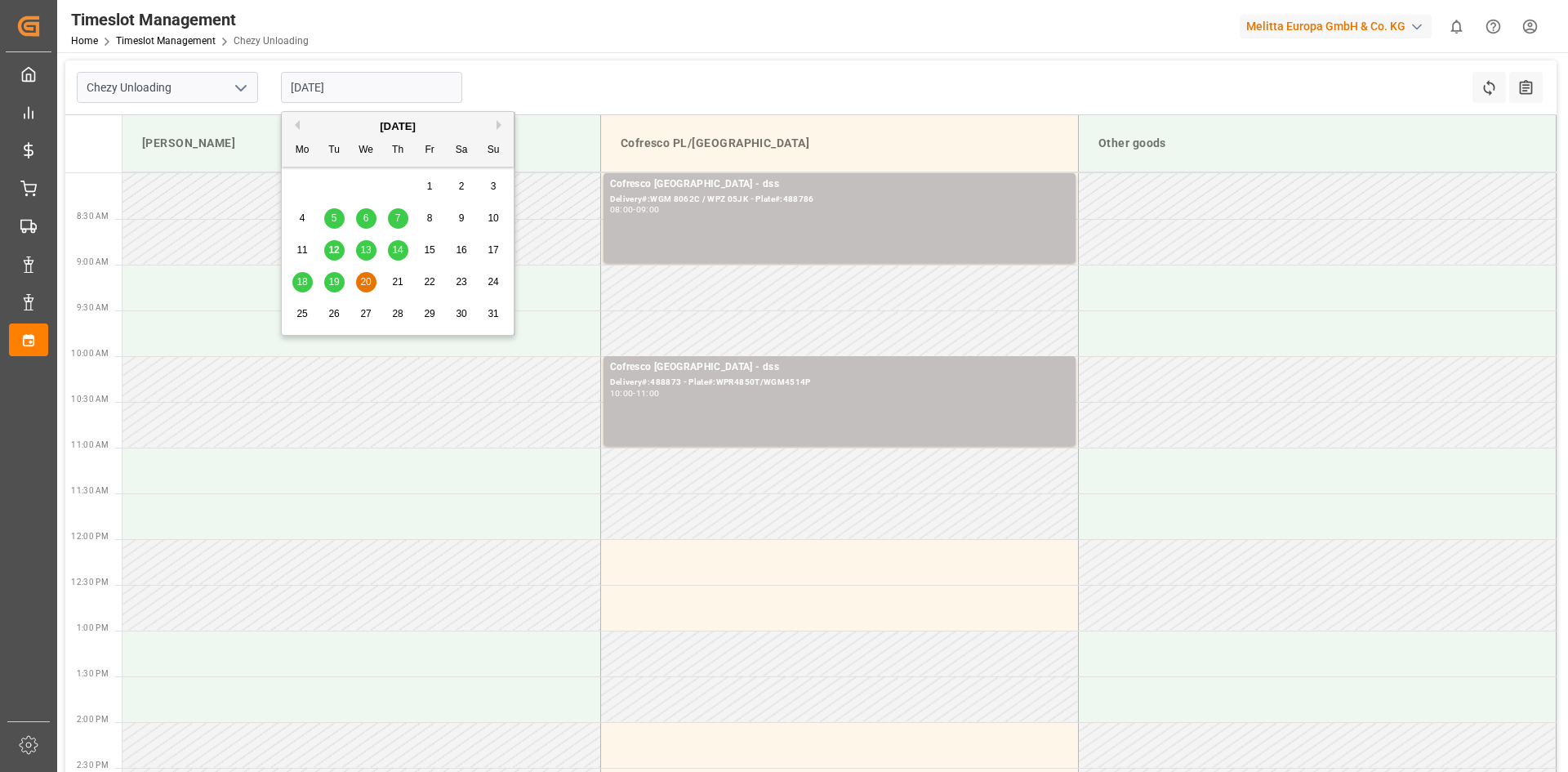
click at [300, 279] on span "18" at bounding box center [302, 281] width 11 height 11
type input "[DATE]"
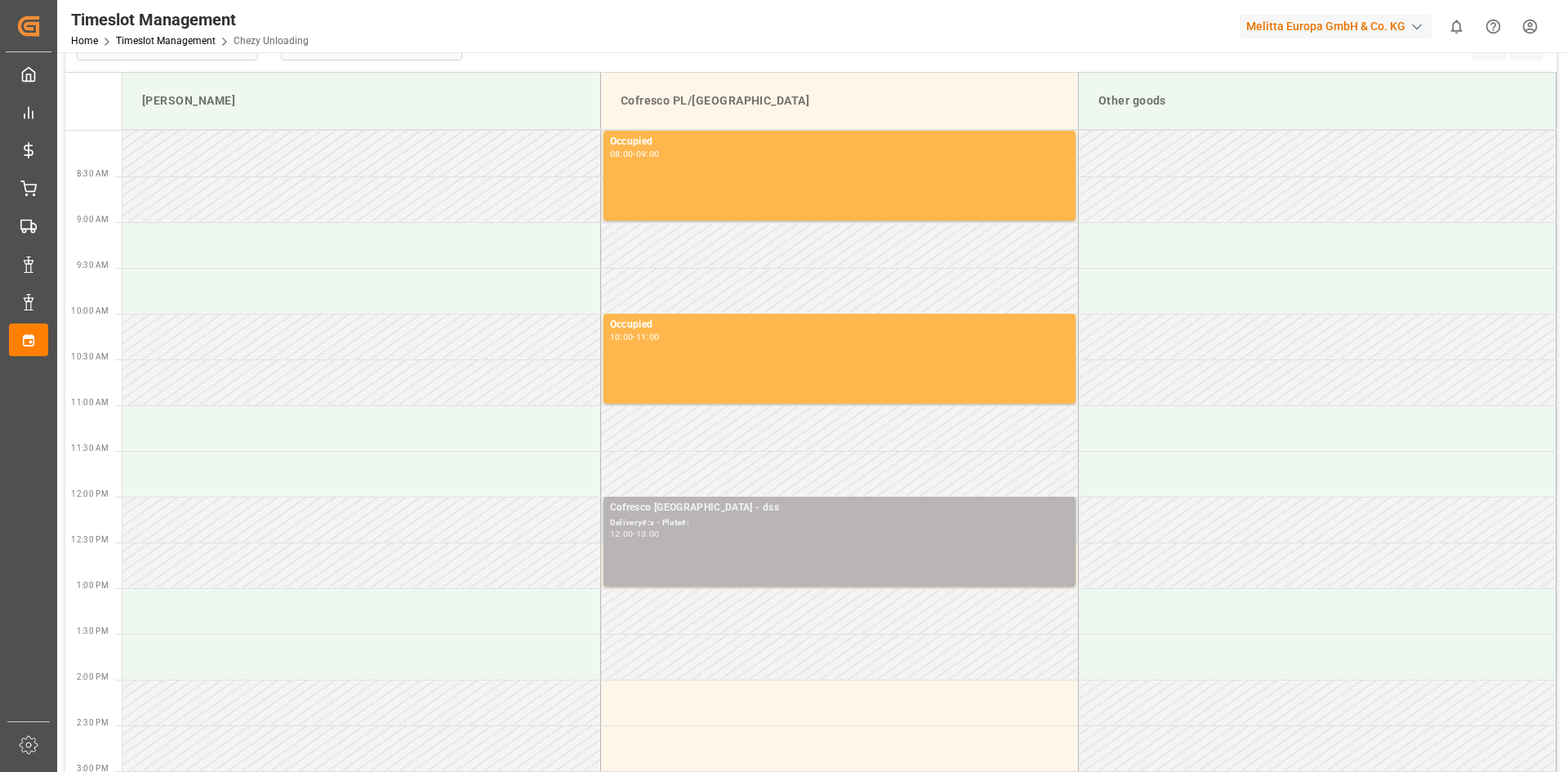
scroll to position [82, 0]
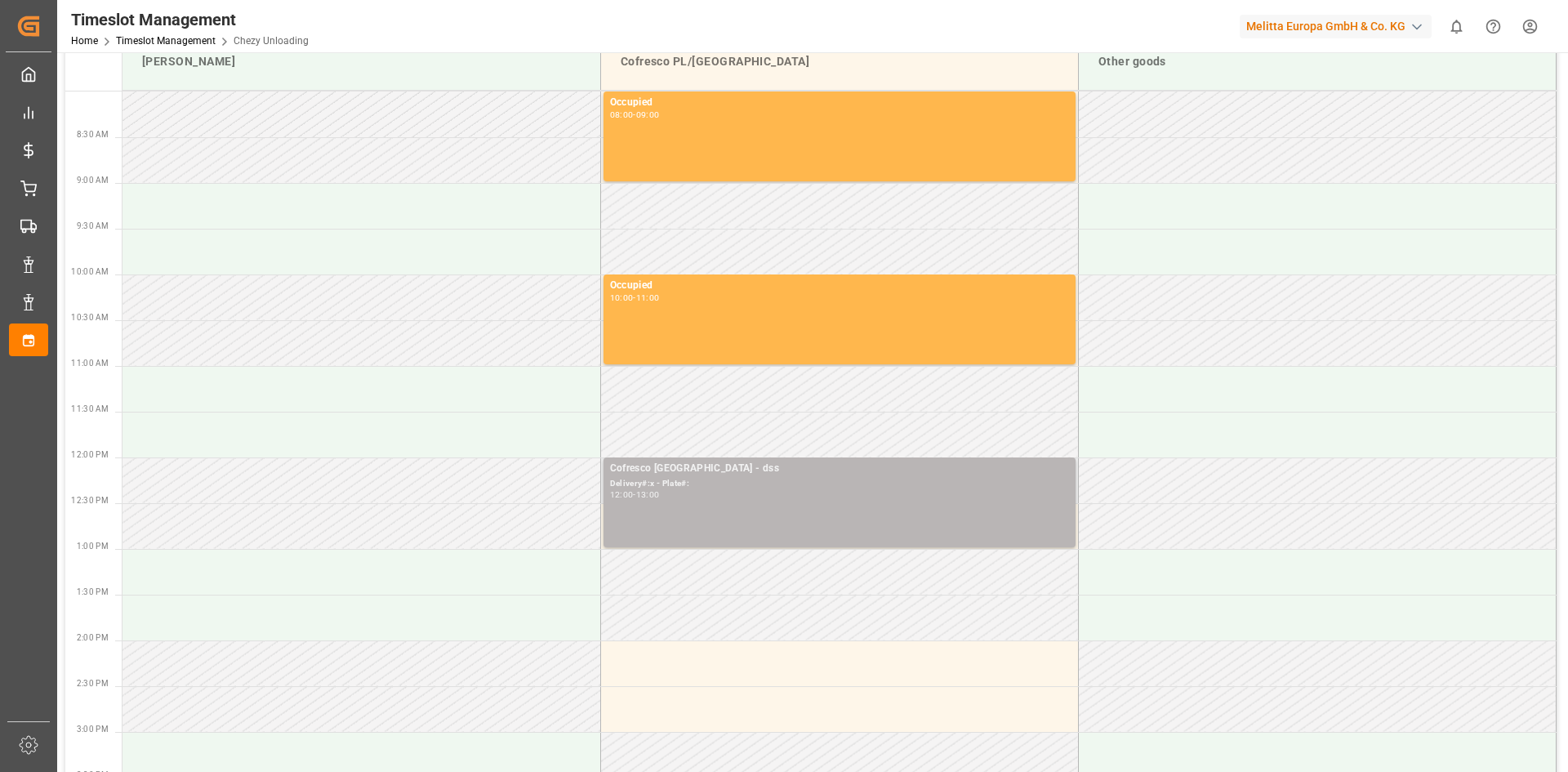
click at [801, 493] on div "12:00 - 13:00" at bounding box center [839, 496] width 459 height 9
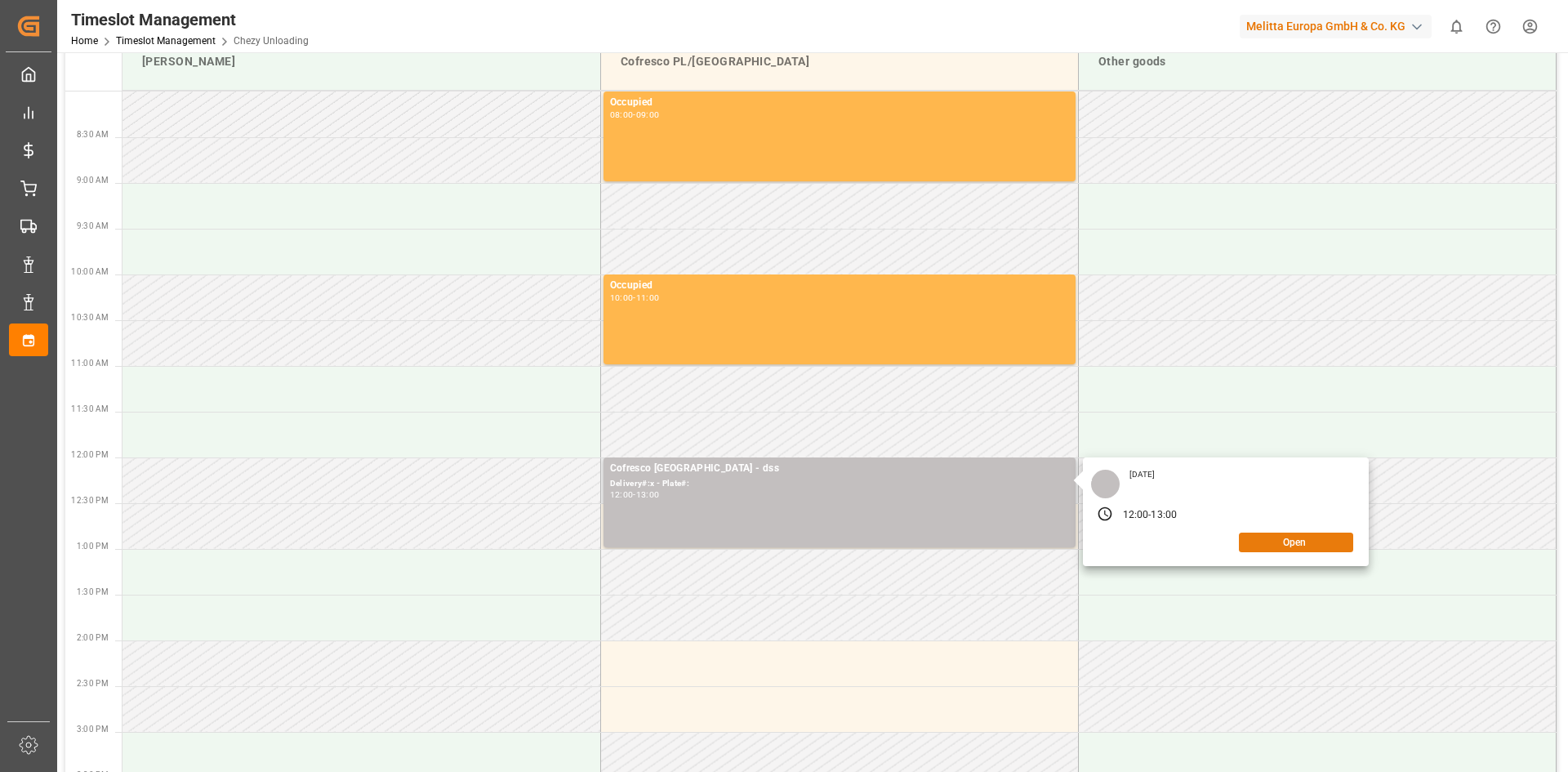
click at [1329, 550] on button "Open" at bounding box center [1296, 542] width 115 height 19
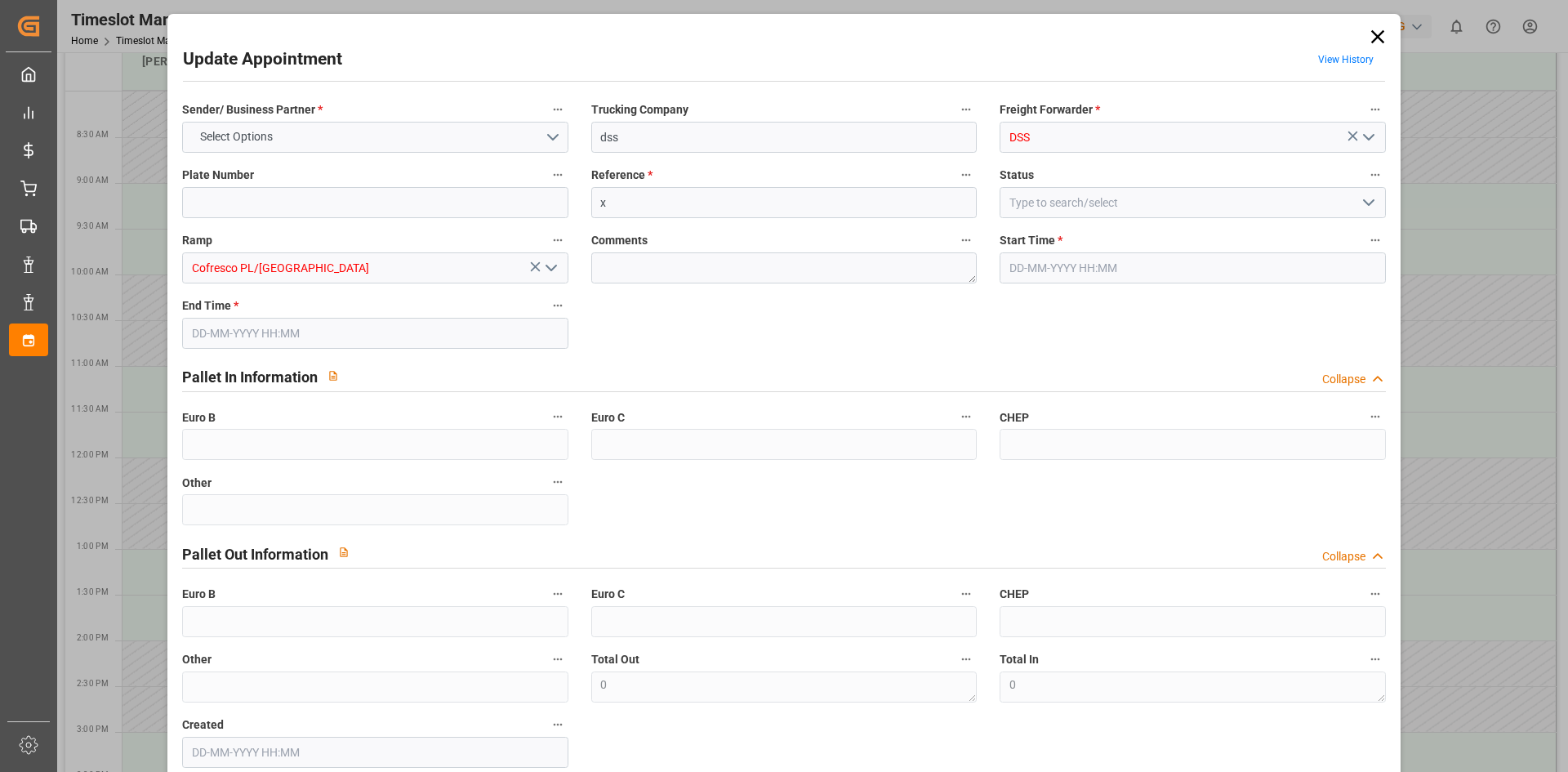
type input "[DATE] 12:00"
type input "[DATE] 13:00"
type input "[DATE] 09:26"
click at [663, 207] on input "x" at bounding box center [784, 203] width 386 height 31
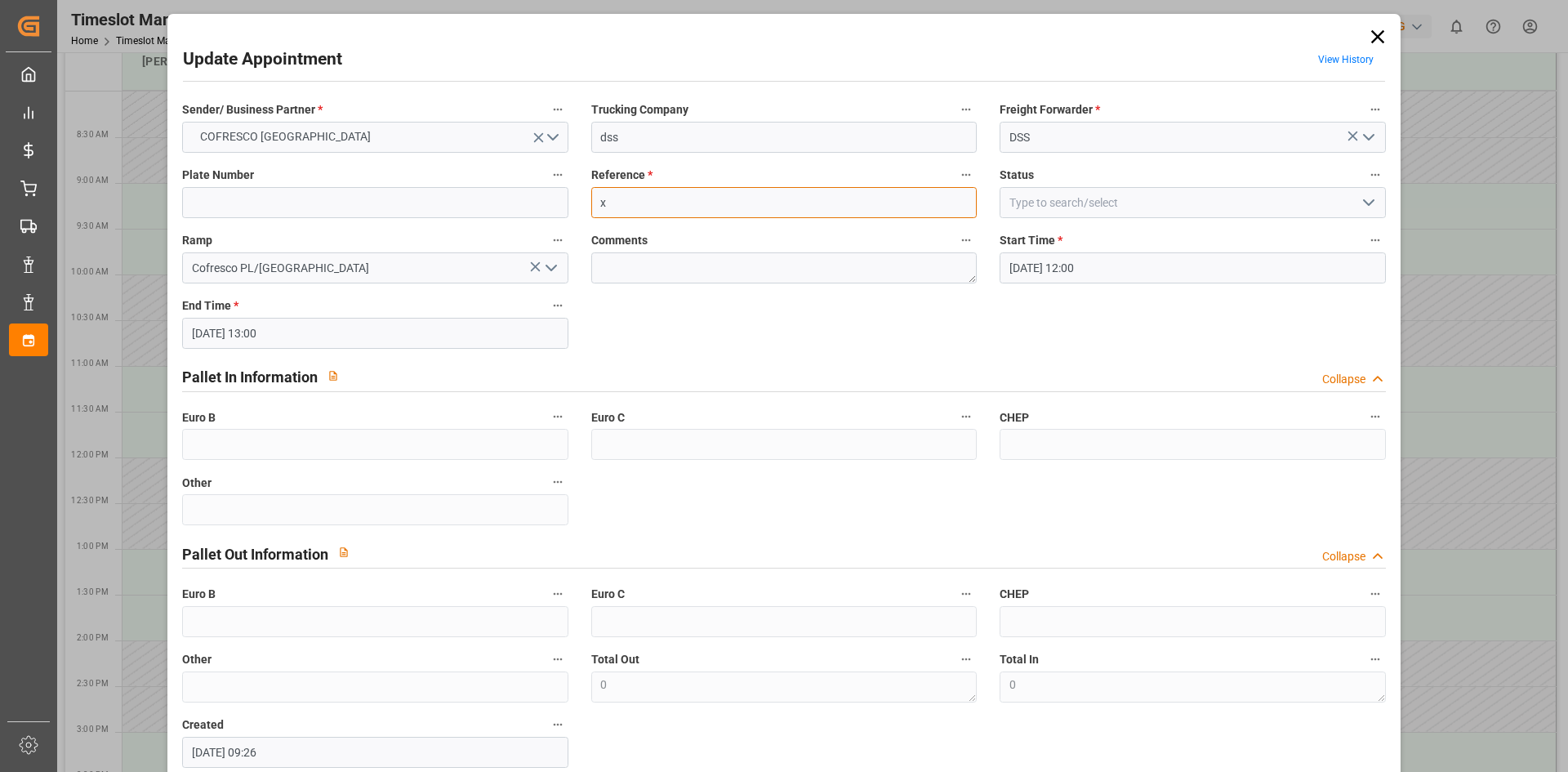
paste input "488872"
drag, startPoint x: 611, startPoint y: 203, endPoint x: 619, endPoint y: 210, distance: 10.6
click at [611, 202] on input "488872" at bounding box center [784, 203] width 386 height 31
type input "488872"
click at [367, 192] on input at bounding box center [375, 203] width 386 height 31
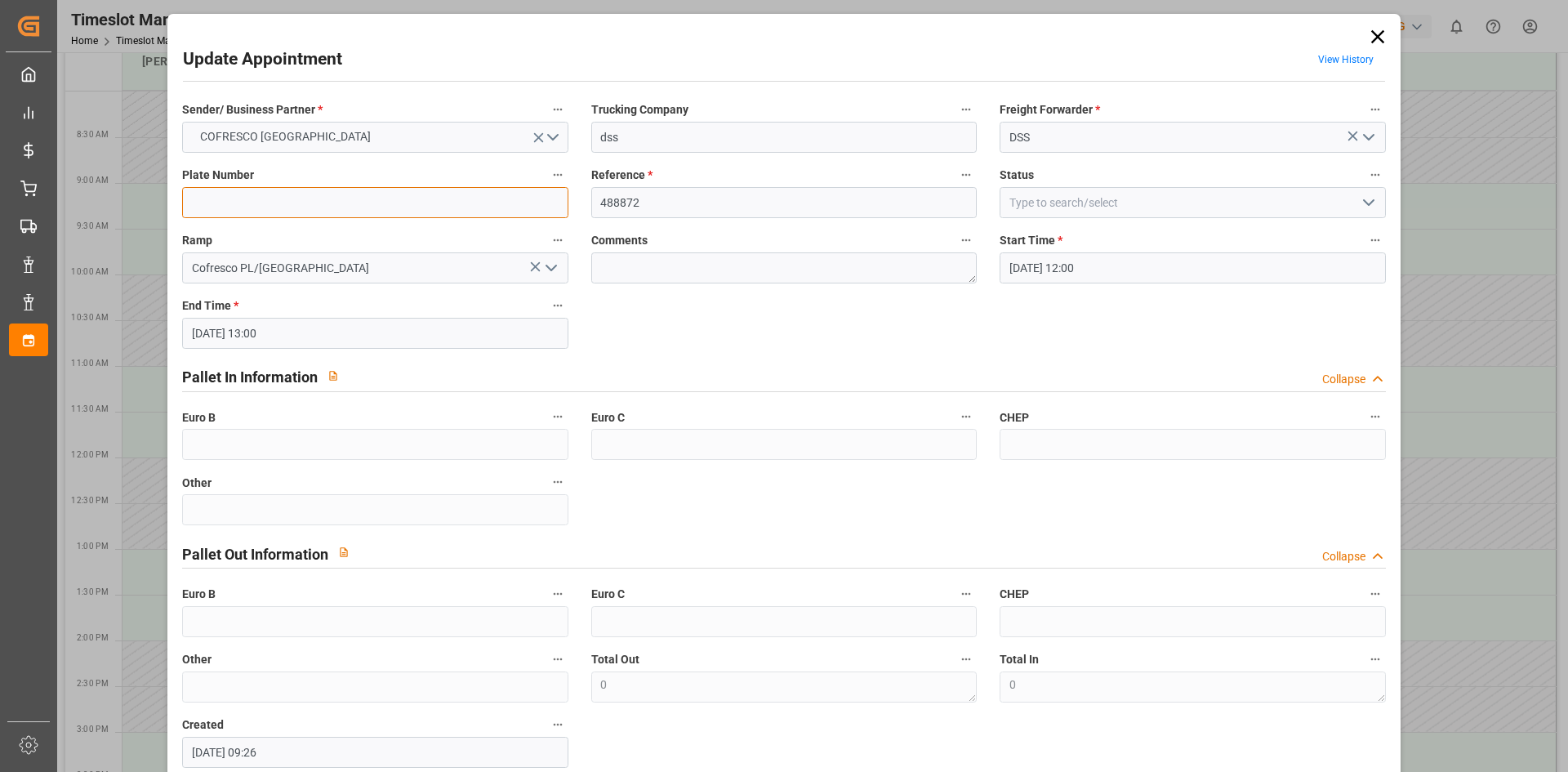
paste input "2522MCR + R1382BDL"
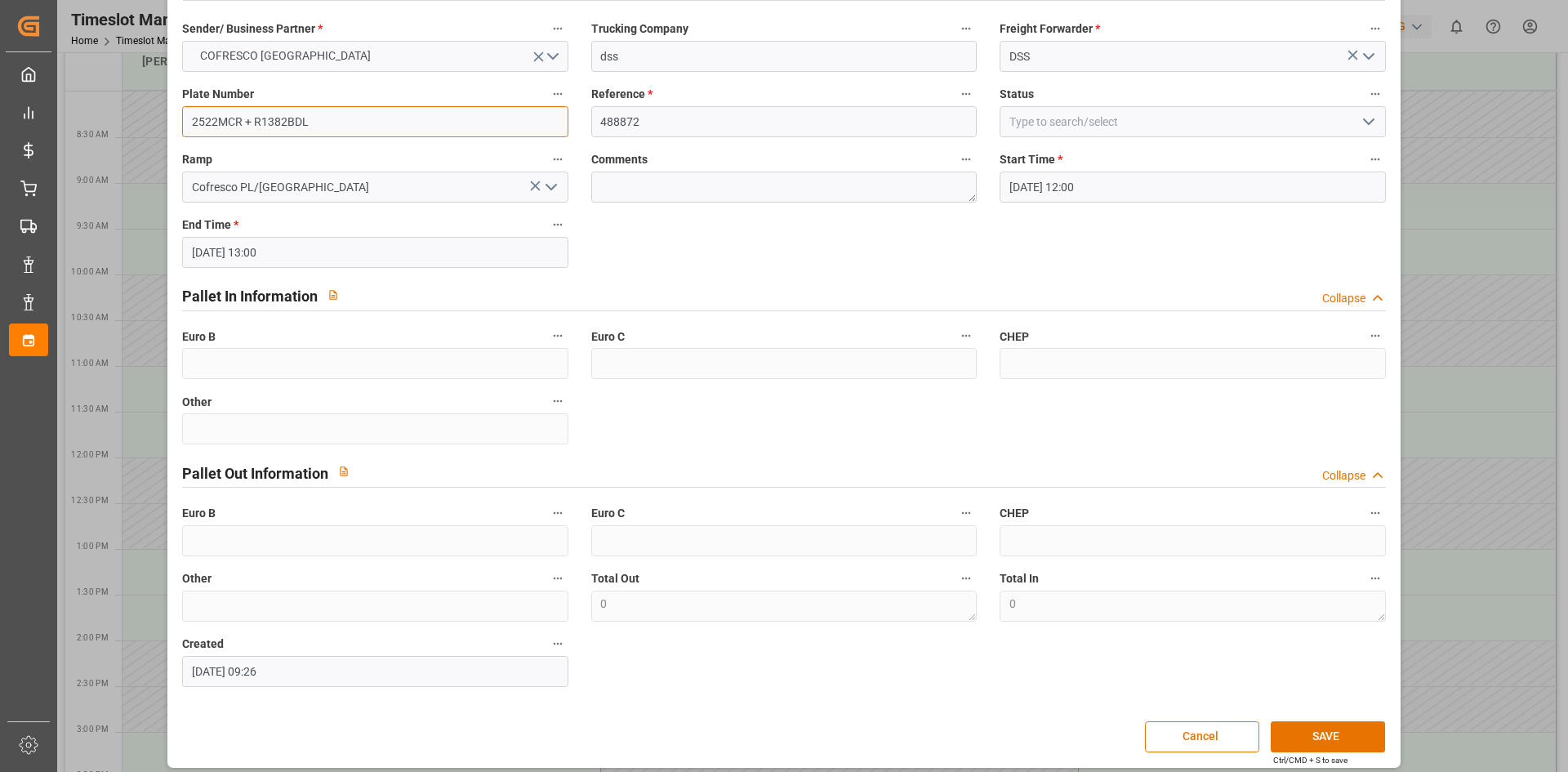
scroll to position [91, 0]
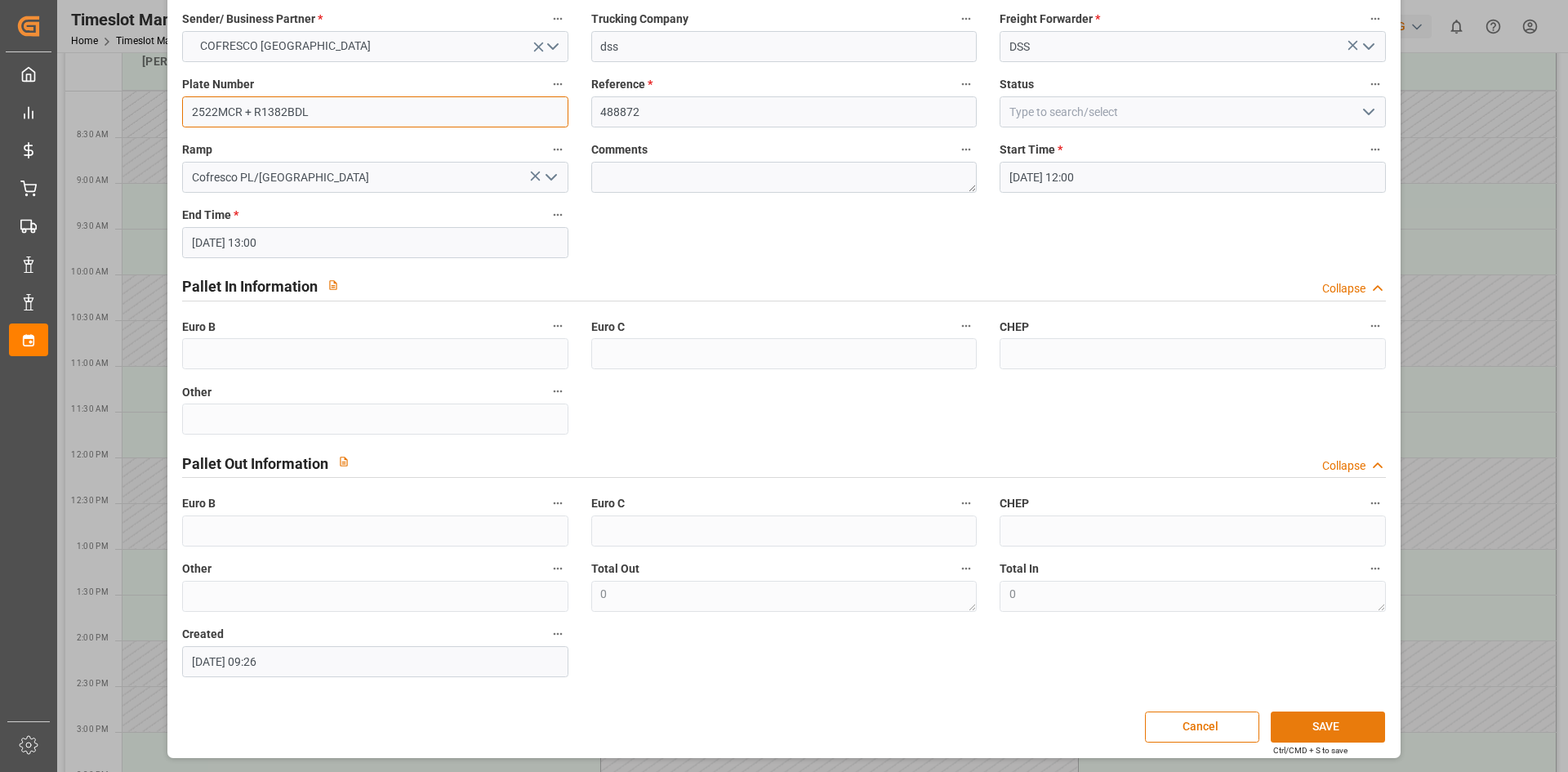
type input "2522MCR + R1382BDL"
click at [1309, 716] on button "SAVE" at bounding box center [1328, 727] width 115 height 31
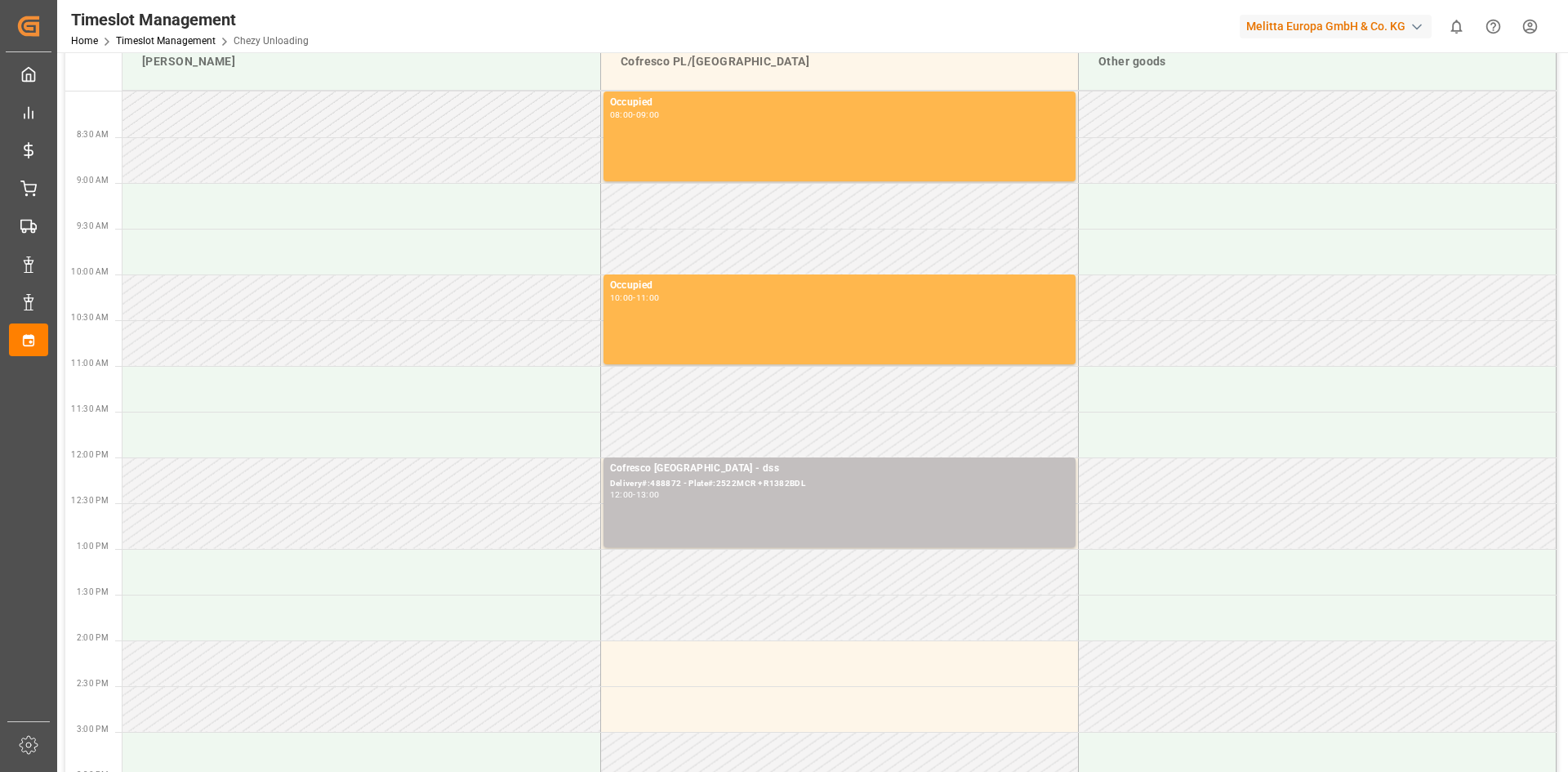
scroll to position [0, 0]
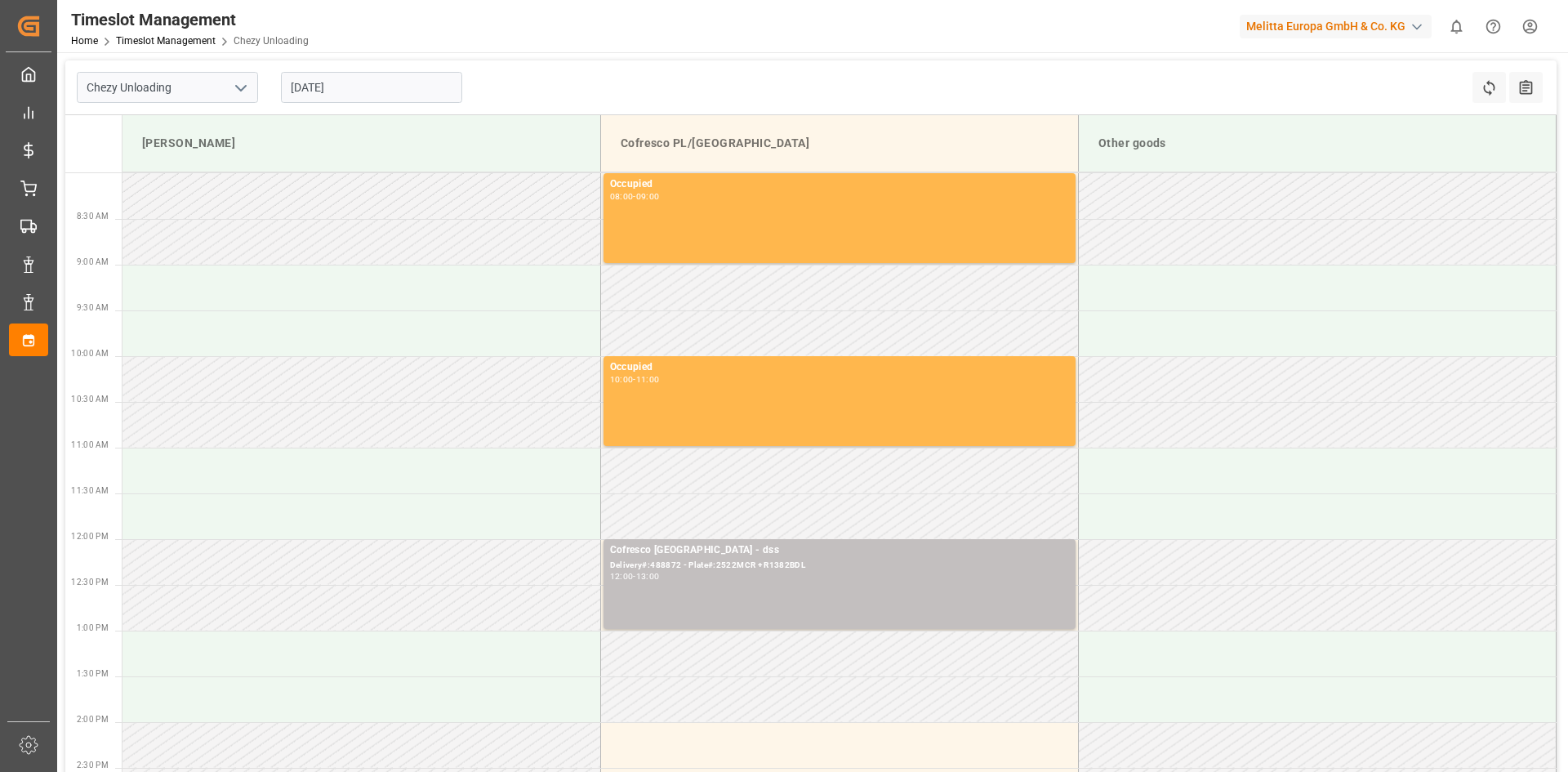
click at [377, 88] on input "[DATE]" at bounding box center [372, 87] width 181 height 31
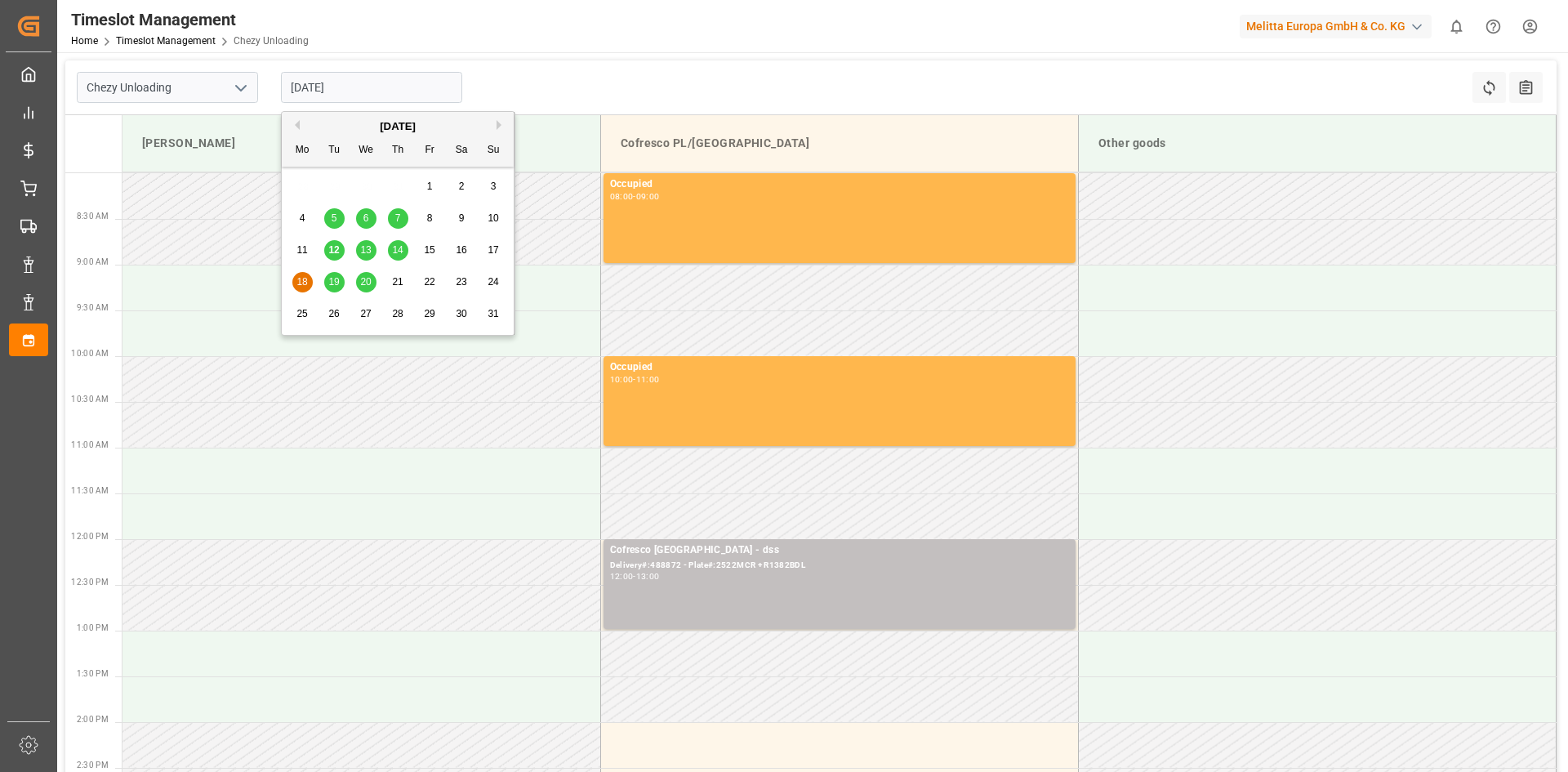
click at [388, 282] on div "21" at bounding box center [398, 282] width 20 height 19
type input "[DATE]"
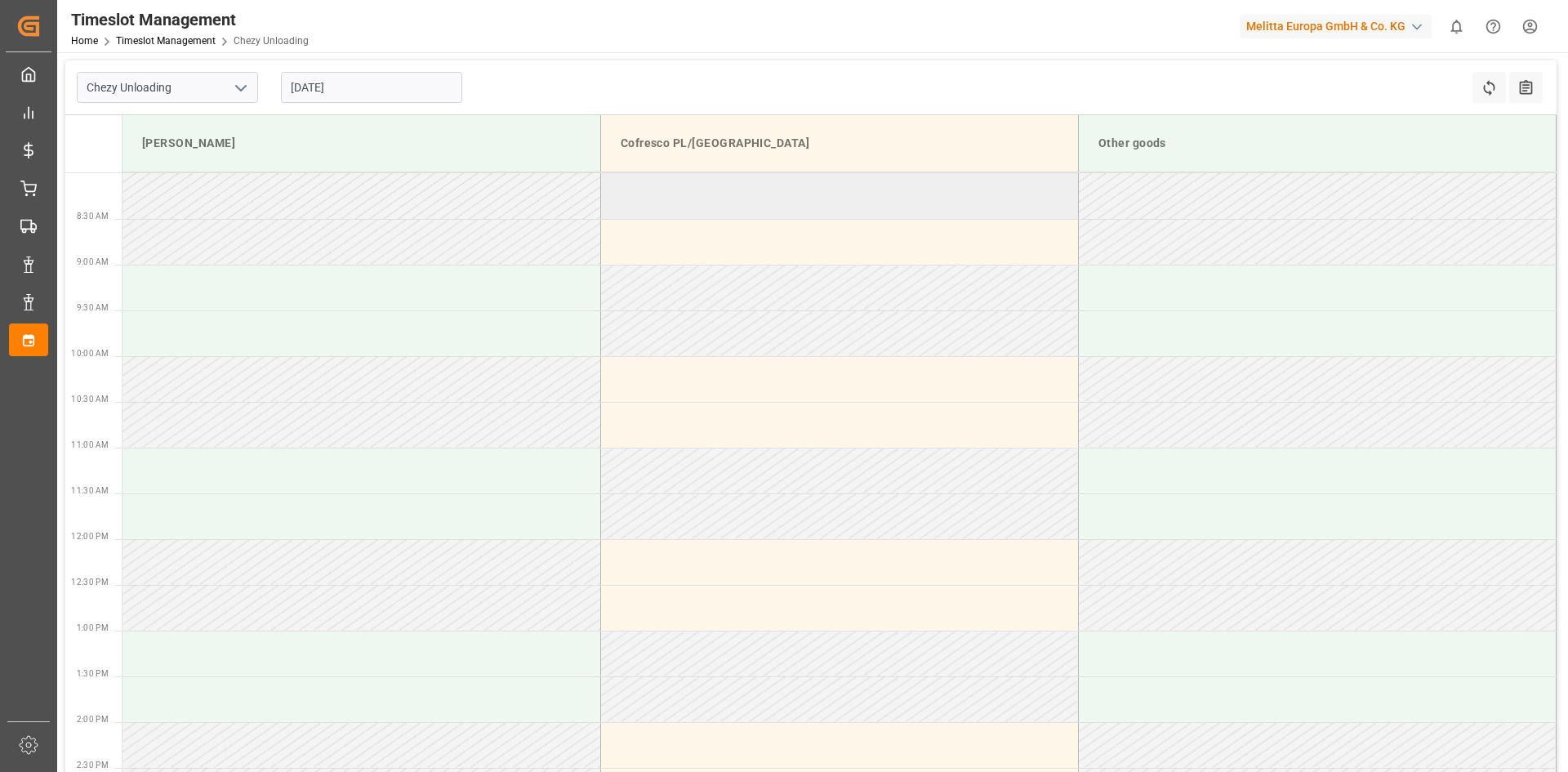
click at [679, 206] on td at bounding box center [839, 196] width 477 height 46
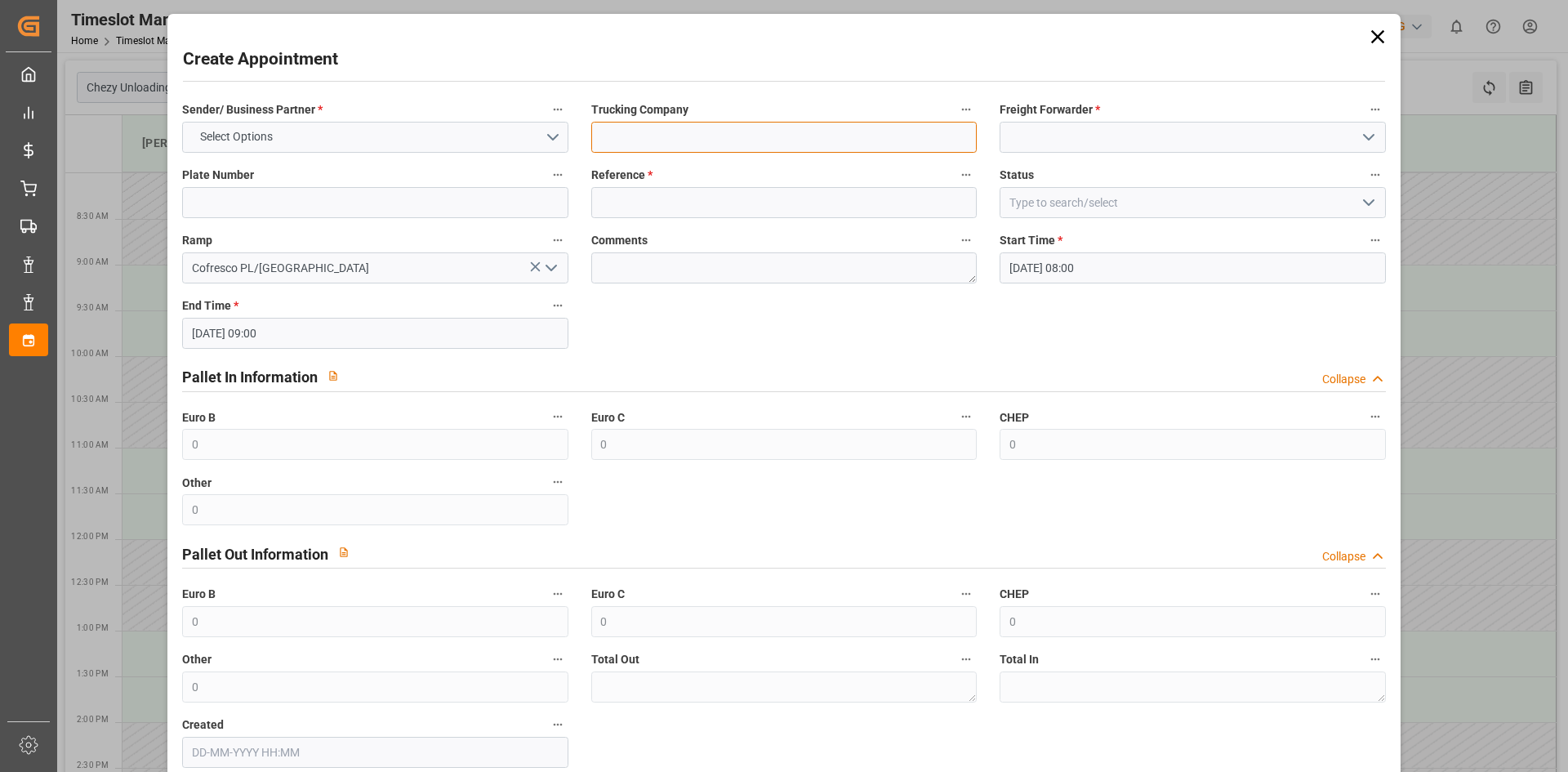
click at [722, 137] on input at bounding box center [784, 138] width 386 height 31
type input "dss"
click at [1124, 147] on input at bounding box center [1192, 138] width 386 height 31
click at [1124, 145] on input at bounding box center [1192, 138] width 386 height 31
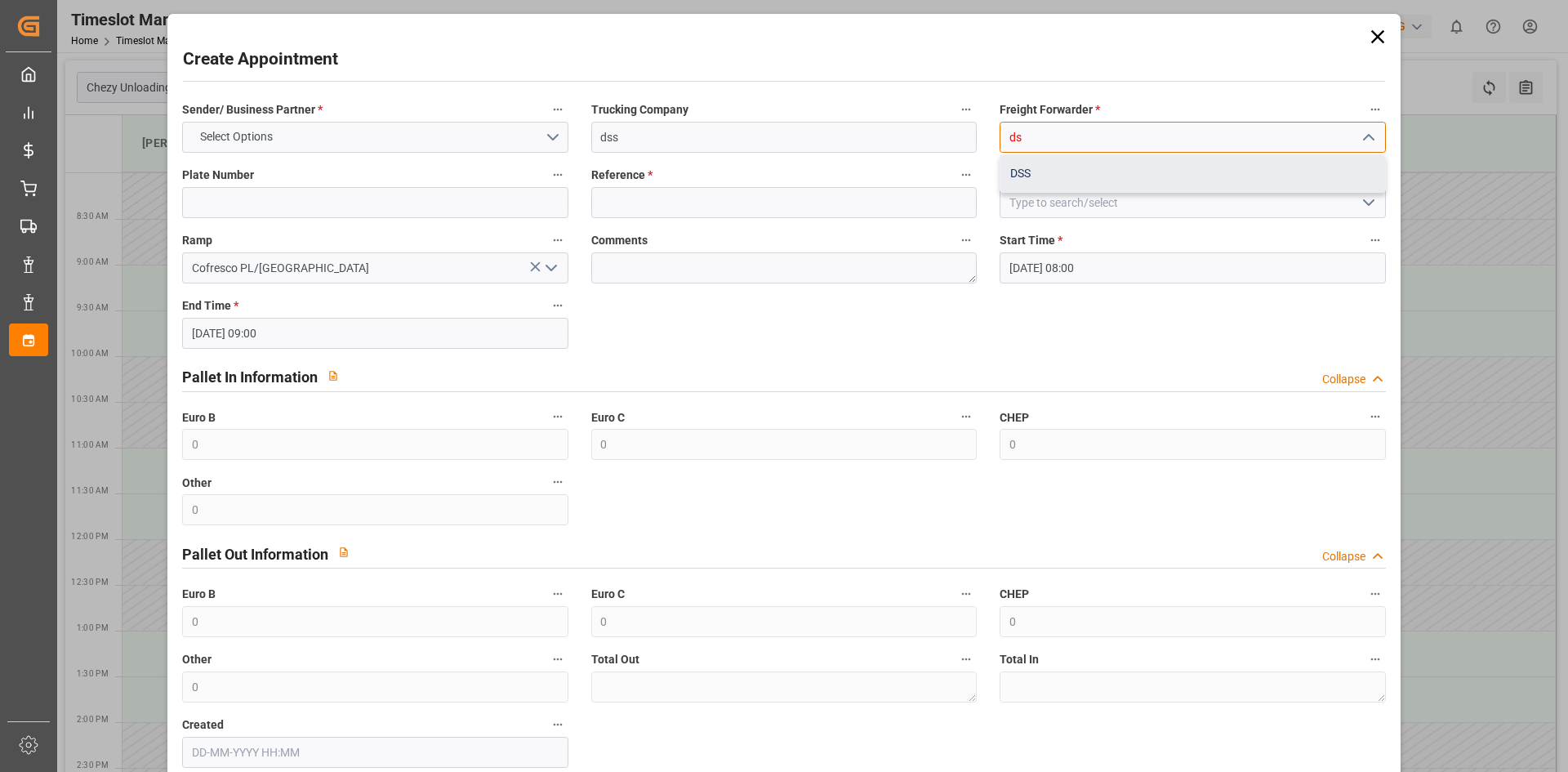
click at [1075, 179] on div "DSS" at bounding box center [1192, 173] width 384 height 37
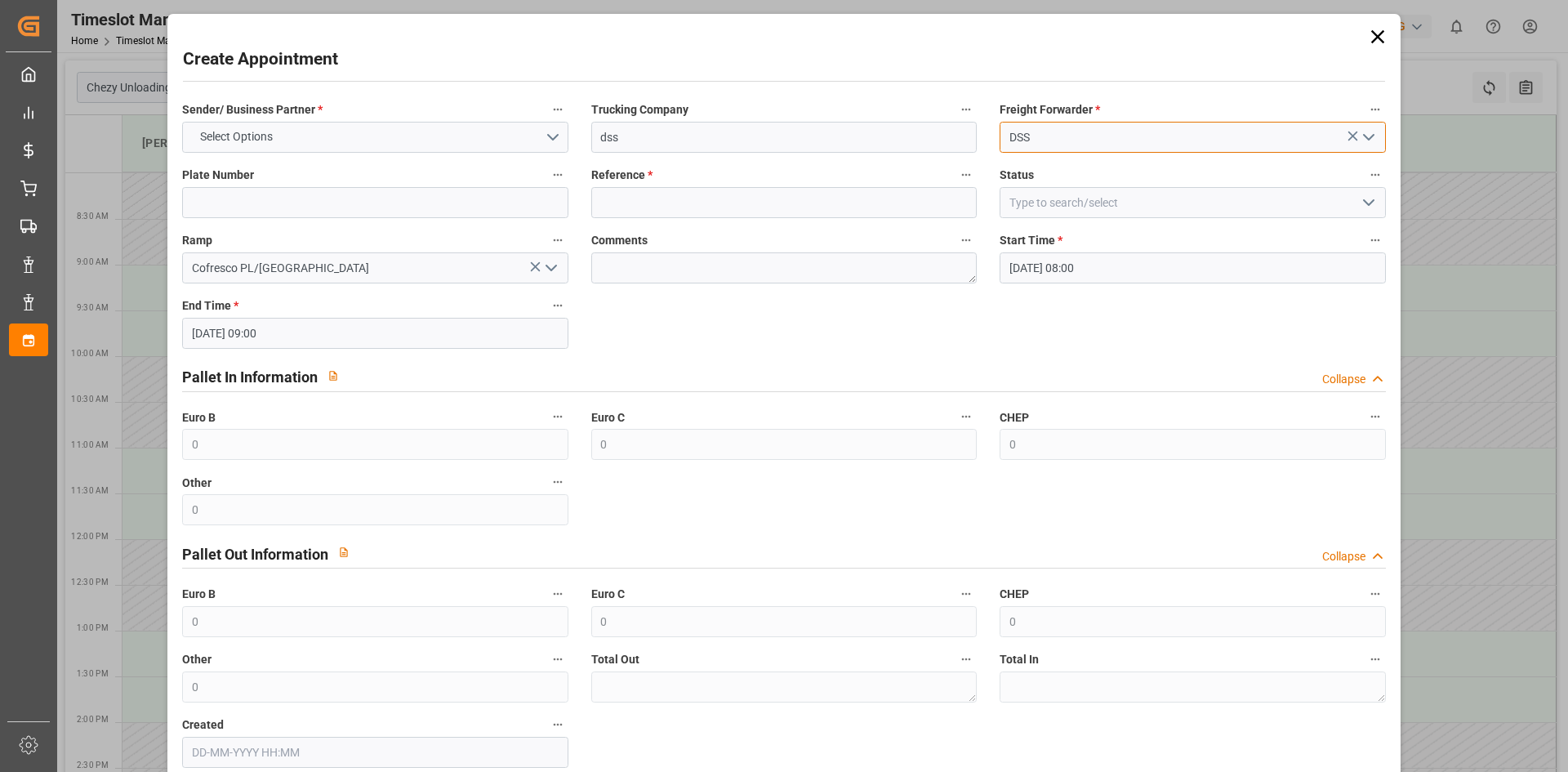
type input "DSS"
drag, startPoint x: 828, startPoint y: 207, endPoint x: 817, endPoint y: 209, distance: 11.2
click at [826, 207] on input at bounding box center [784, 203] width 386 height 31
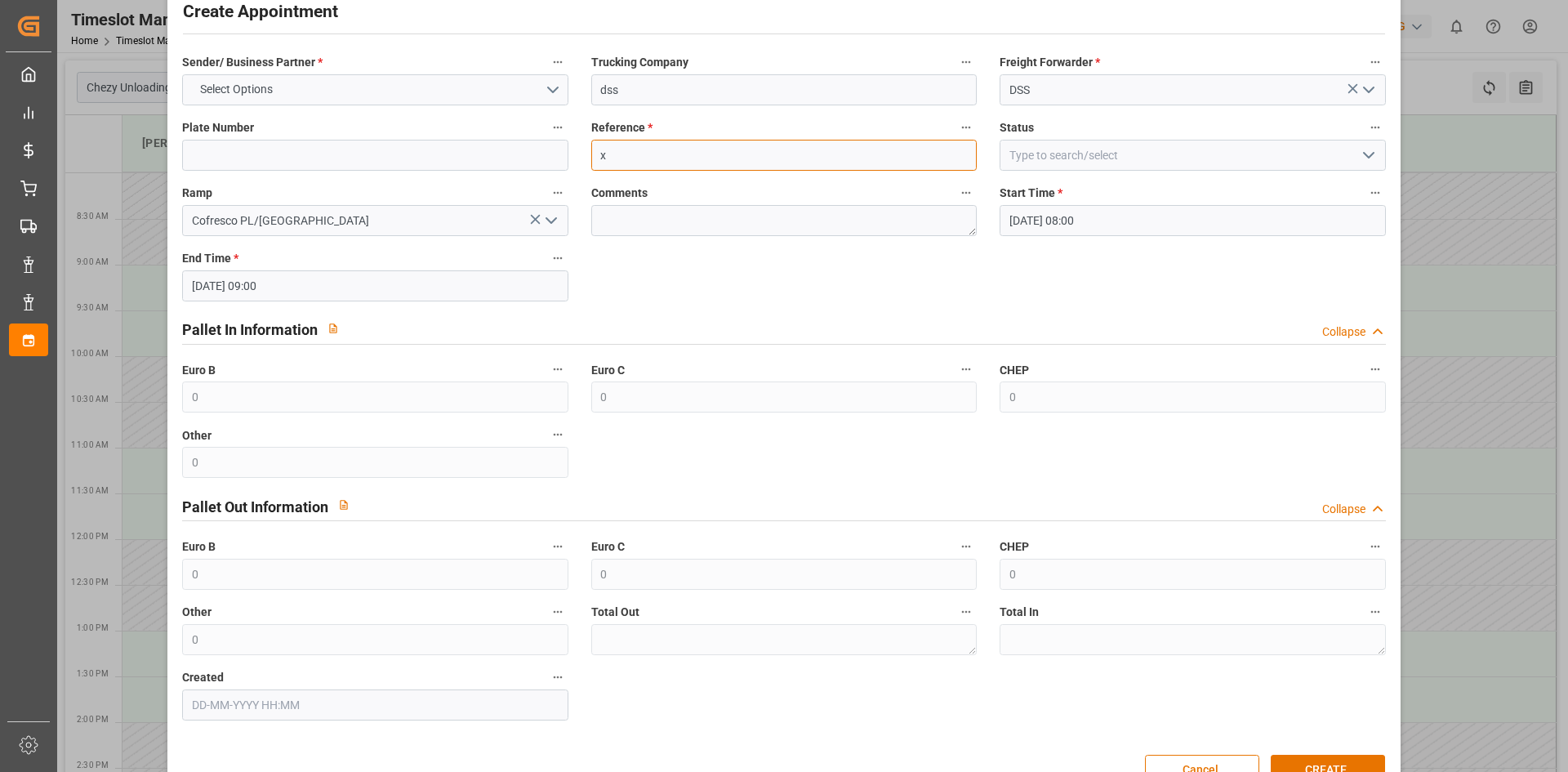
scroll to position [91, 0]
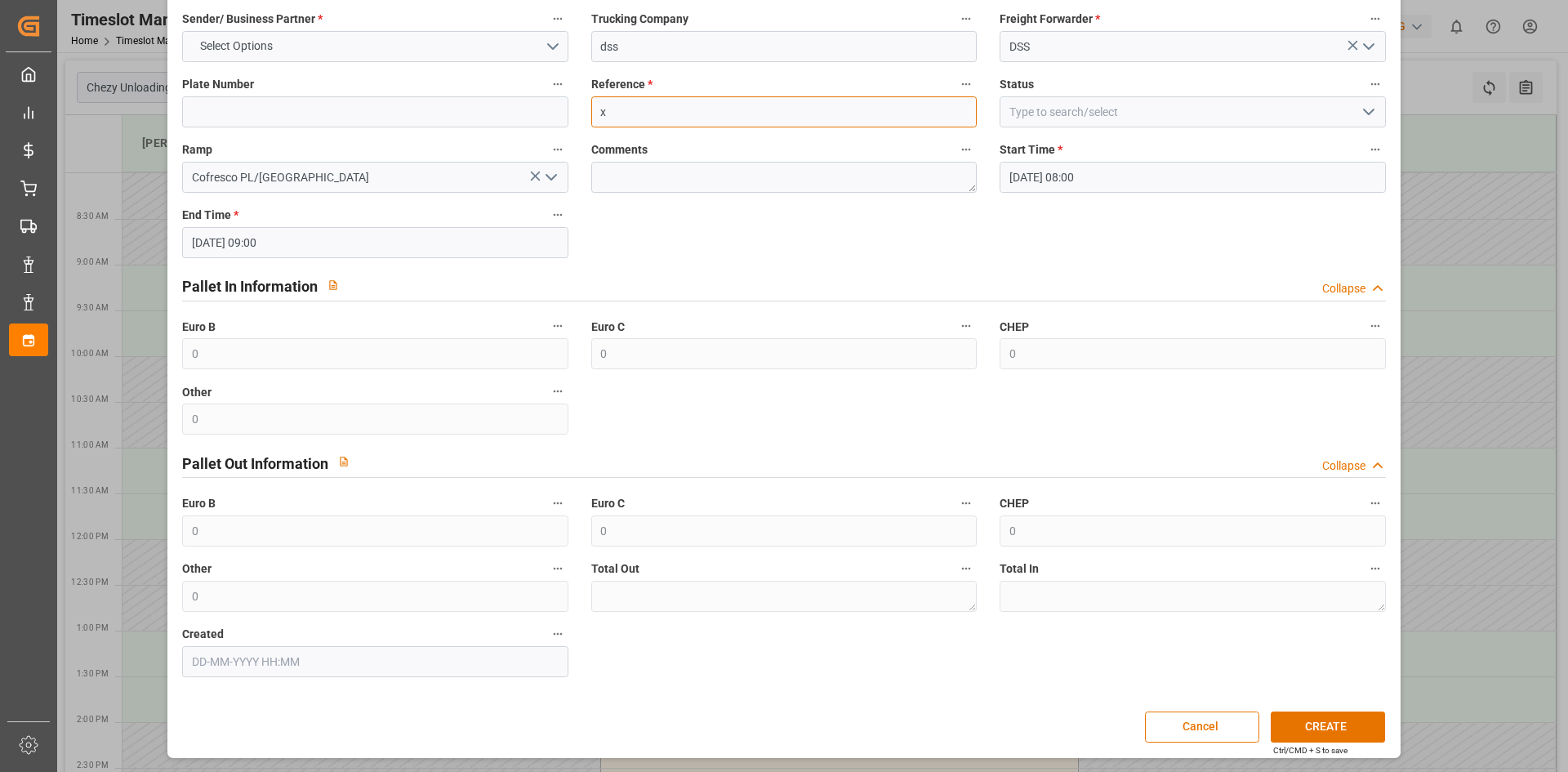
type input "x"
click at [1301, 746] on div "Ctrl/CMD + S to save" at bounding box center [1310, 750] width 74 height 12
click at [1301, 736] on button "CREATE" at bounding box center [1328, 727] width 115 height 31
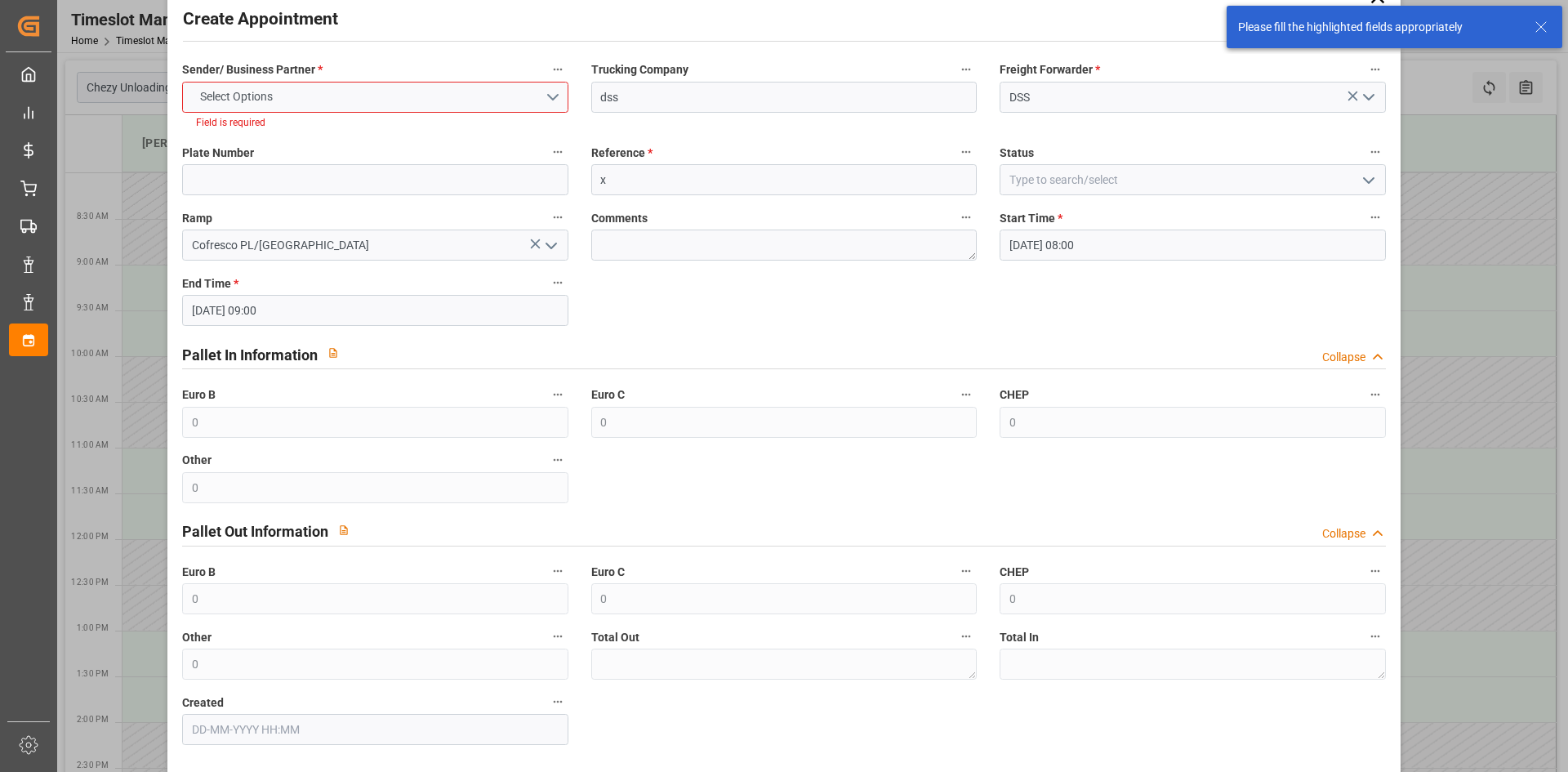
scroll to position [0, 0]
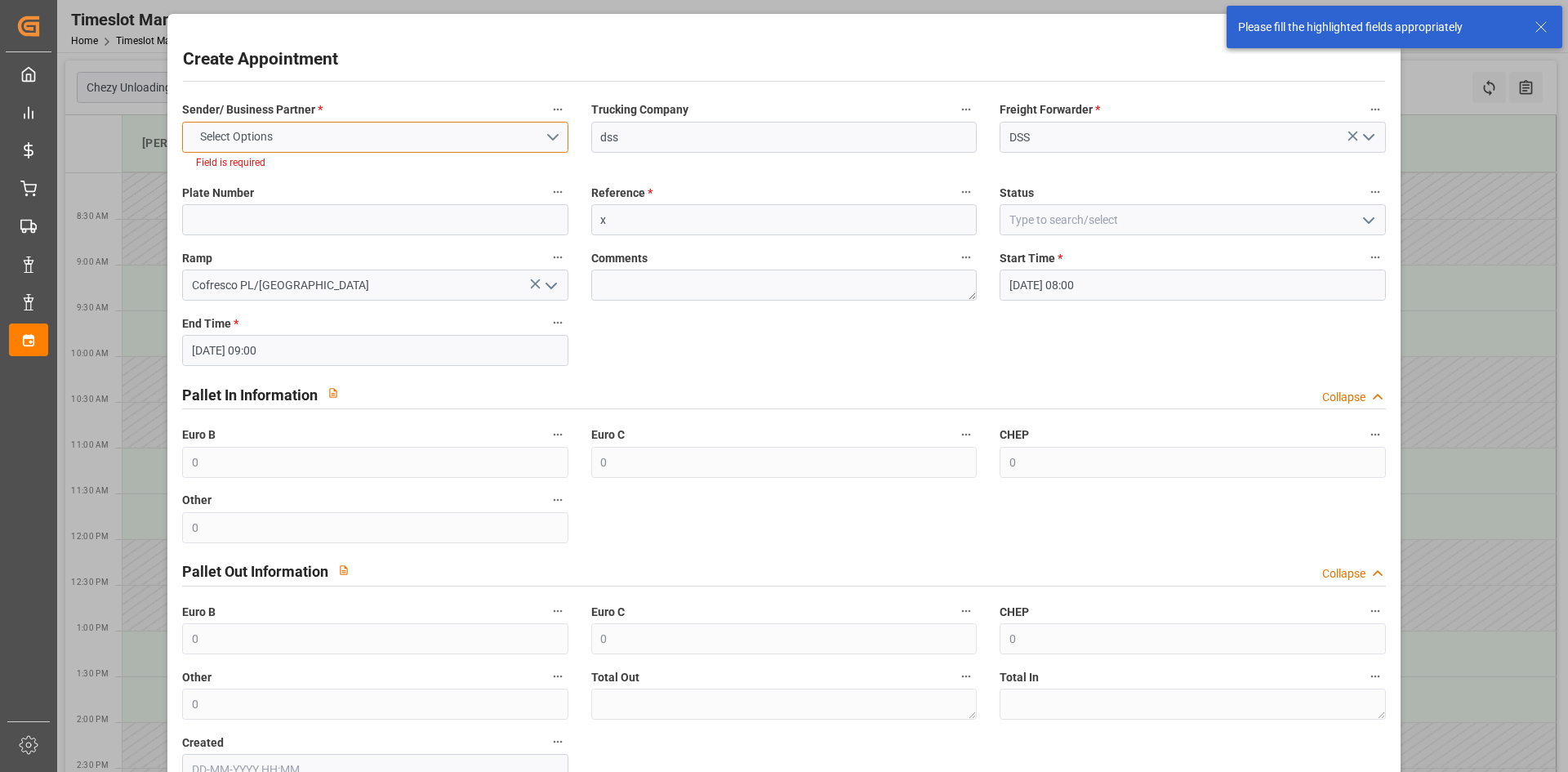
click at [385, 139] on button "Select Options" at bounding box center [375, 138] width 386 height 31
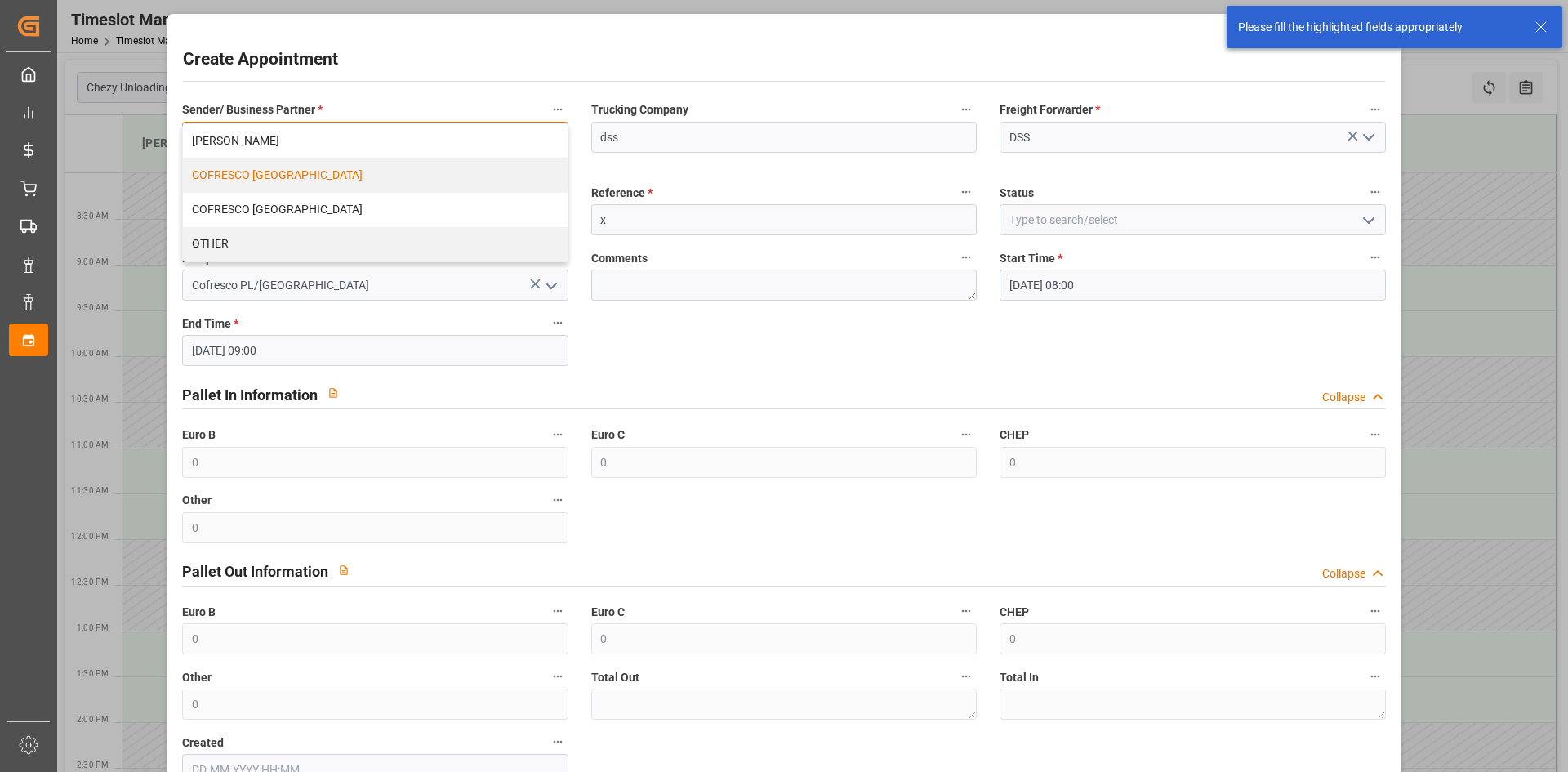
click at [326, 176] on div "COFRESCO [GEOGRAPHIC_DATA]" at bounding box center [375, 175] width 384 height 34
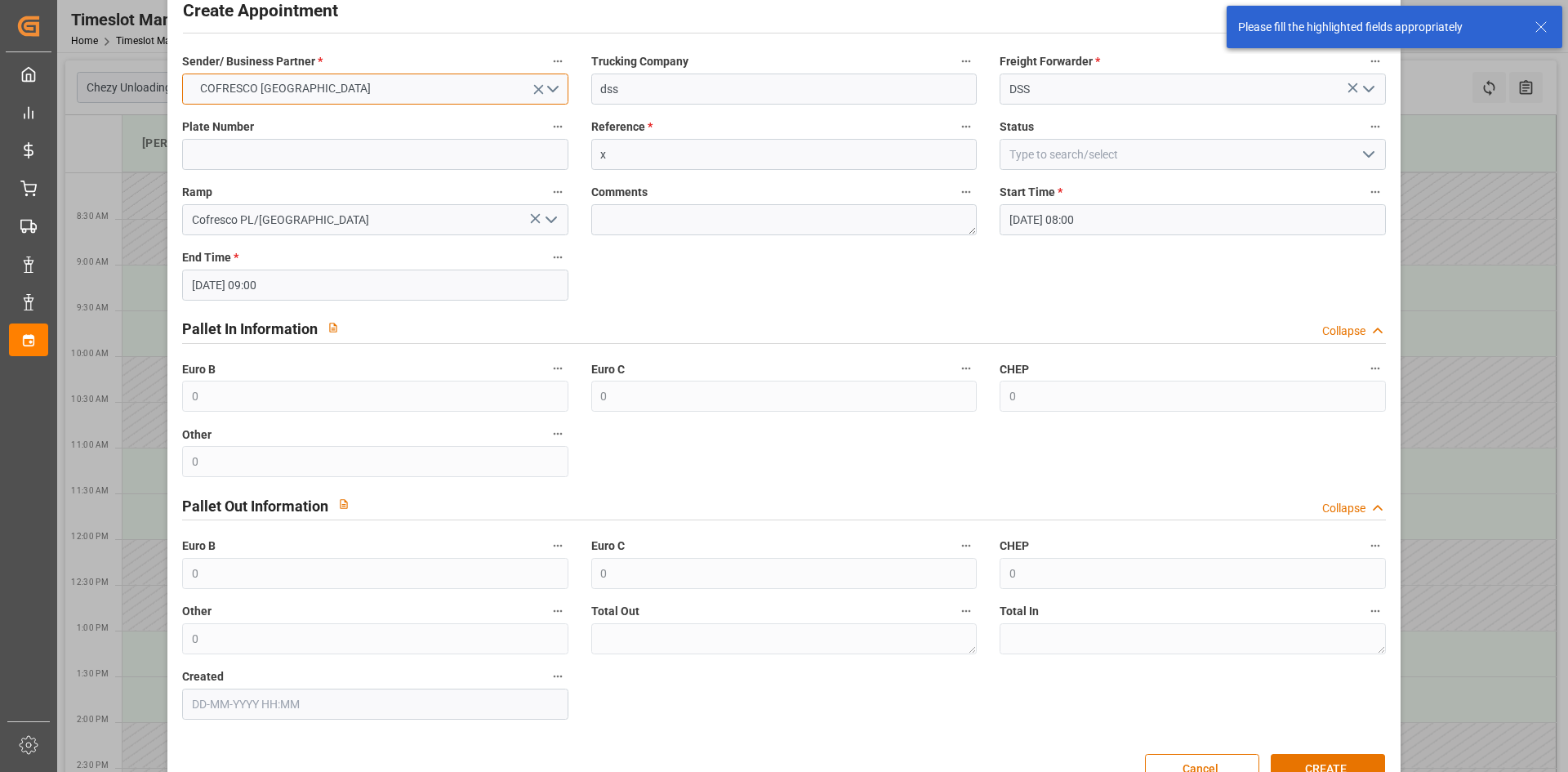
scroll to position [91, 0]
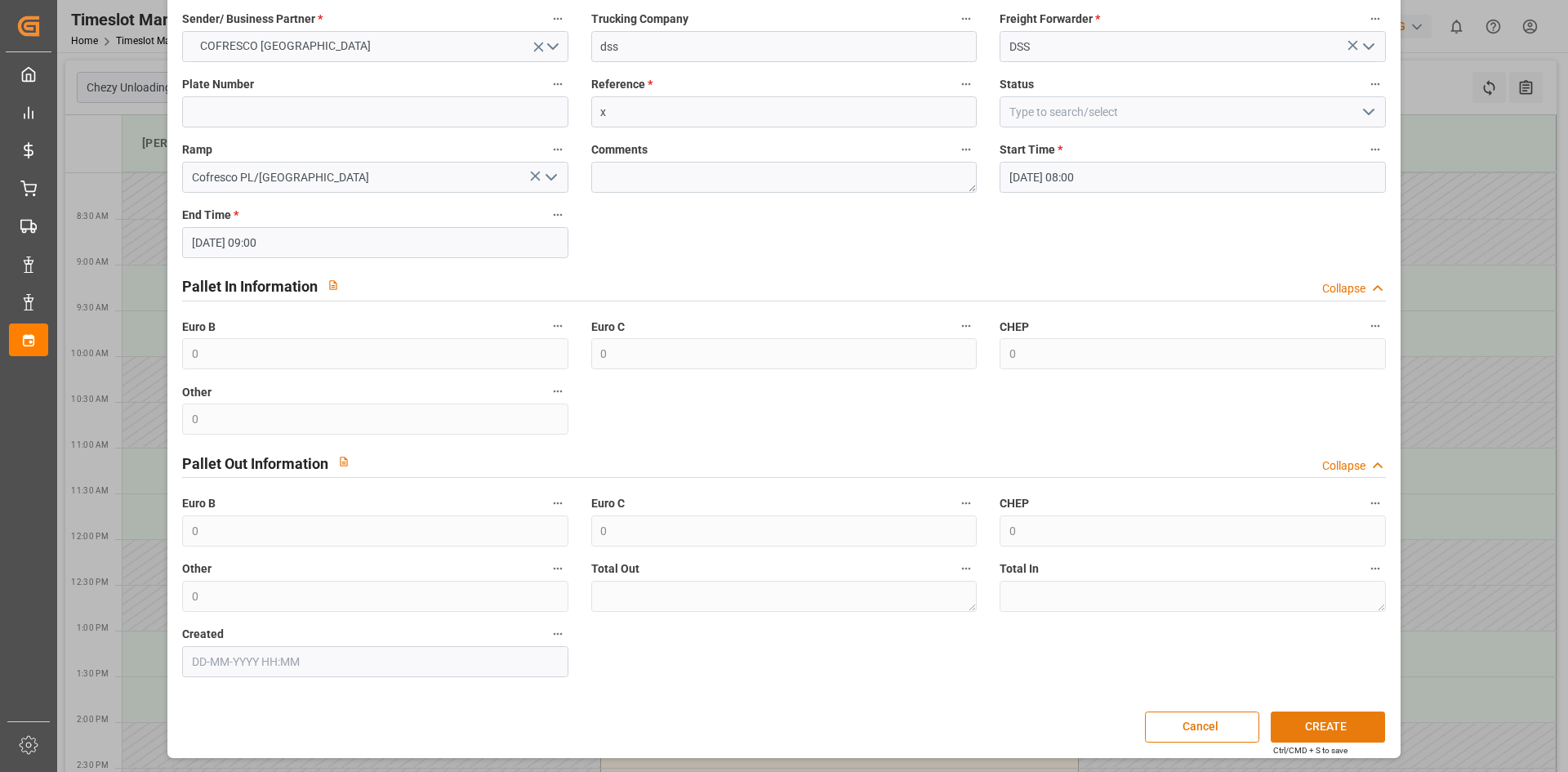
click at [1354, 722] on button "CREATE" at bounding box center [1328, 727] width 115 height 31
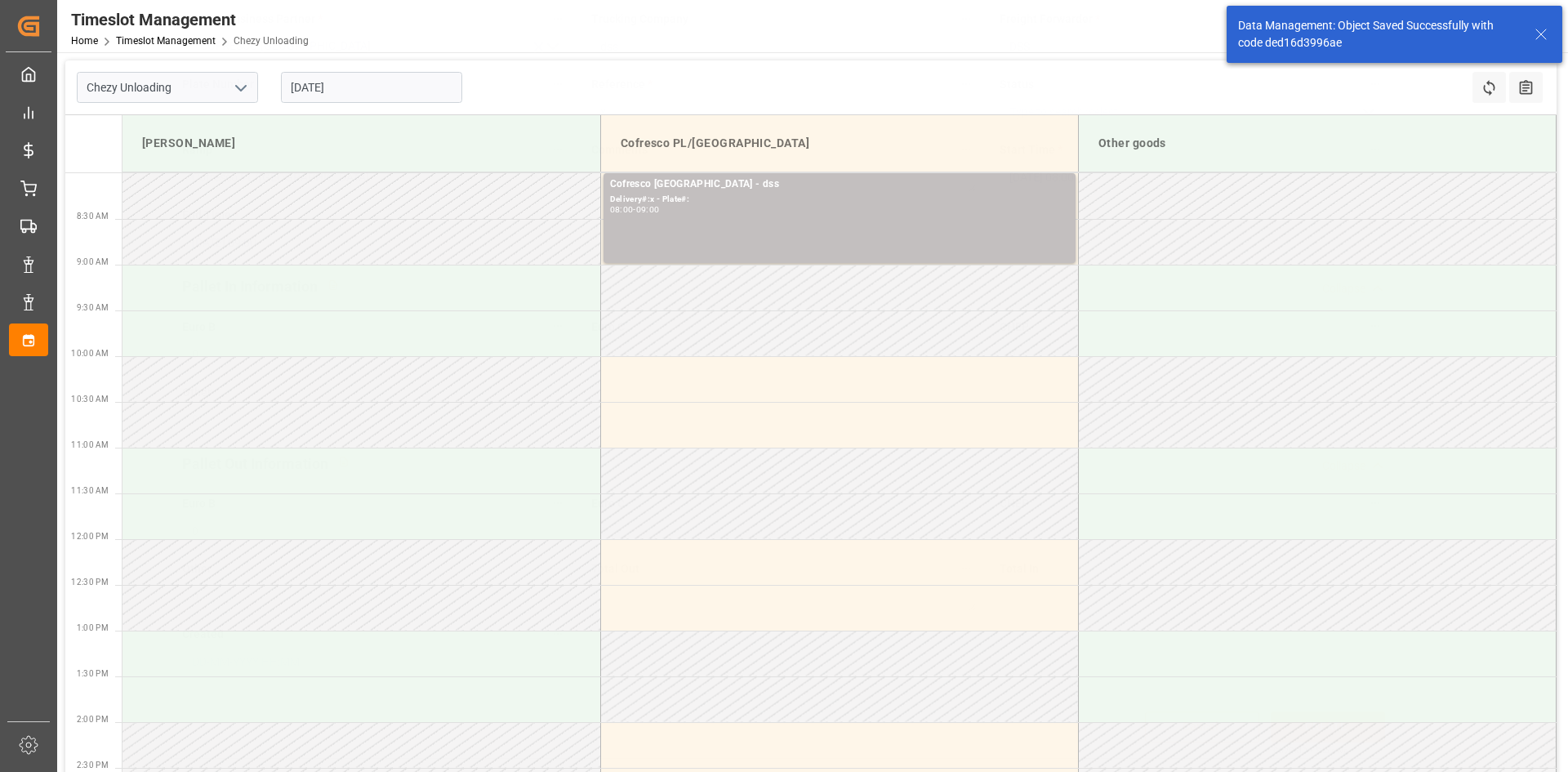
scroll to position [0, 0]
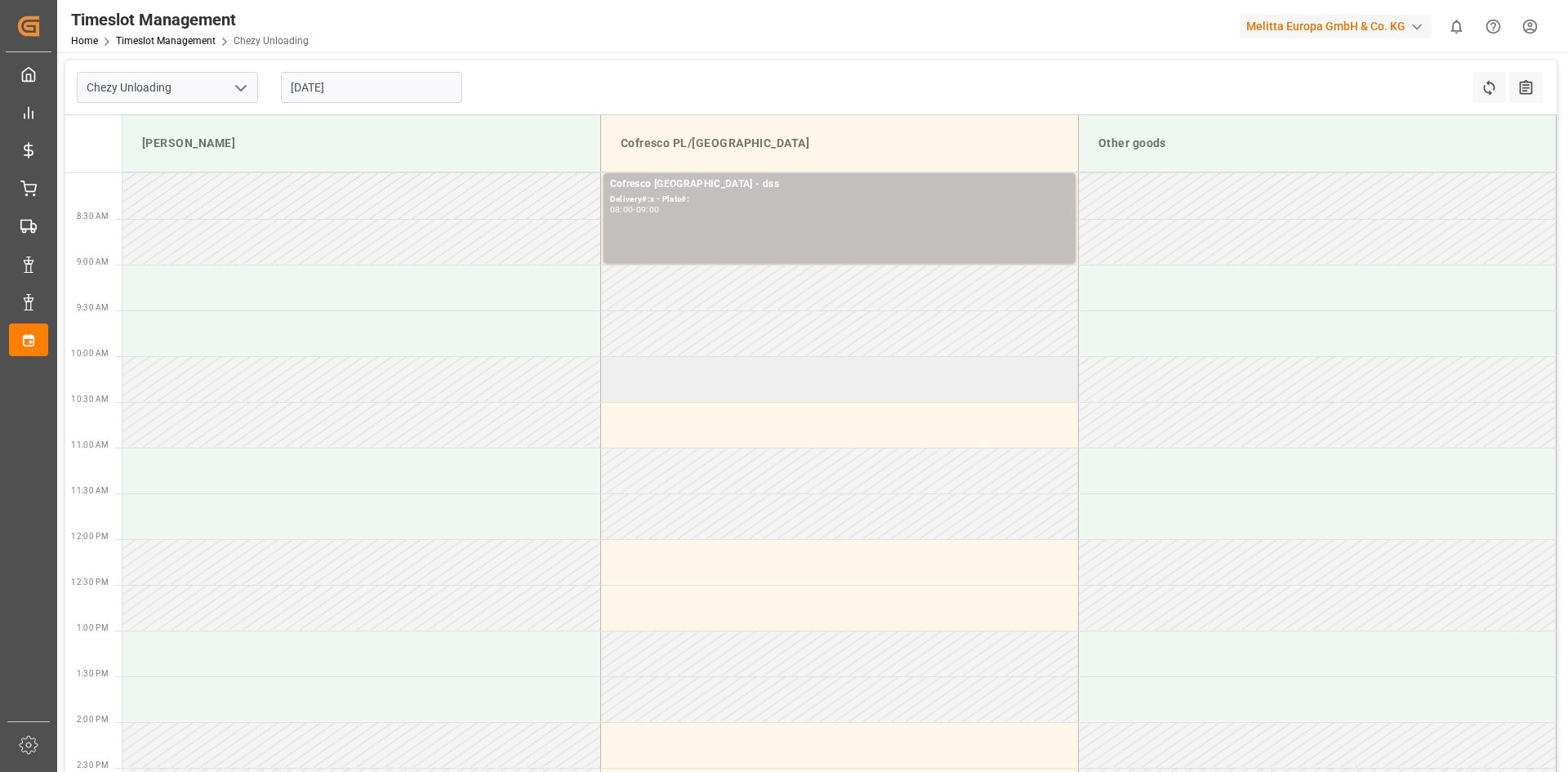
click at [689, 378] on td at bounding box center [839, 380] width 477 height 46
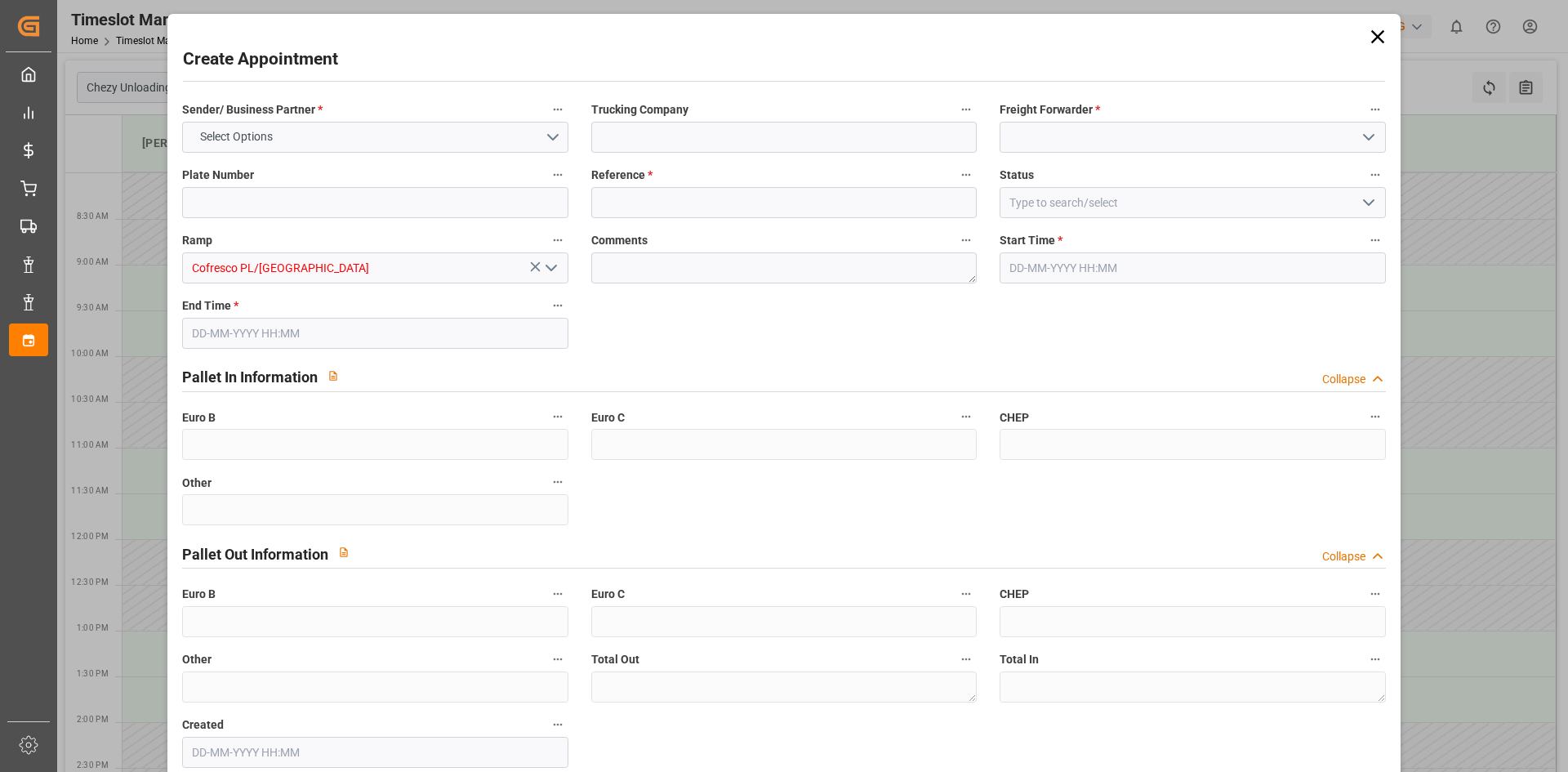
type input "0"
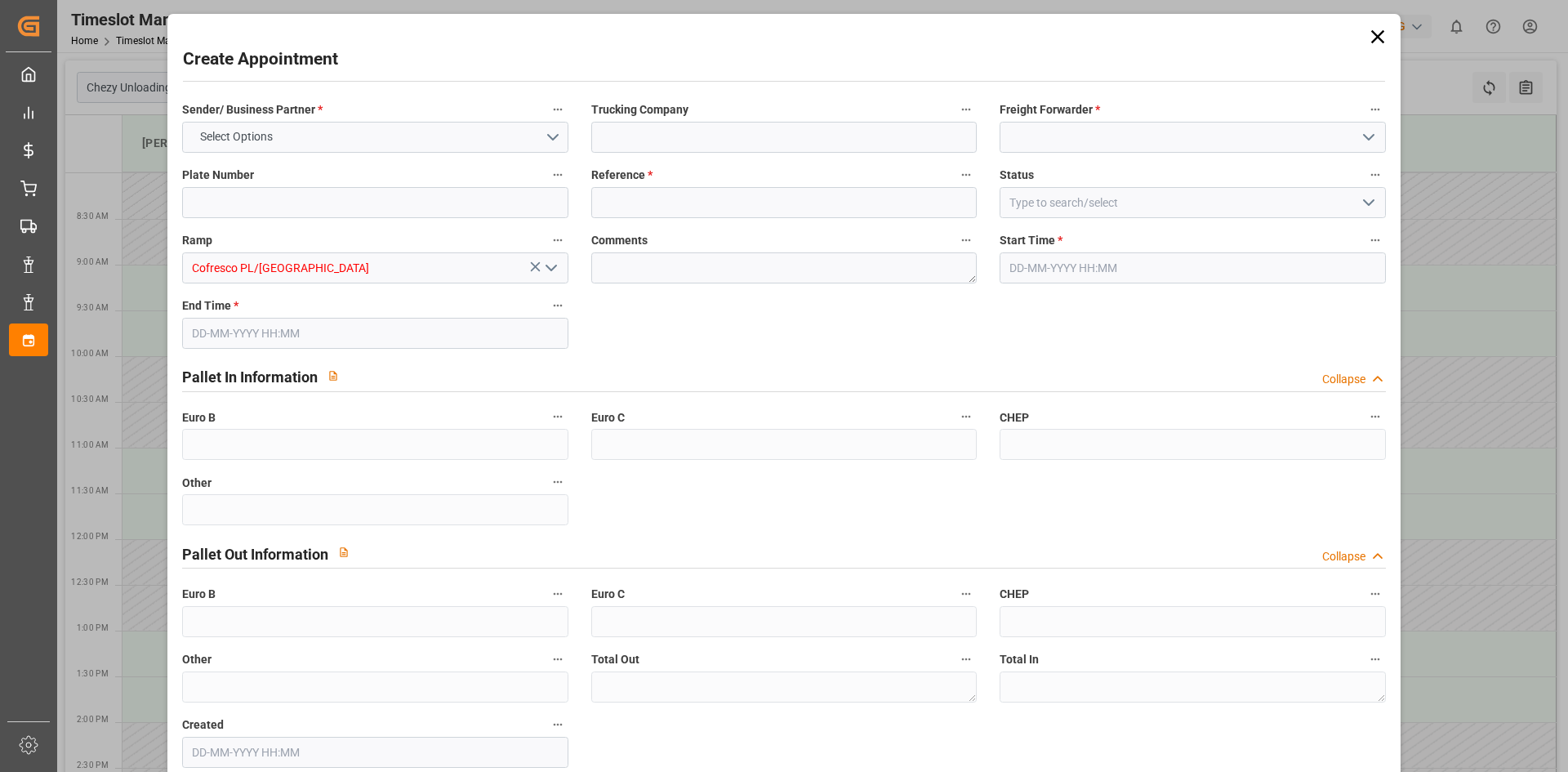
type input "0"
type input "[DATE] 10:00"
type input "[DATE] 11:00"
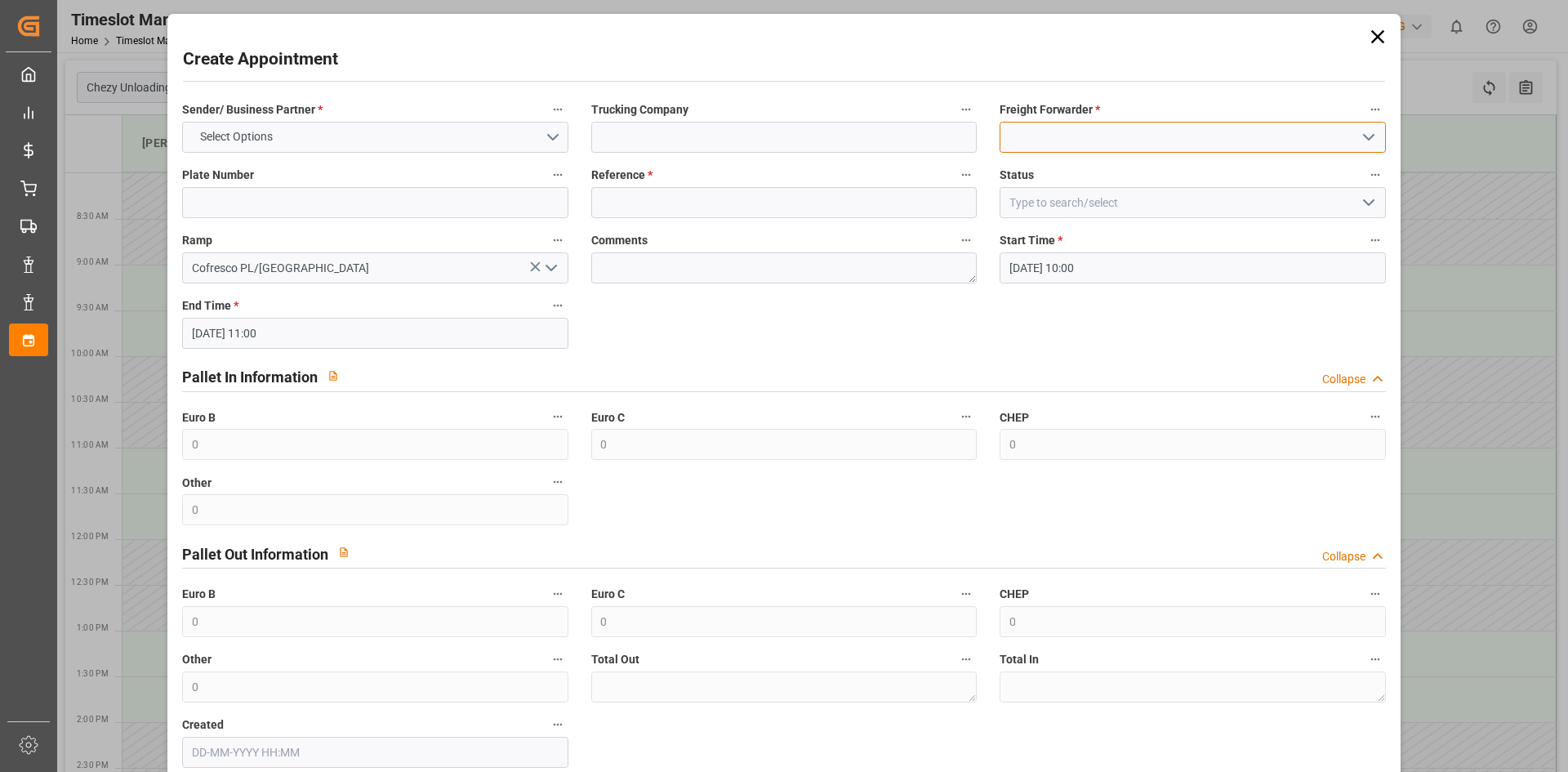
drag, startPoint x: 1155, startPoint y: 147, endPoint x: 1069, endPoint y: 167, distance: 88.3
click at [1152, 150] on input at bounding box center [1192, 138] width 386 height 31
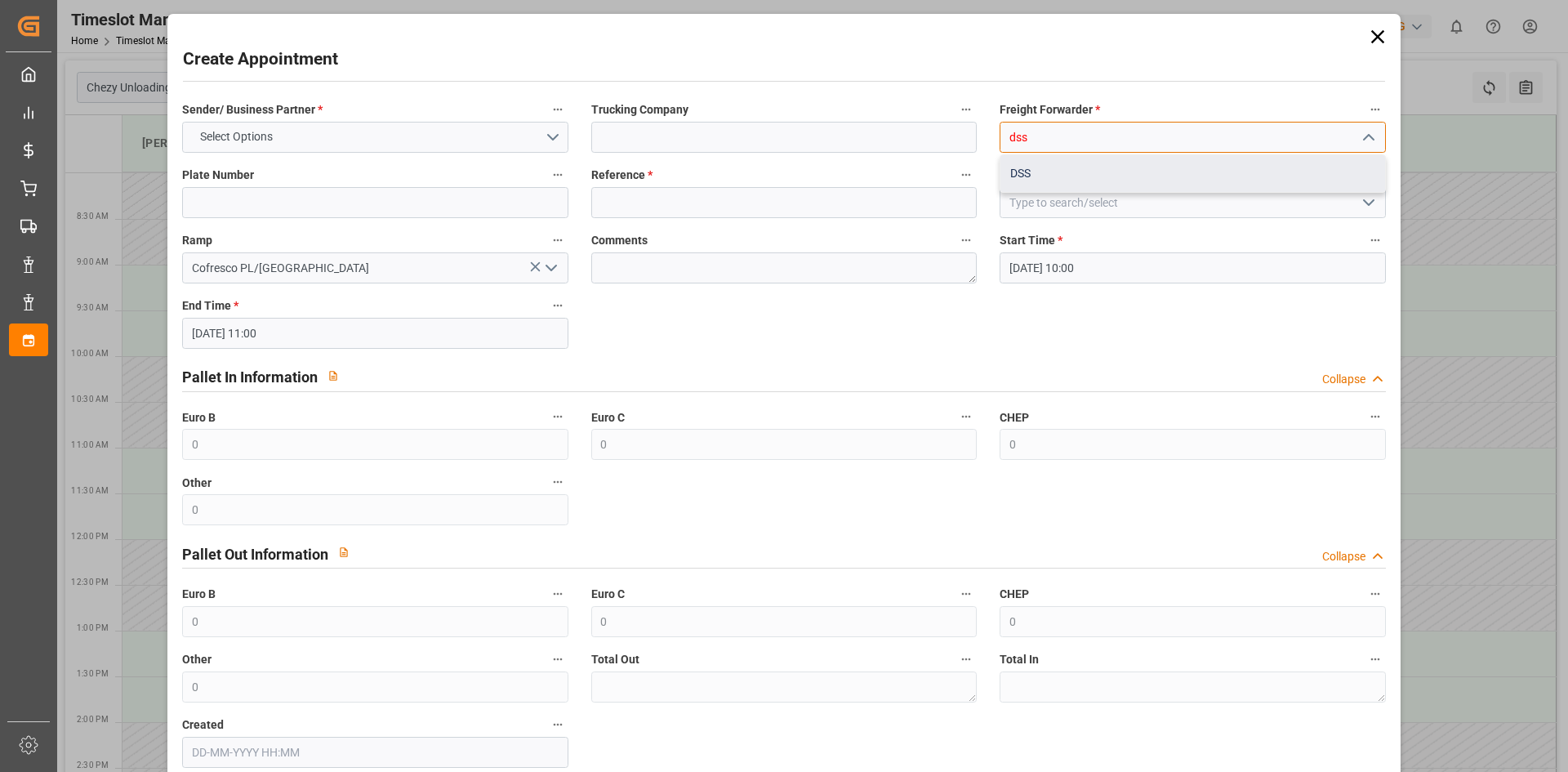
click at [1047, 176] on div "DSS" at bounding box center [1192, 173] width 384 height 37
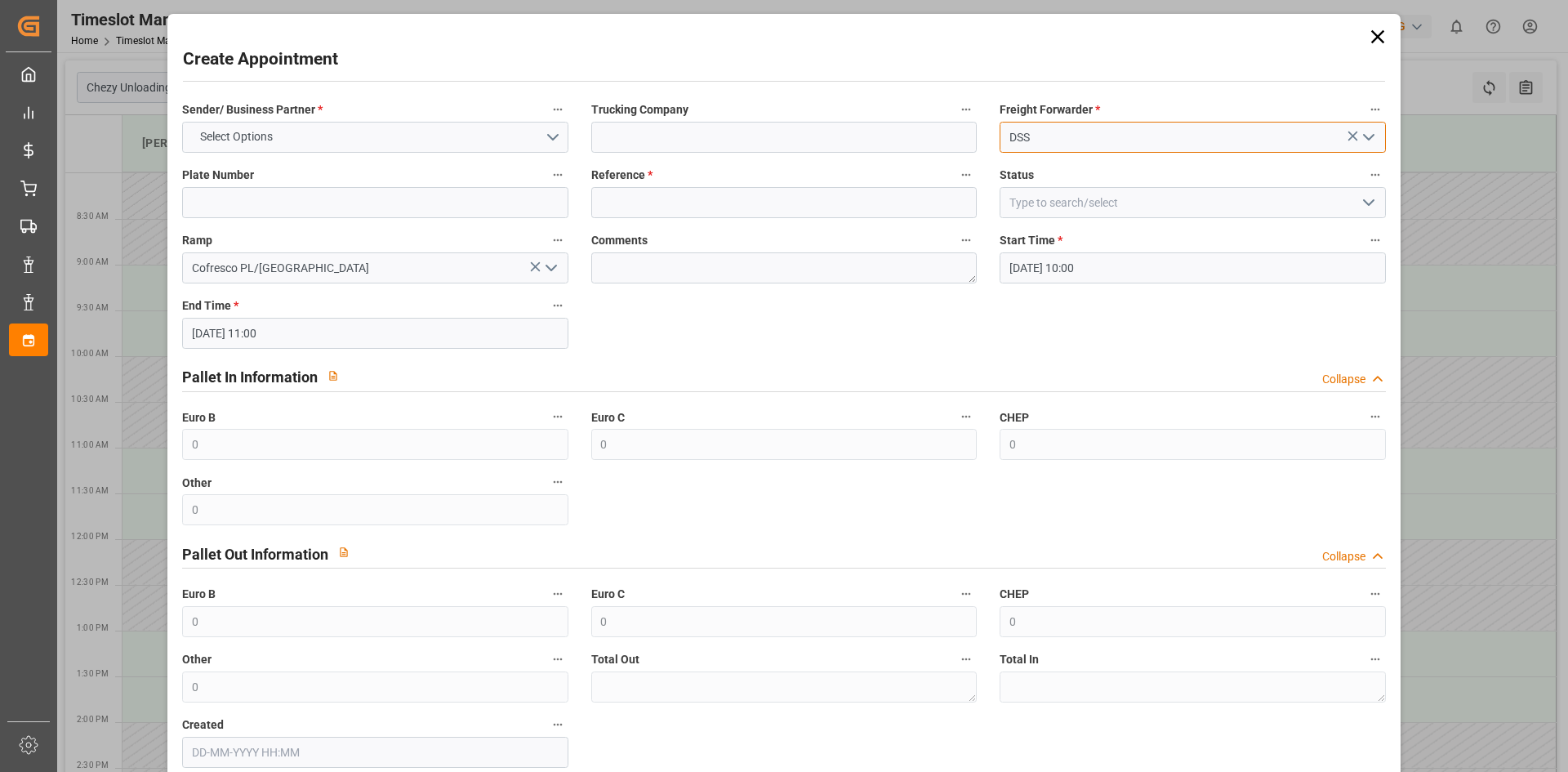
type input "DSS"
click at [758, 133] on input at bounding box center [784, 138] width 386 height 31
type input "dss"
click at [697, 176] on label "Reference *" at bounding box center [784, 175] width 386 height 23
click at [956, 176] on button "Reference *" at bounding box center [966, 174] width 21 height 21
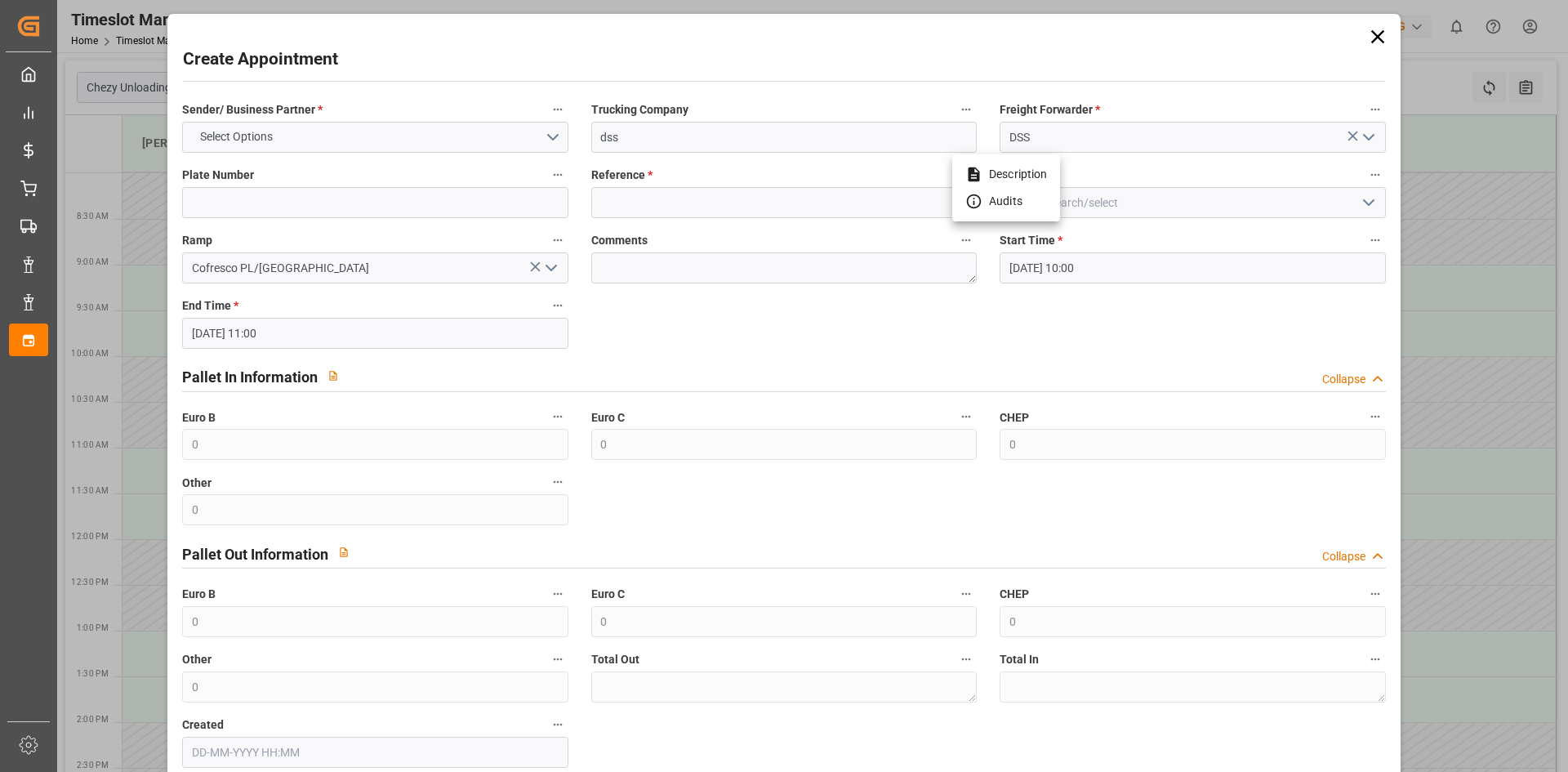
click at [393, 121] on div at bounding box center [784, 386] width 1568 height 772
click at [390, 132] on button "Select Options" at bounding box center [375, 138] width 386 height 31
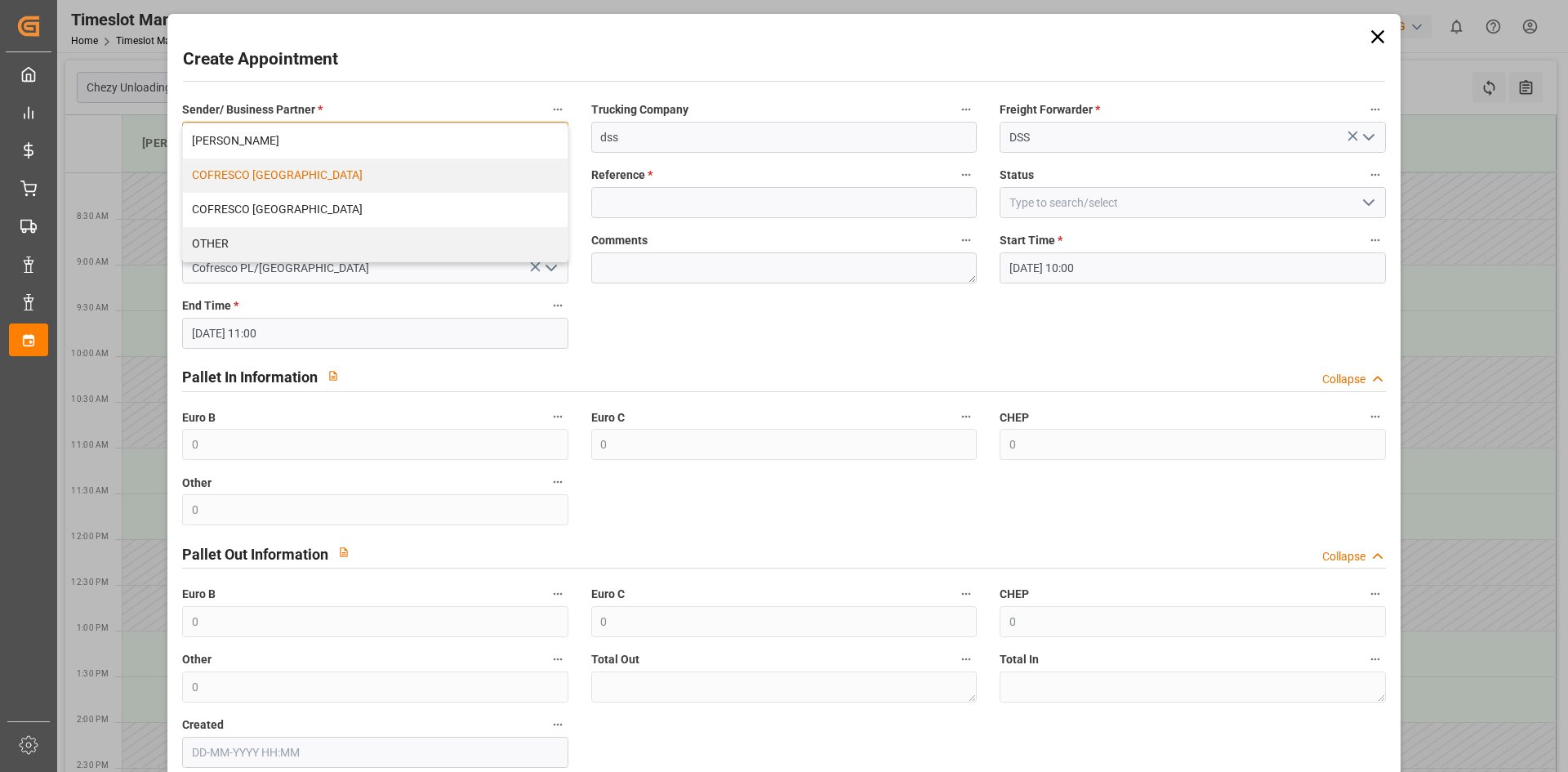
click at [309, 174] on div "COFRESCO [GEOGRAPHIC_DATA]" at bounding box center [375, 175] width 384 height 34
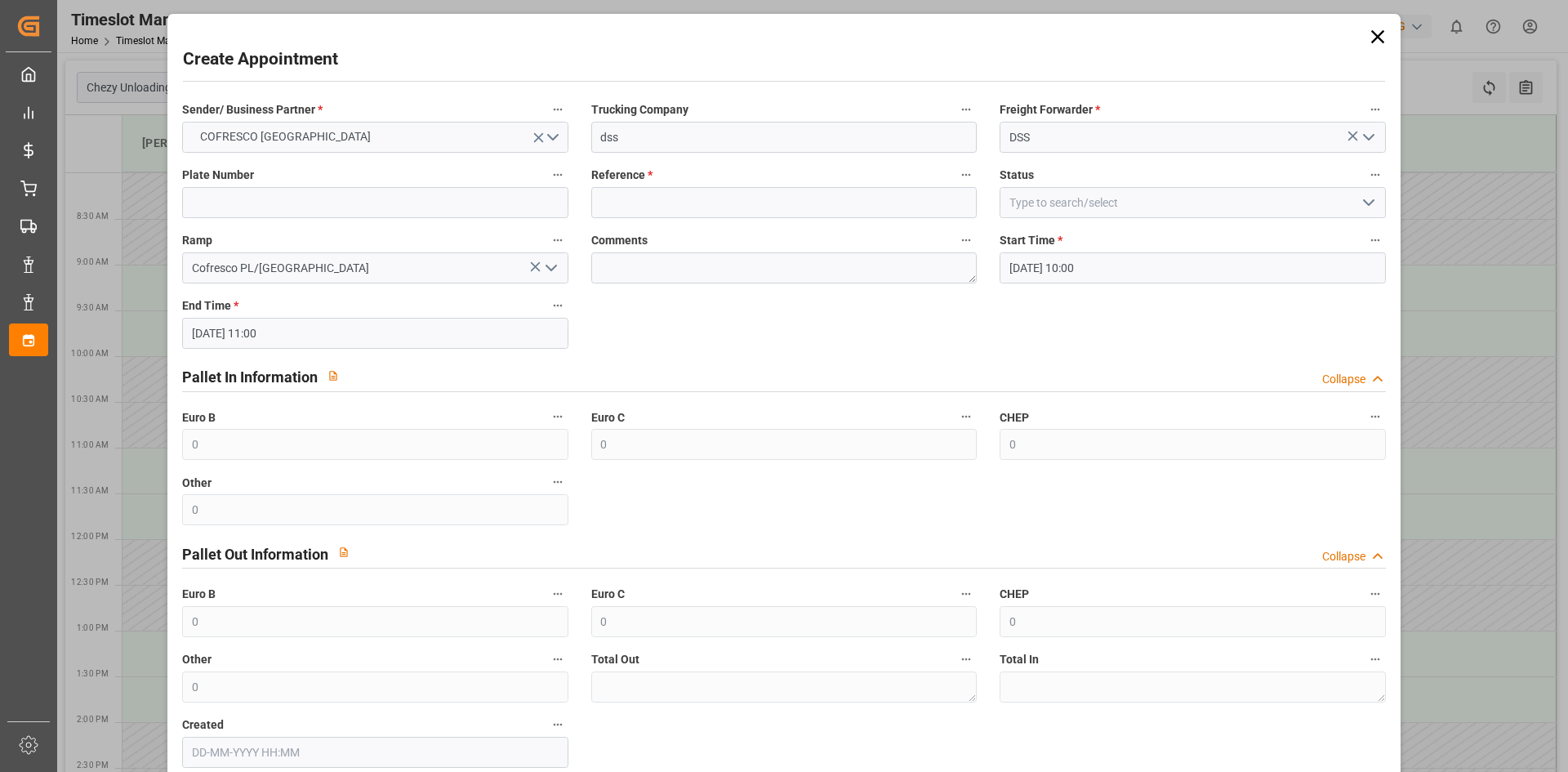
click at [660, 182] on label "Reference *" at bounding box center [784, 175] width 386 height 23
click at [956, 182] on button "Reference *" at bounding box center [966, 174] width 21 height 21
click at [663, 209] on input at bounding box center [784, 203] width 386 height 31
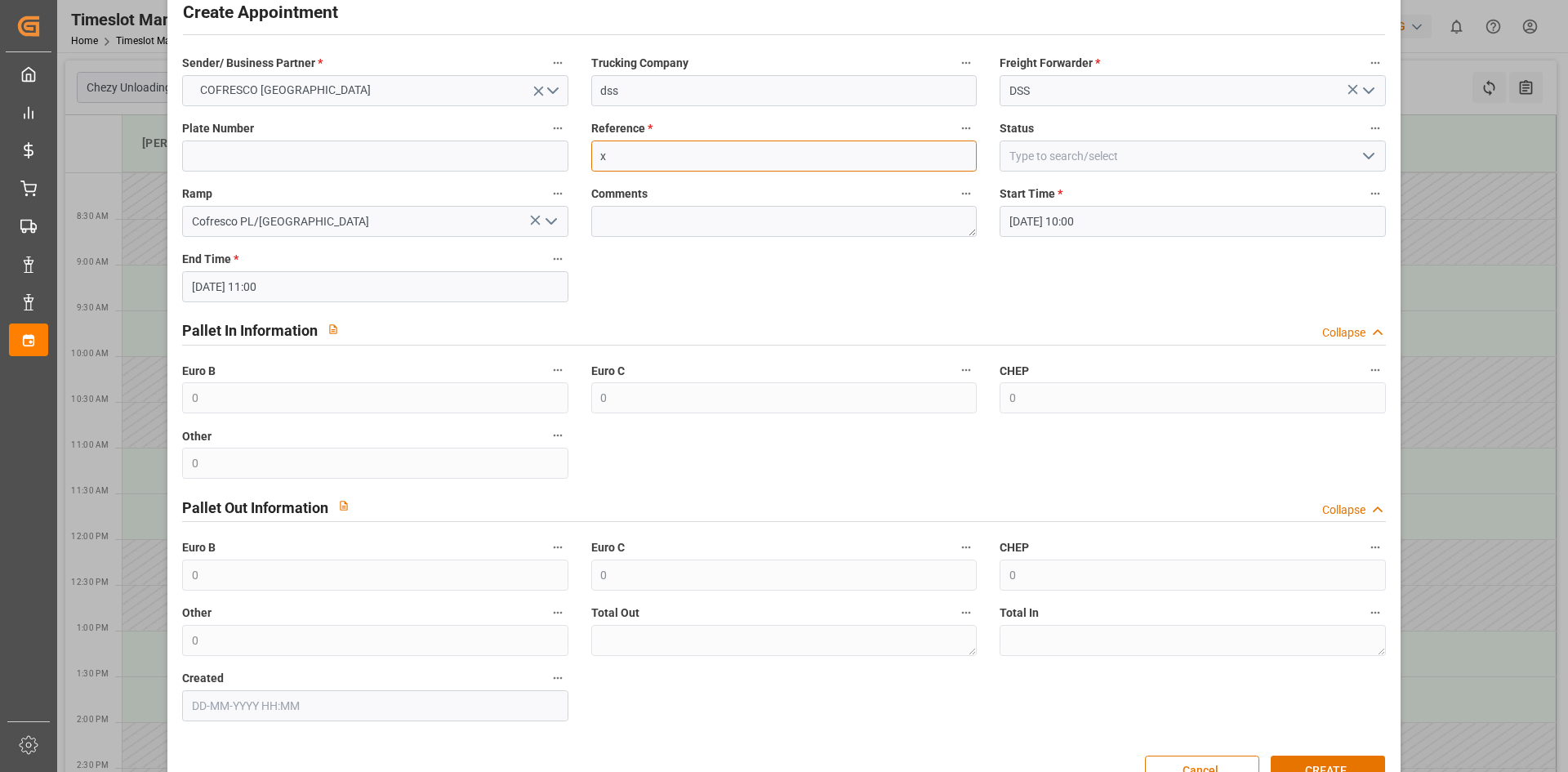
scroll to position [91, 0]
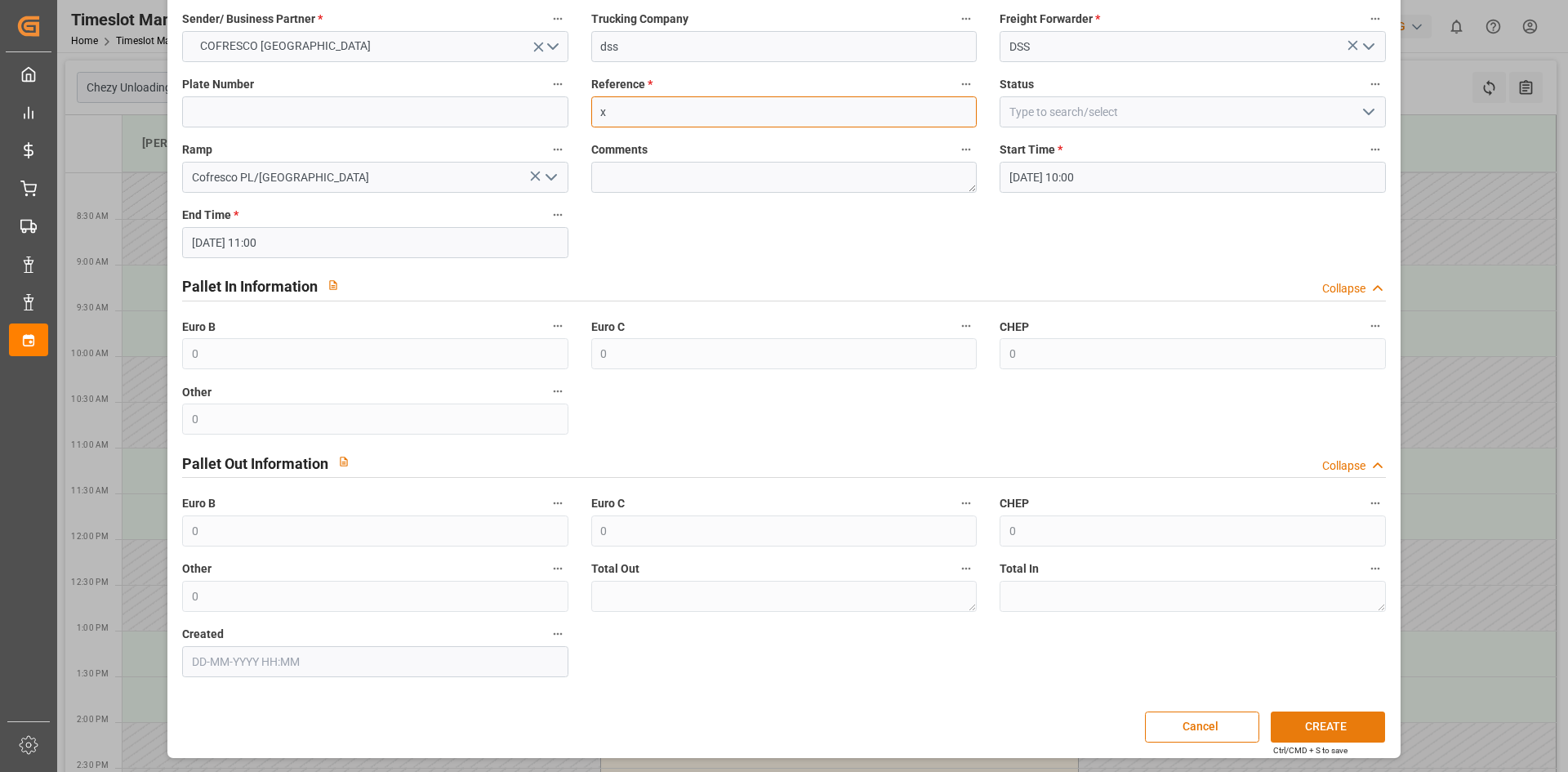
type input "x"
click at [1370, 737] on button "CREATE" at bounding box center [1328, 727] width 115 height 31
